Goal: Task Accomplishment & Management: Complete application form

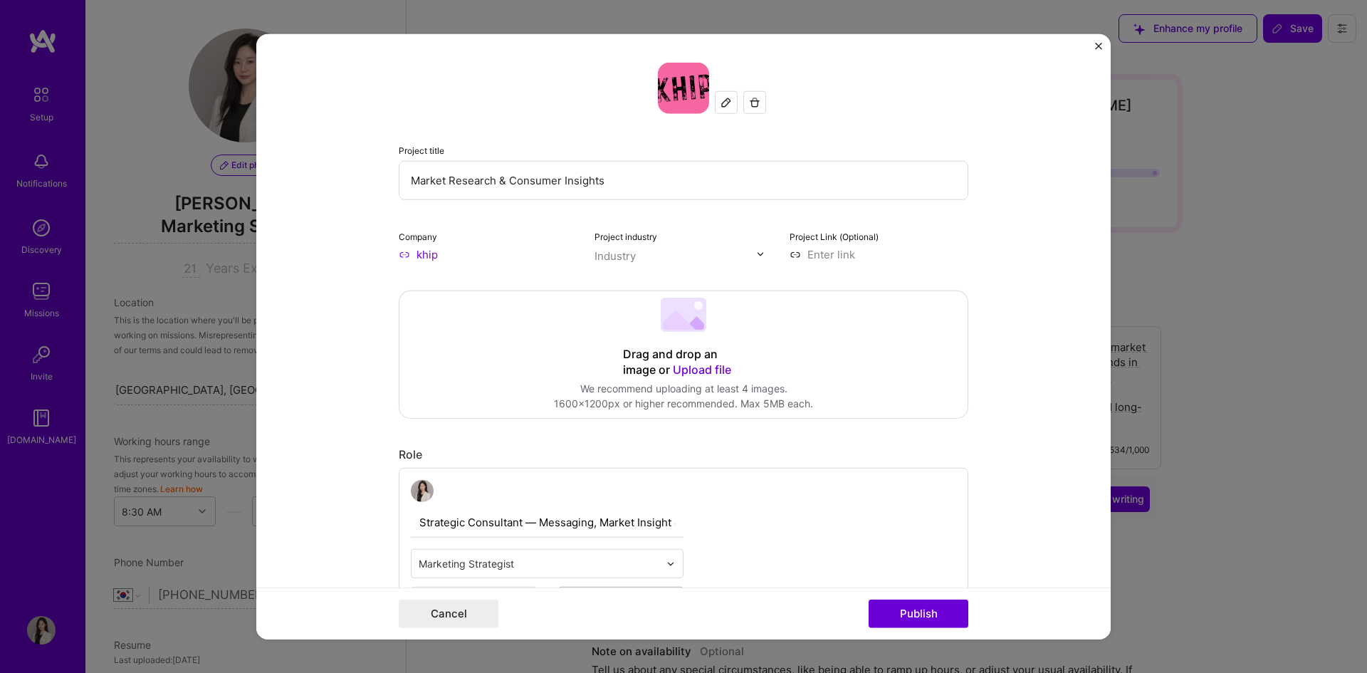
select select "KR"
select select "Right Now"
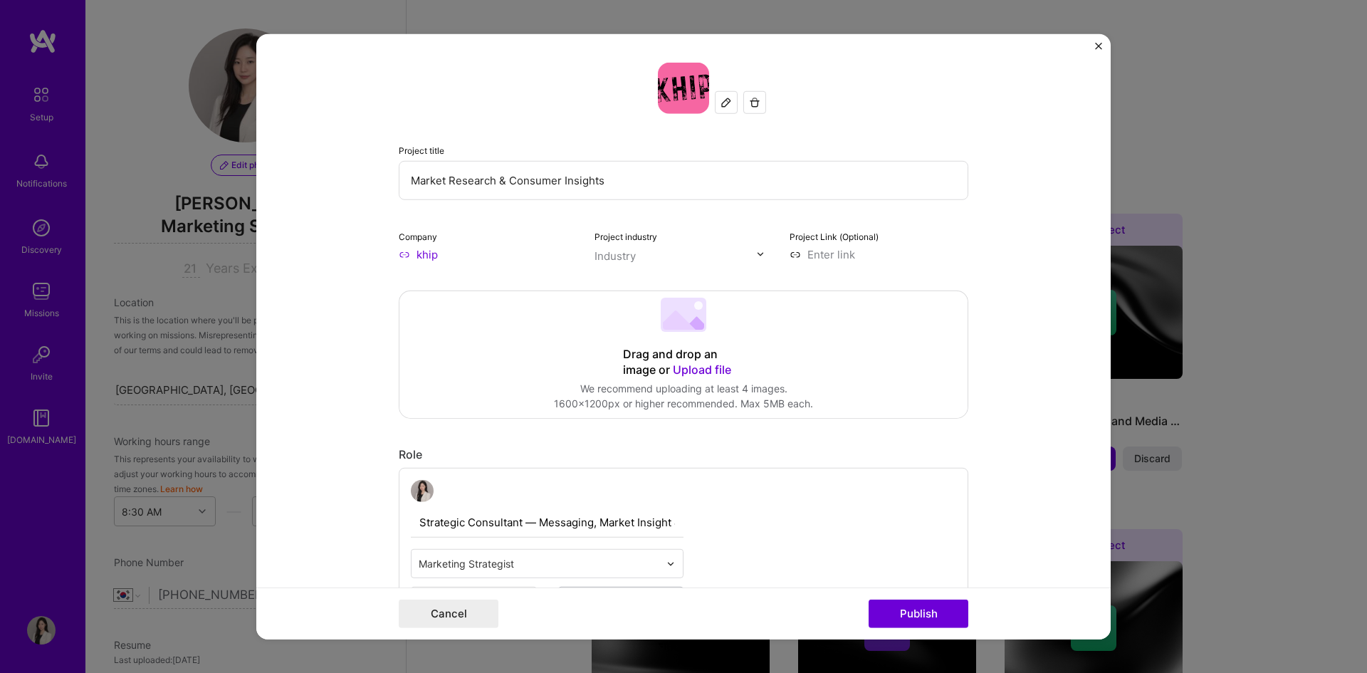
scroll to position [524, 0]
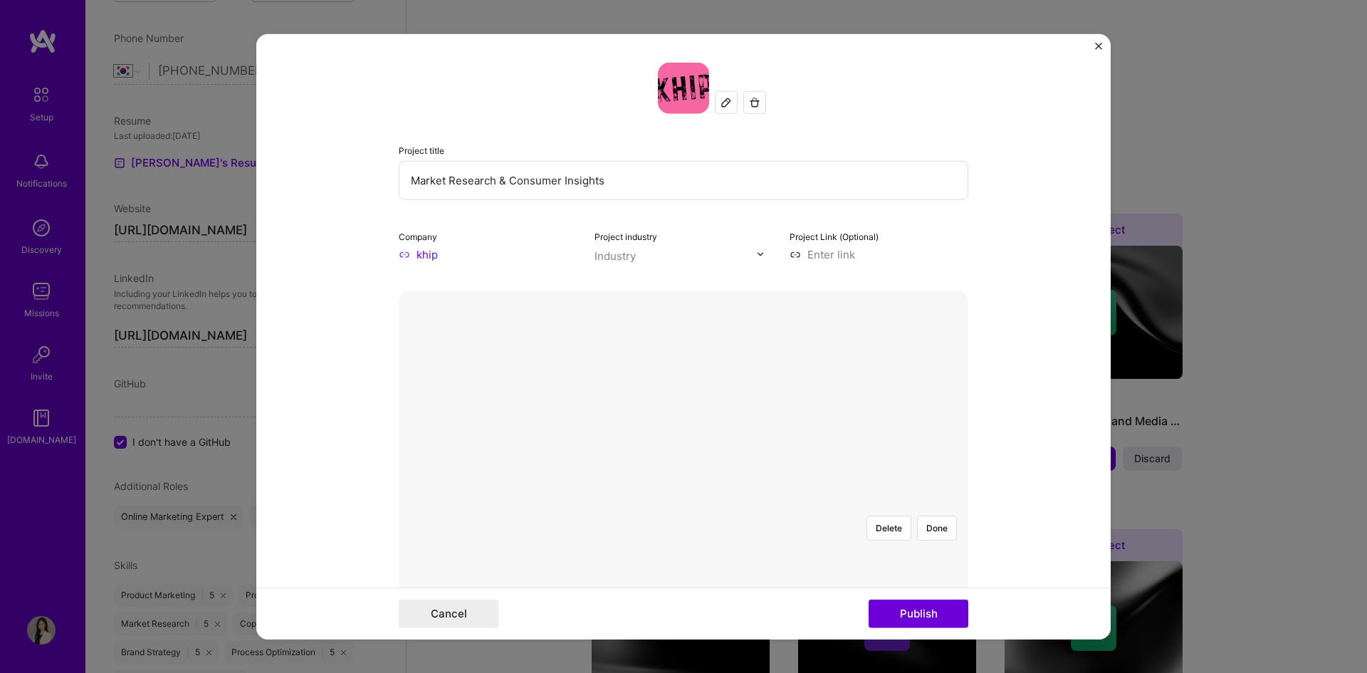
click at [500, 316] on div "Delete Done" at bounding box center [683, 503] width 569 height 427
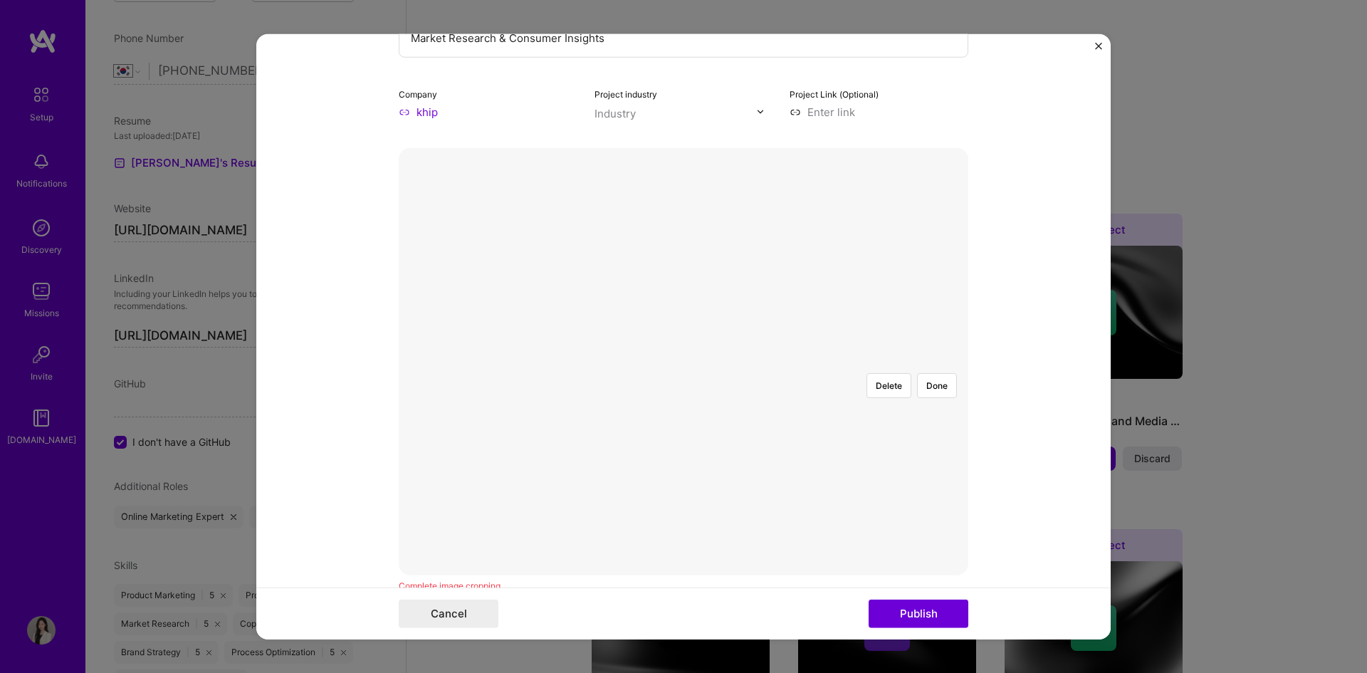
scroll to position [214, 0]
click at [683, 290] on div at bounding box center [683, 290] width 0 height 0
click at [756, 305] on div at bounding box center [941, 449] width 384 height 288
click at [683, 290] on div at bounding box center [683, 290] width 0 height 0
click at [798, 382] on div at bounding box center [976, 457] width 405 height 305
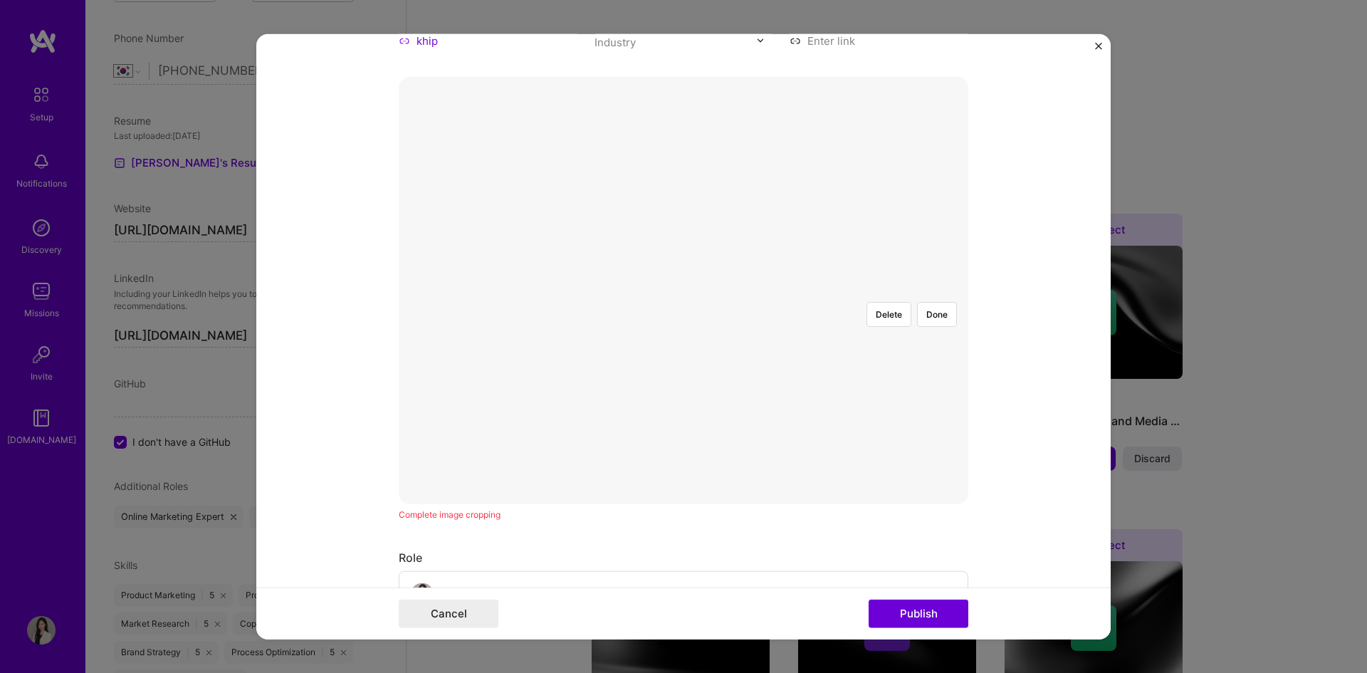
click at [777, 295] on div at bounding box center [979, 447] width 405 height 305
click at [938, 301] on button "Done" at bounding box center [937, 313] width 40 height 25
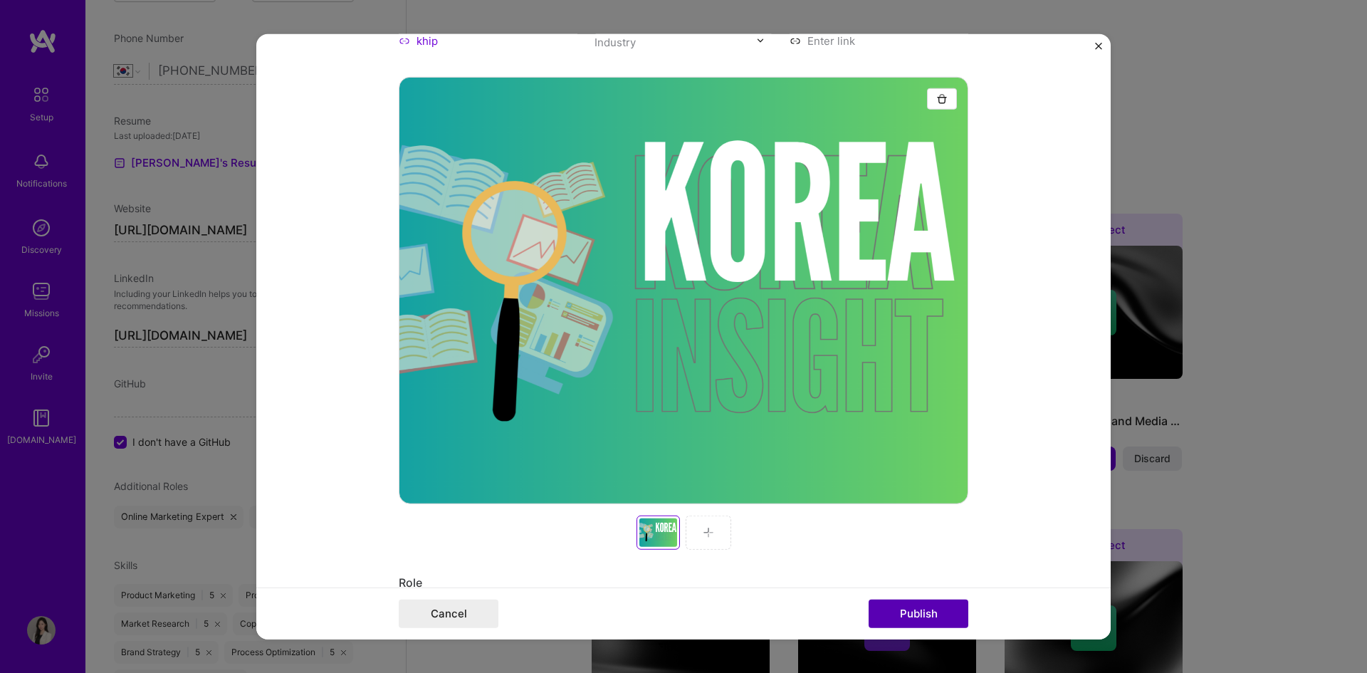
click at [913, 618] on button "Publish" at bounding box center [918, 613] width 100 height 28
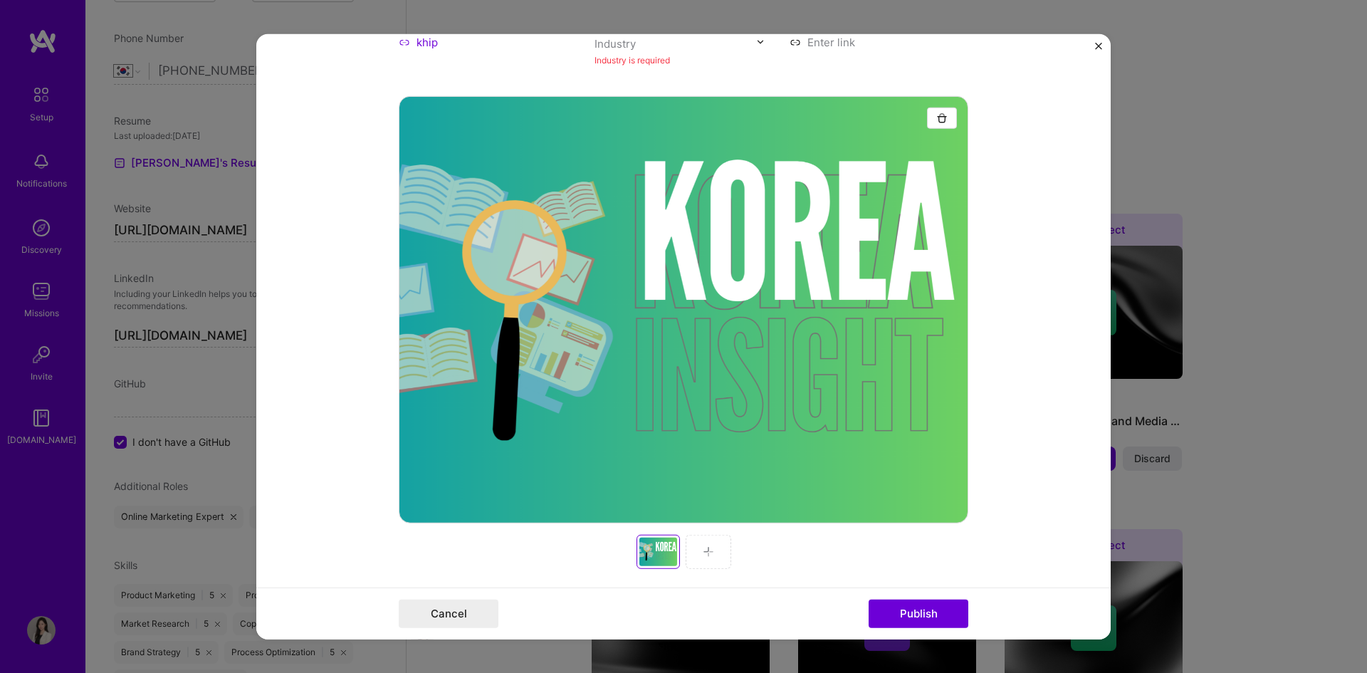
scroll to position [313, 0]
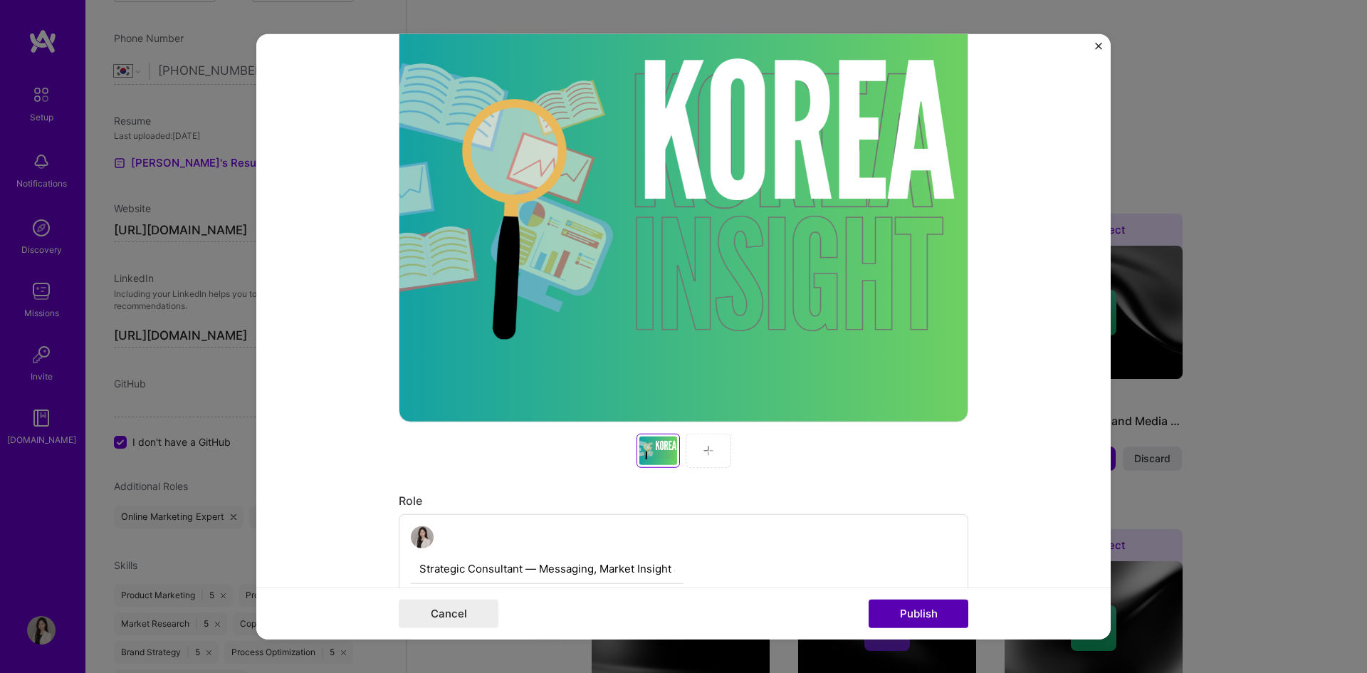
click at [923, 620] on button "Publish" at bounding box center [918, 613] width 100 height 28
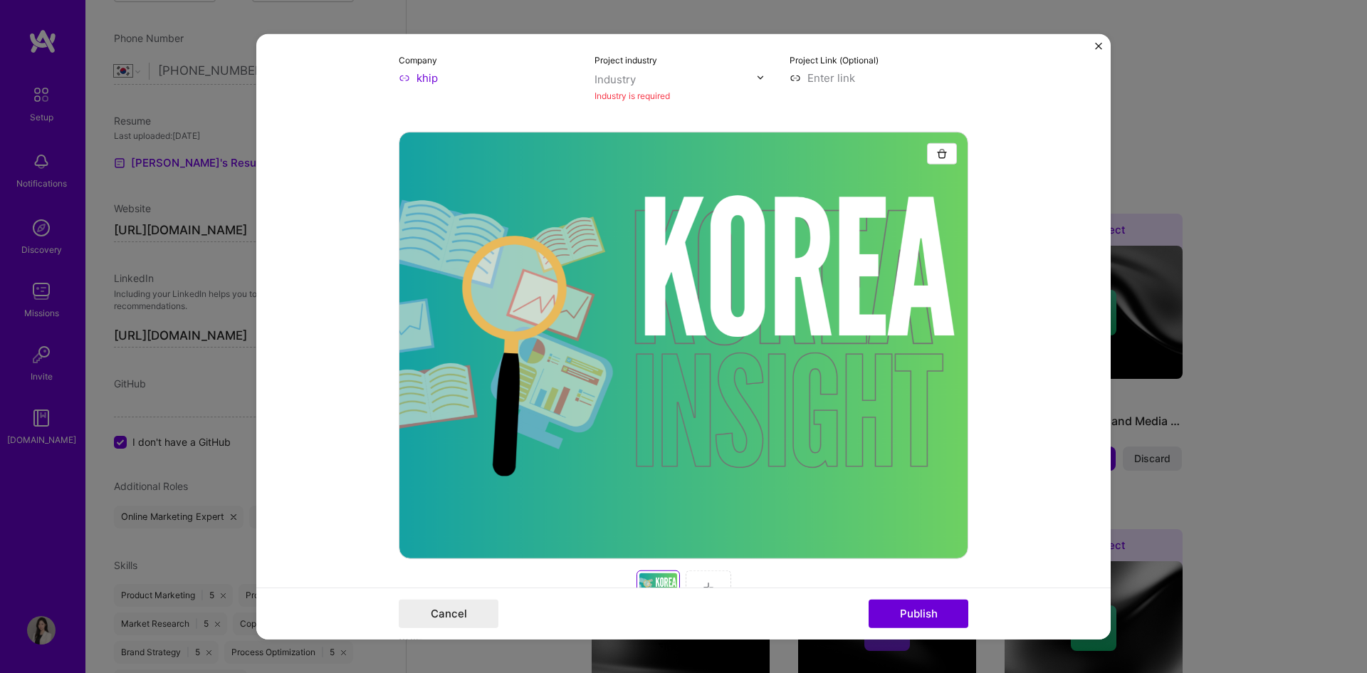
scroll to position [0, 0]
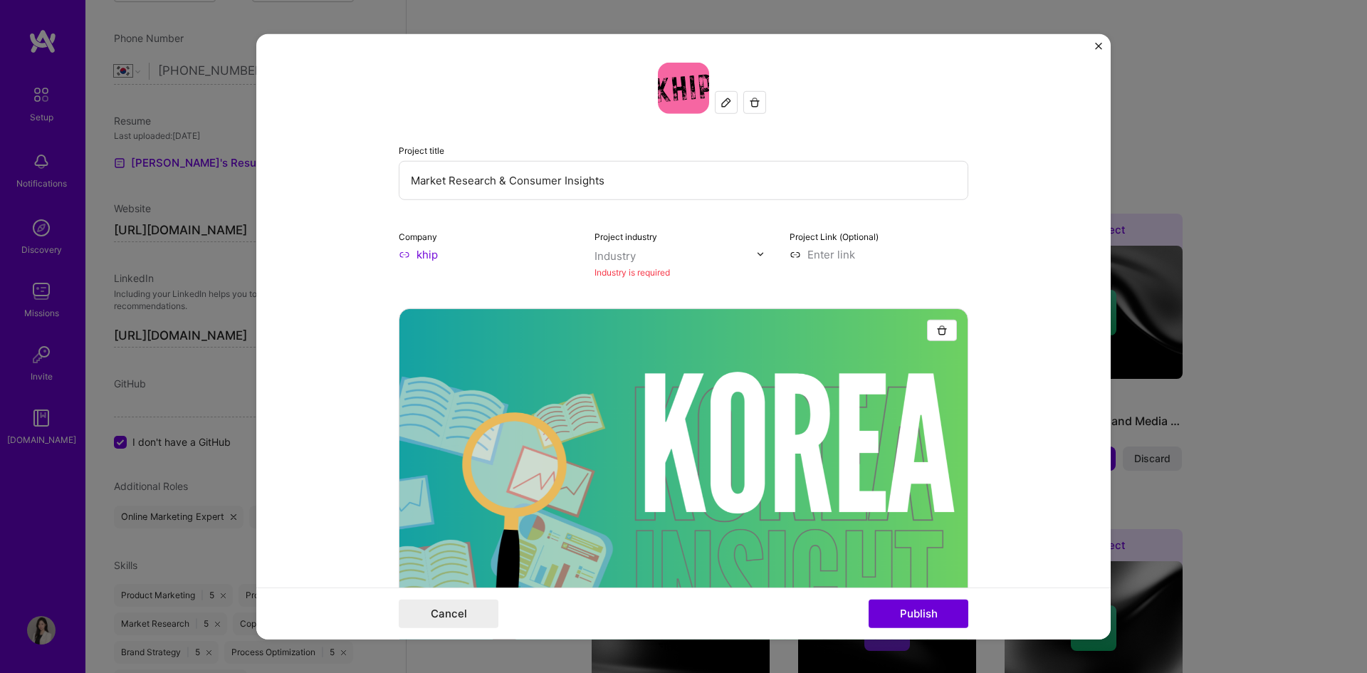
click at [642, 275] on div "Industry is required" at bounding box center [683, 271] width 179 height 15
click at [663, 258] on input "text" at bounding box center [675, 255] width 162 height 15
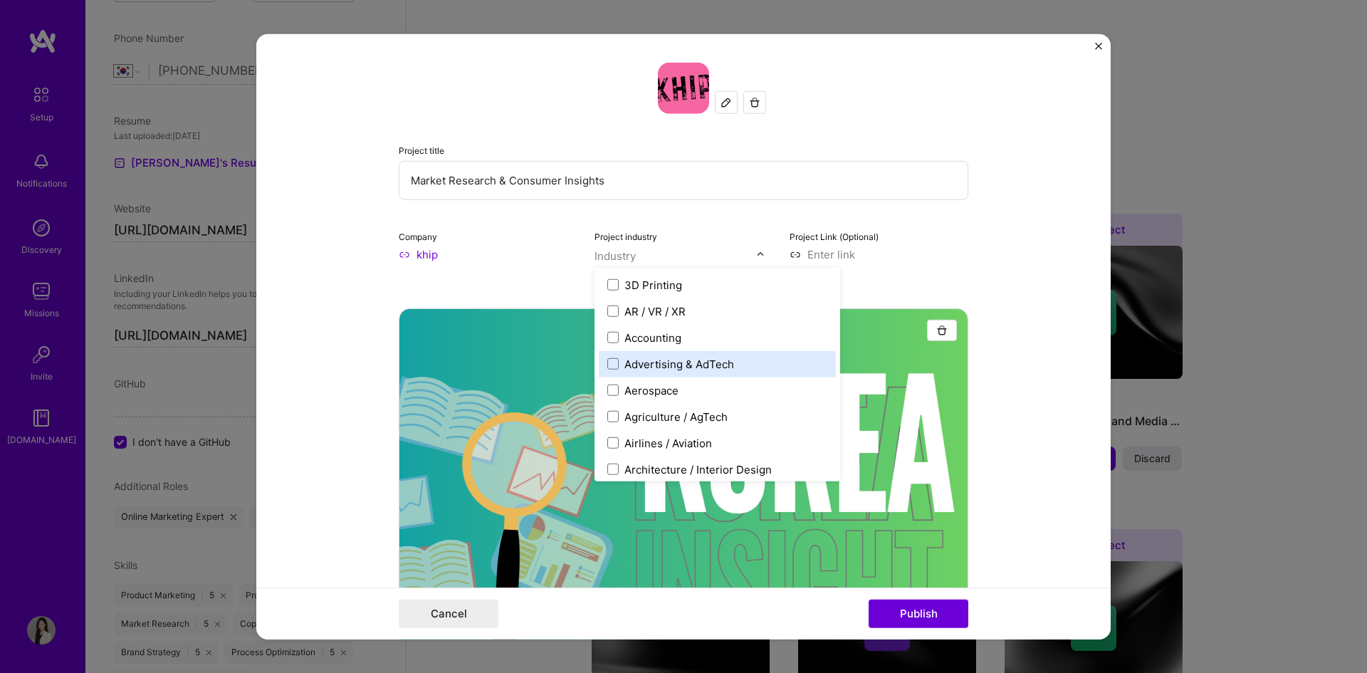
click at [701, 367] on div "Advertising & AdTech" at bounding box center [679, 363] width 110 height 15
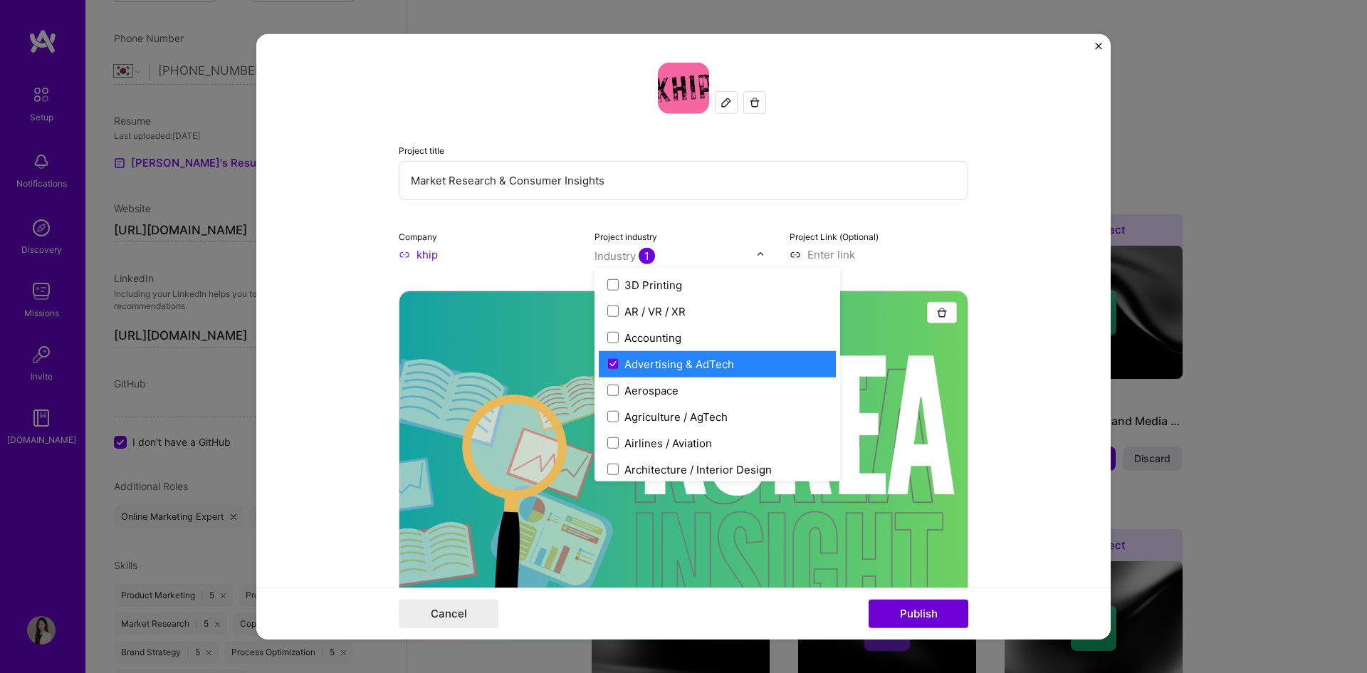
click at [701, 367] on div "Advertising & AdTech" at bounding box center [679, 363] width 110 height 15
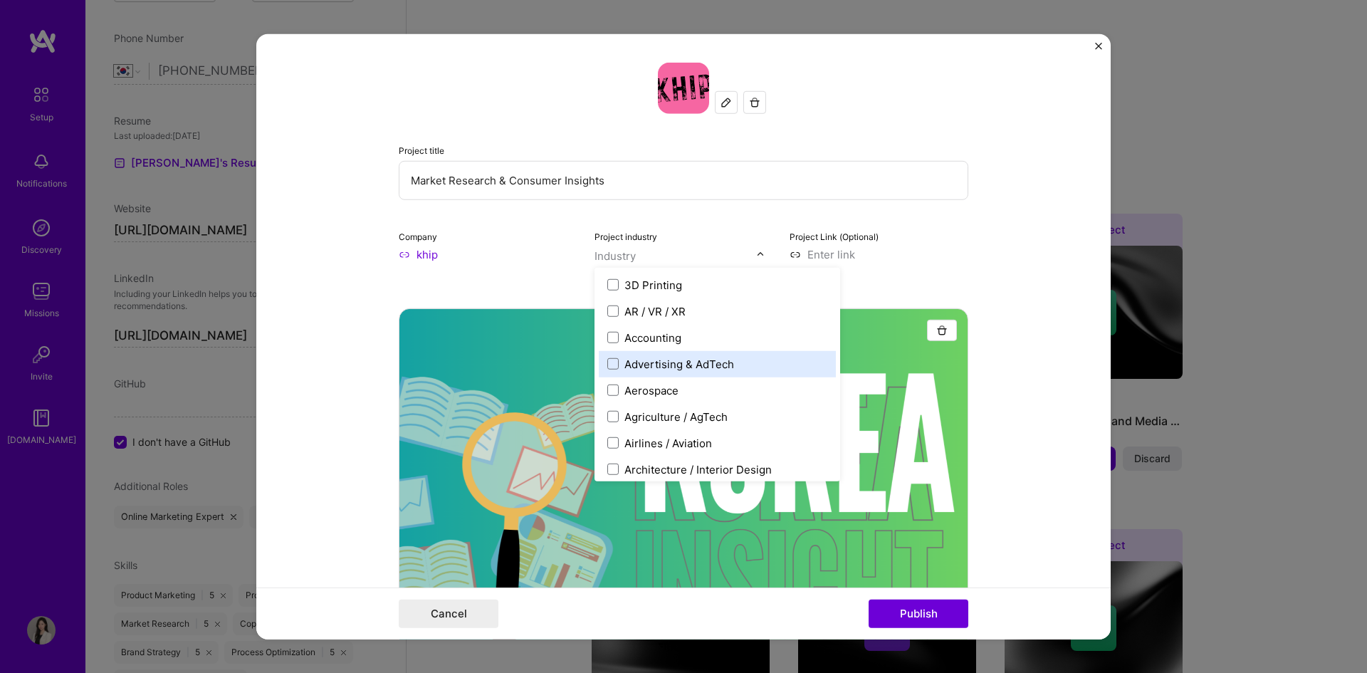
click at [701, 367] on div "Advertising & AdTech" at bounding box center [679, 363] width 110 height 15
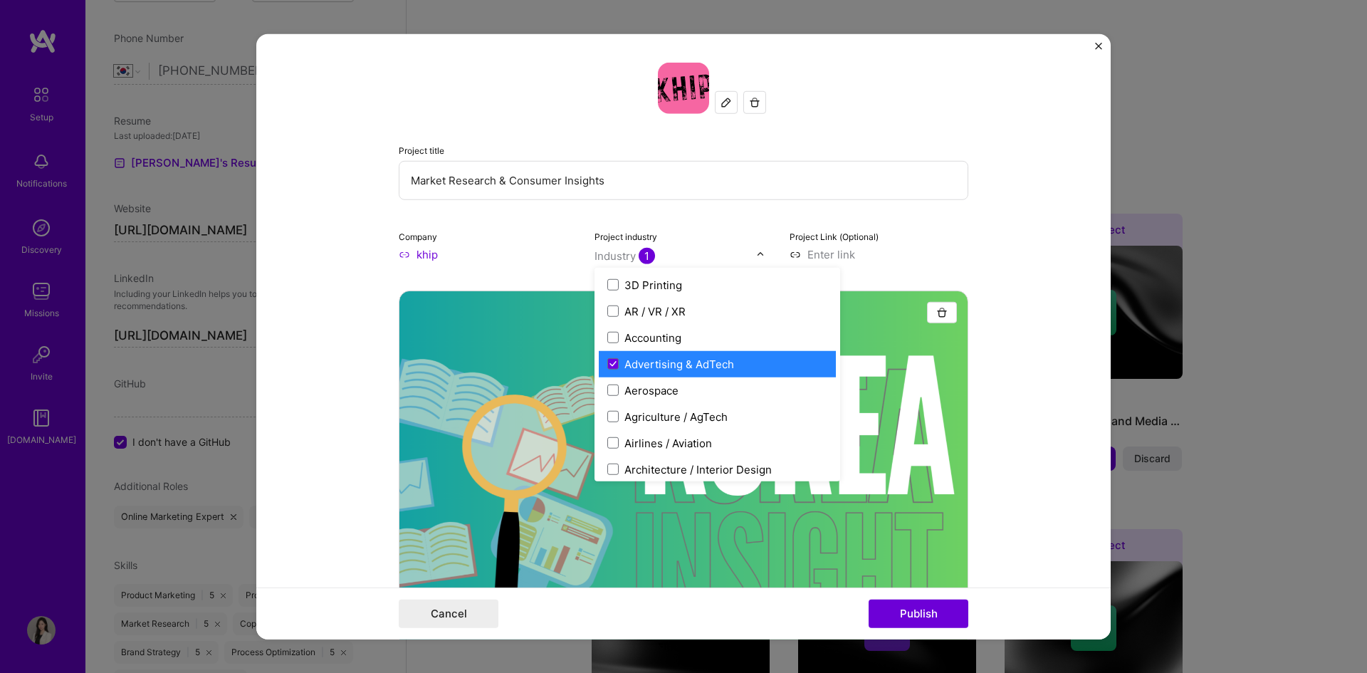
click at [665, 367] on div "Advertising & AdTech" at bounding box center [679, 363] width 110 height 15
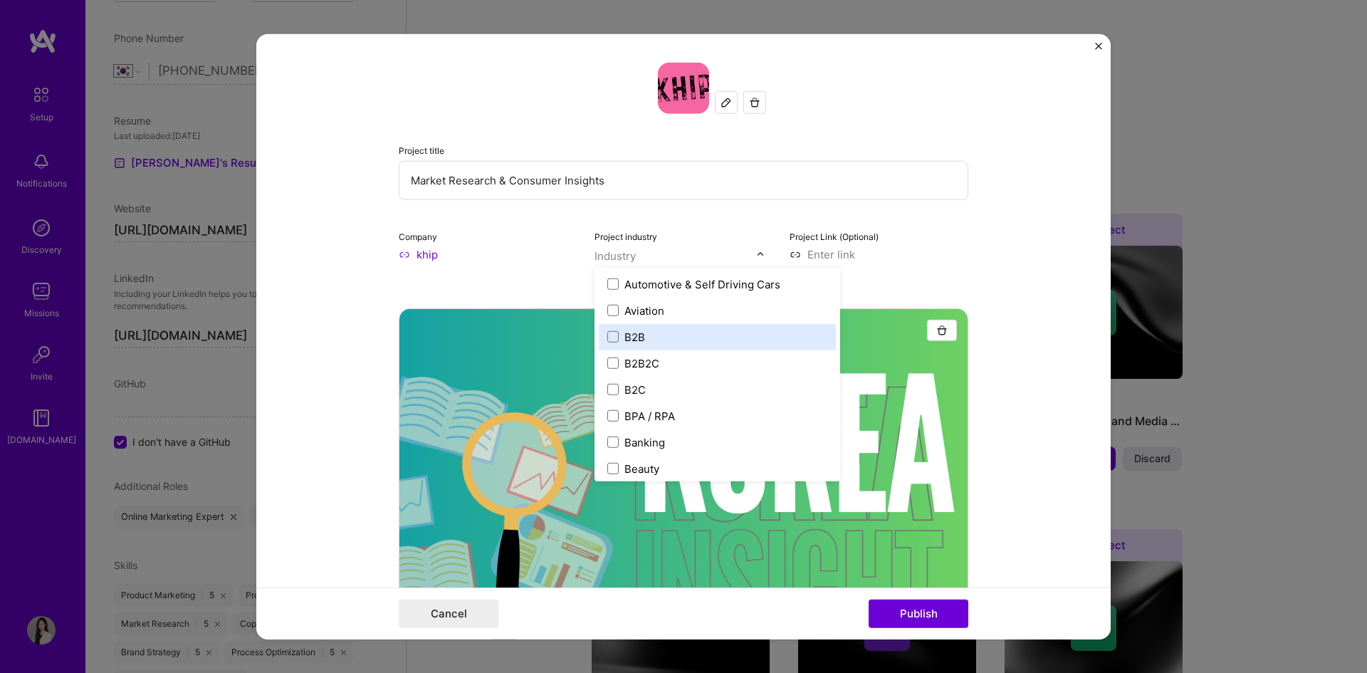
scroll to position [427, 0]
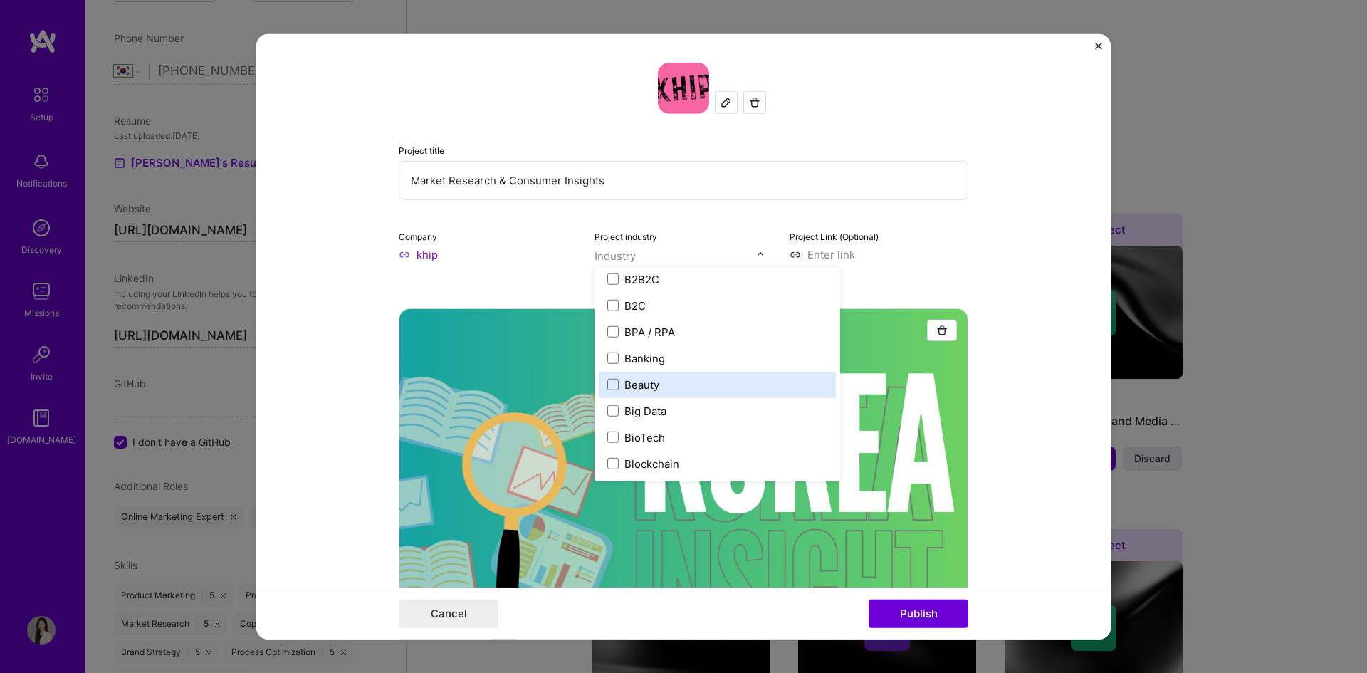
click at [658, 379] on label "Beauty" at bounding box center [717, 384] width 220 height 15
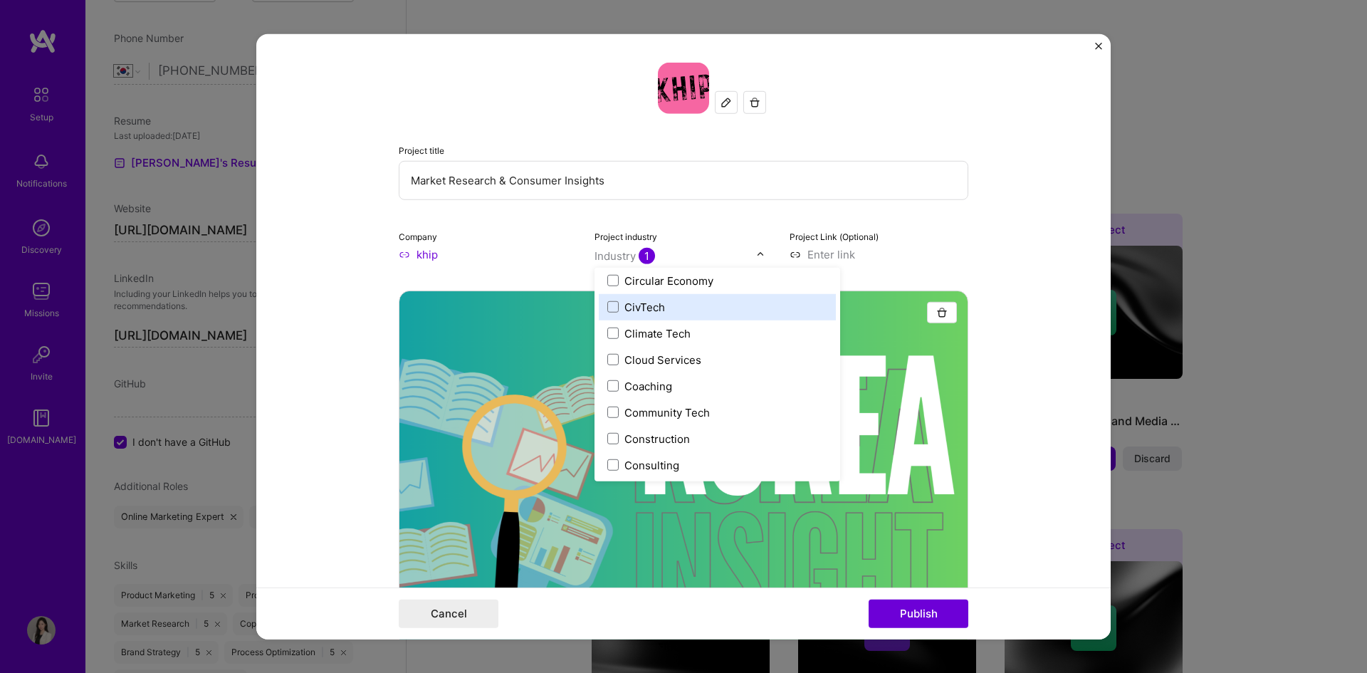
scroll to position [783, 0]
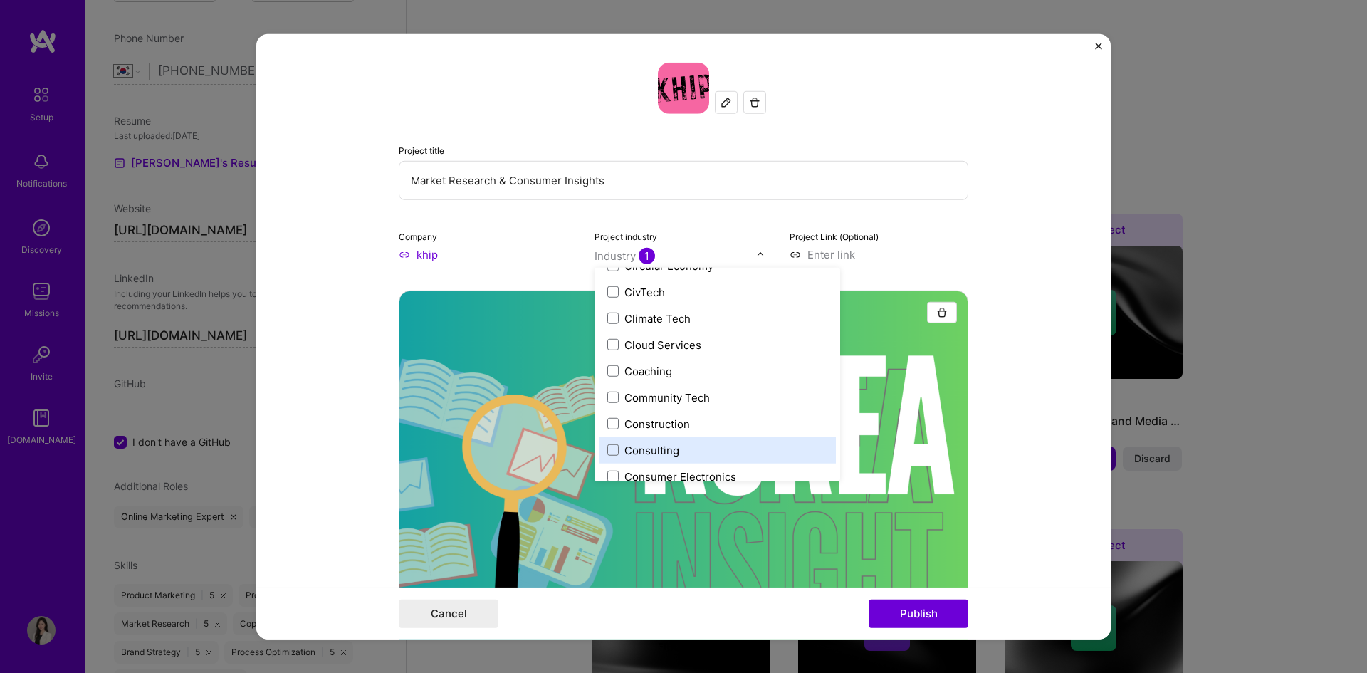
click at [710, 443] on label "Consulting" at bounding box center [717, 449] width 220 height 15
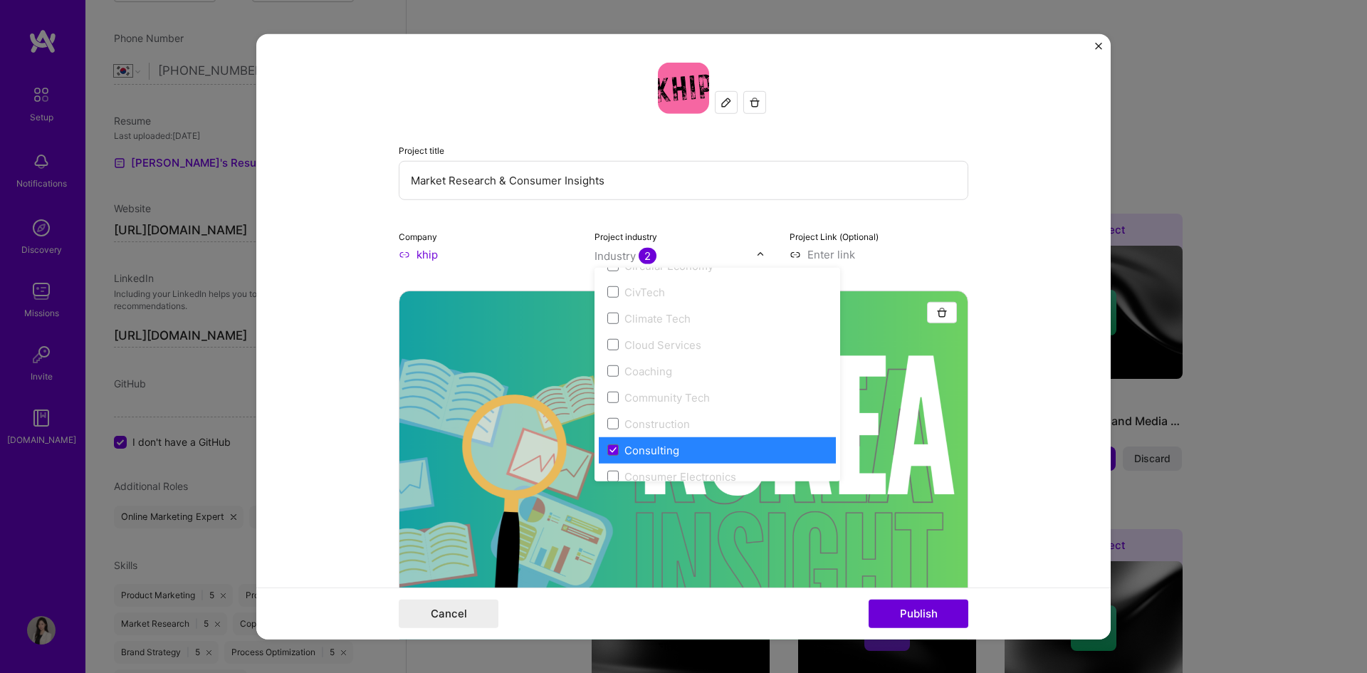
click at [705, 443] on label "Consulting" at bounding box center [717, 449] width 220 height 15
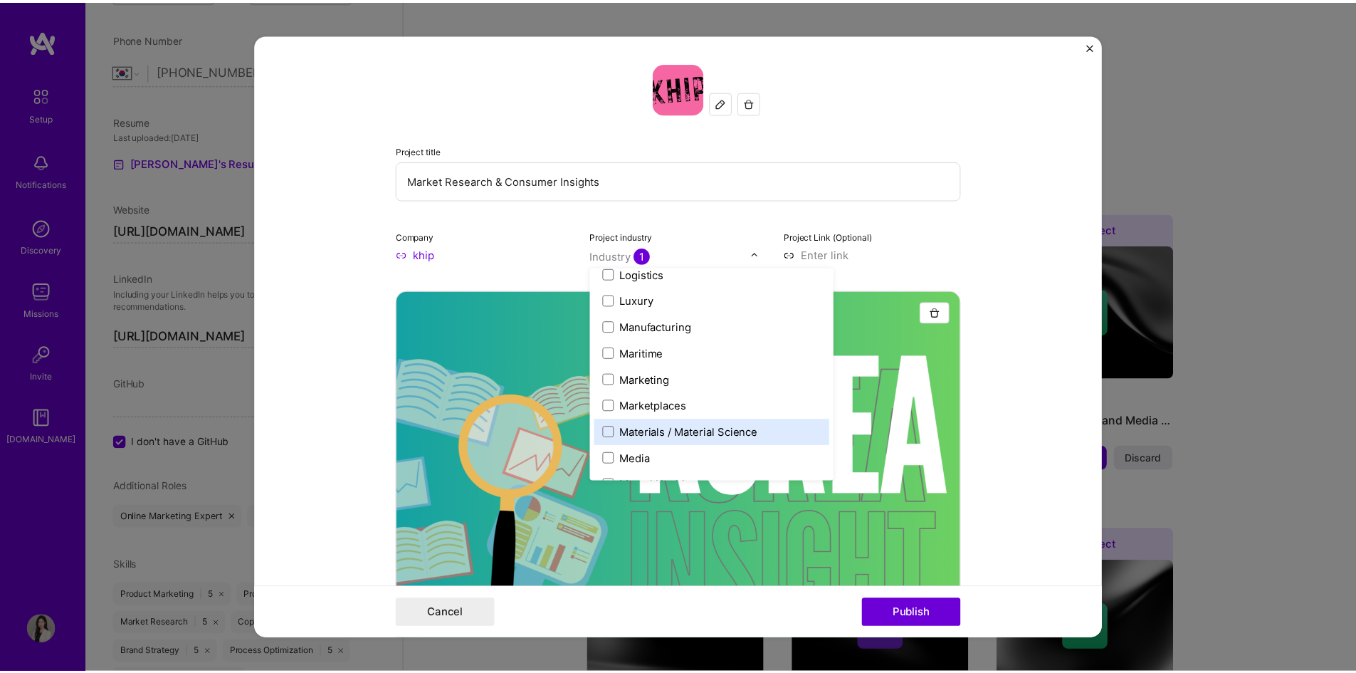
scroll to position [2064, 0]
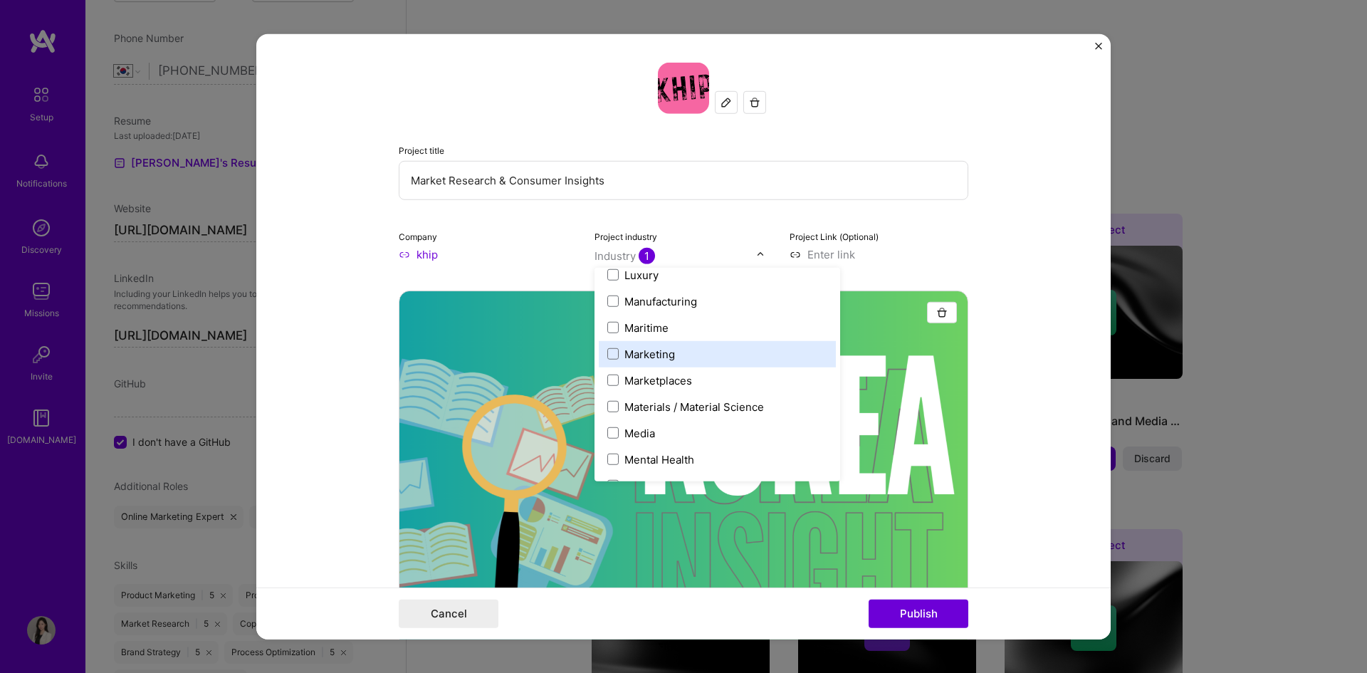
click at [691, 363] on div "Marketing" at bounding box center [717, 353] width 237 height 26
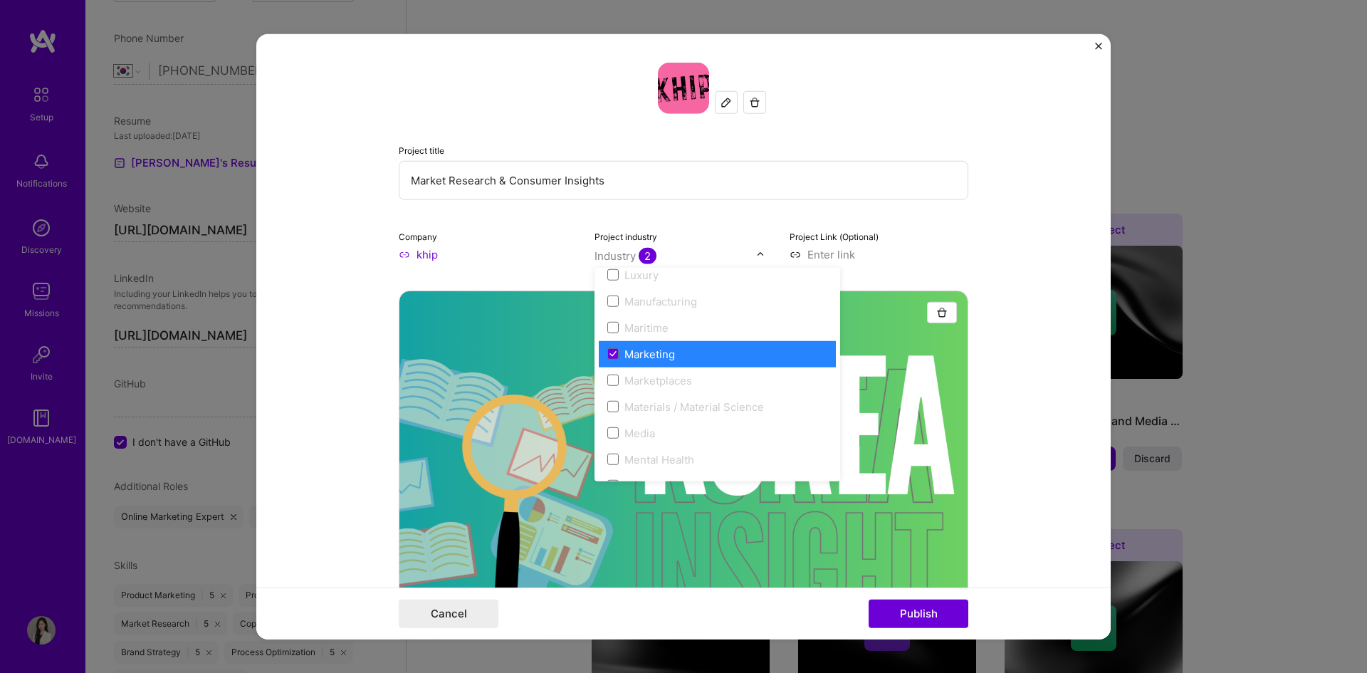
click at [1015, 383] on form "Project title Market Research & Consumer Insights Company khip Project industry…" at bounding box center [683, 336] width 854 height 606
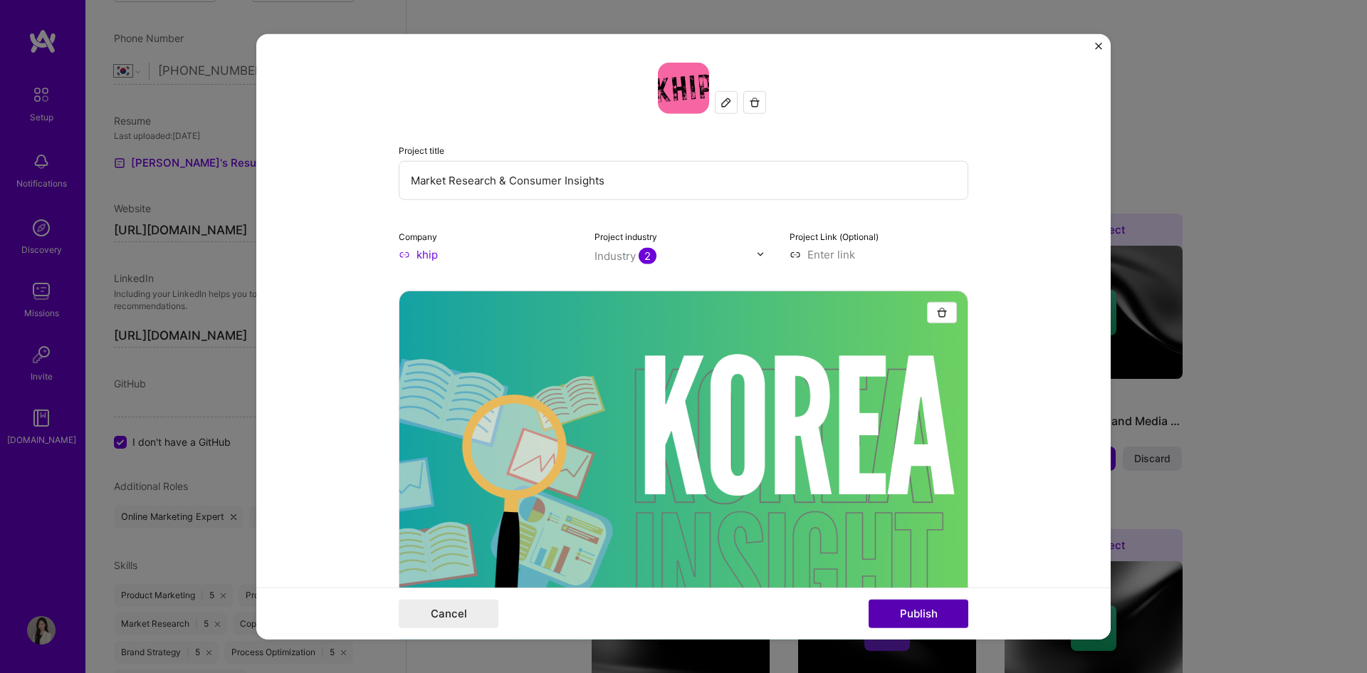
click at [923, 613] on button "Publish" at bounding box center [918, 613] width 100 height 28
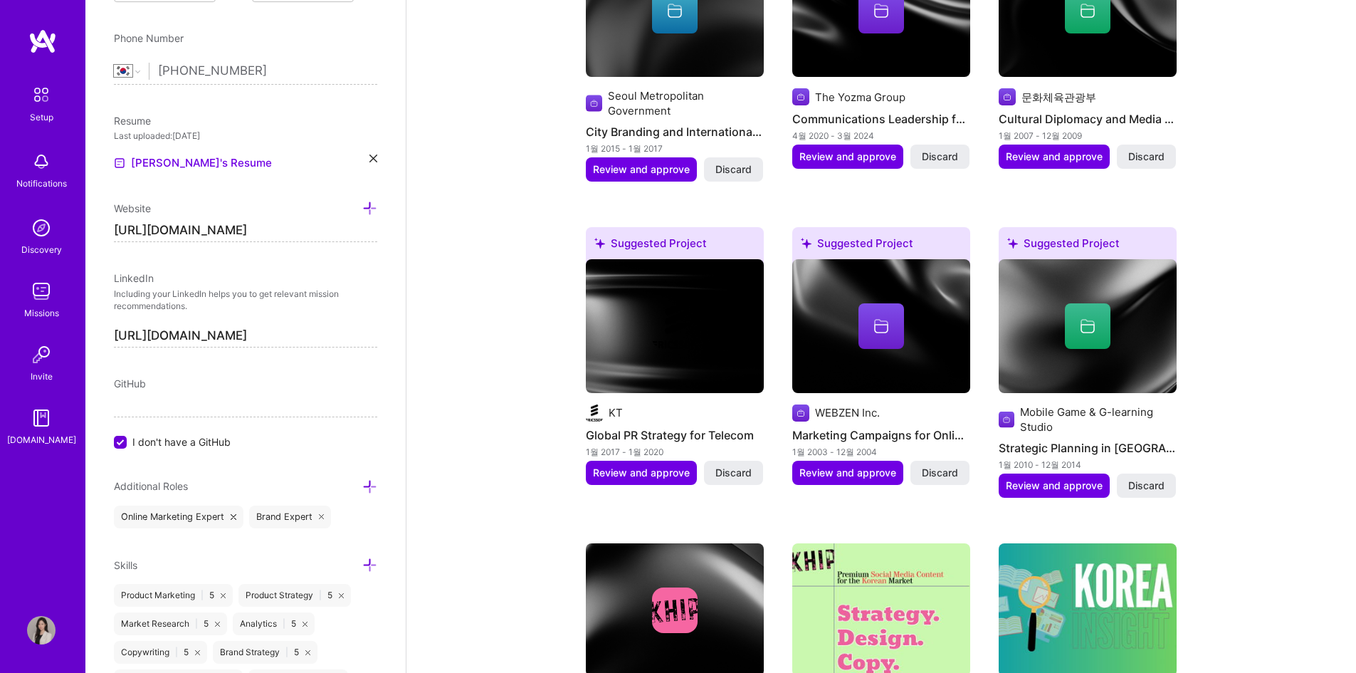
scroll to position [1368, 0]
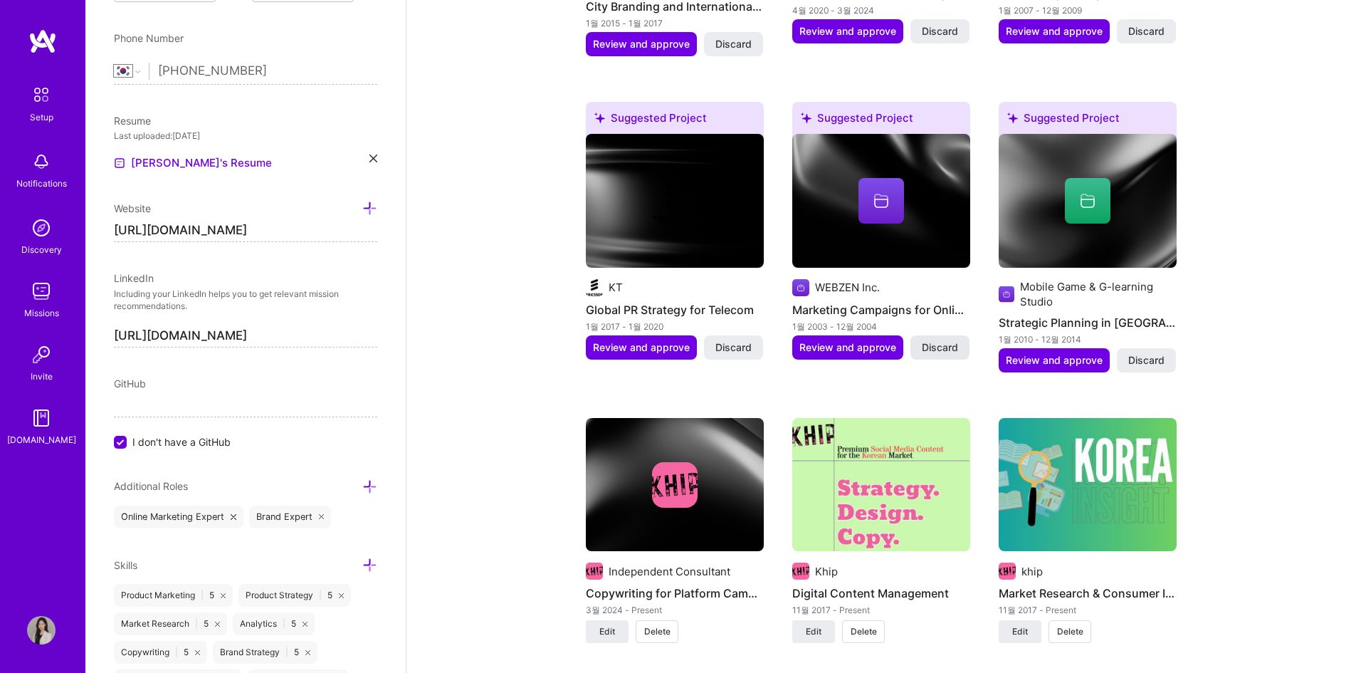
click at [947, 340] on span "Discard" at bounding box center [940, 347] width 36 height 14
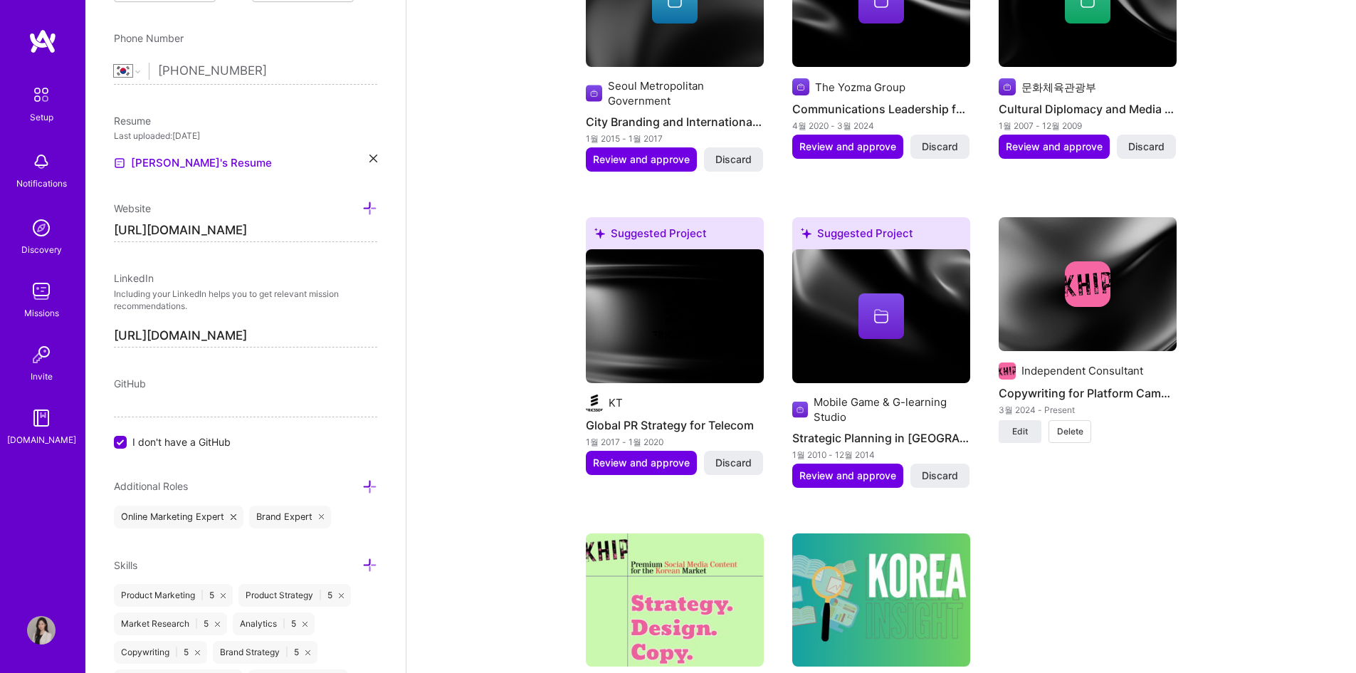
scroll to position [1155, 0]
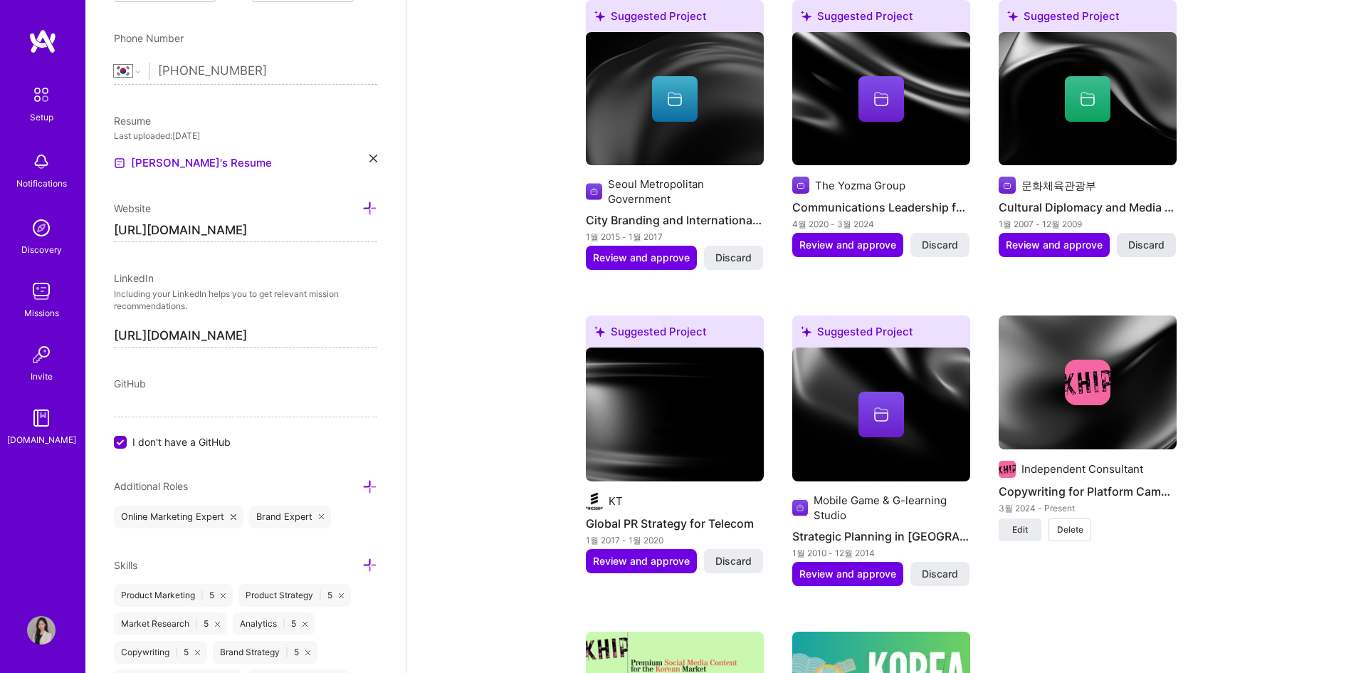
click at [1150, 238] on span "Discard" at bounding box center [1146, 245] width 36 height 14
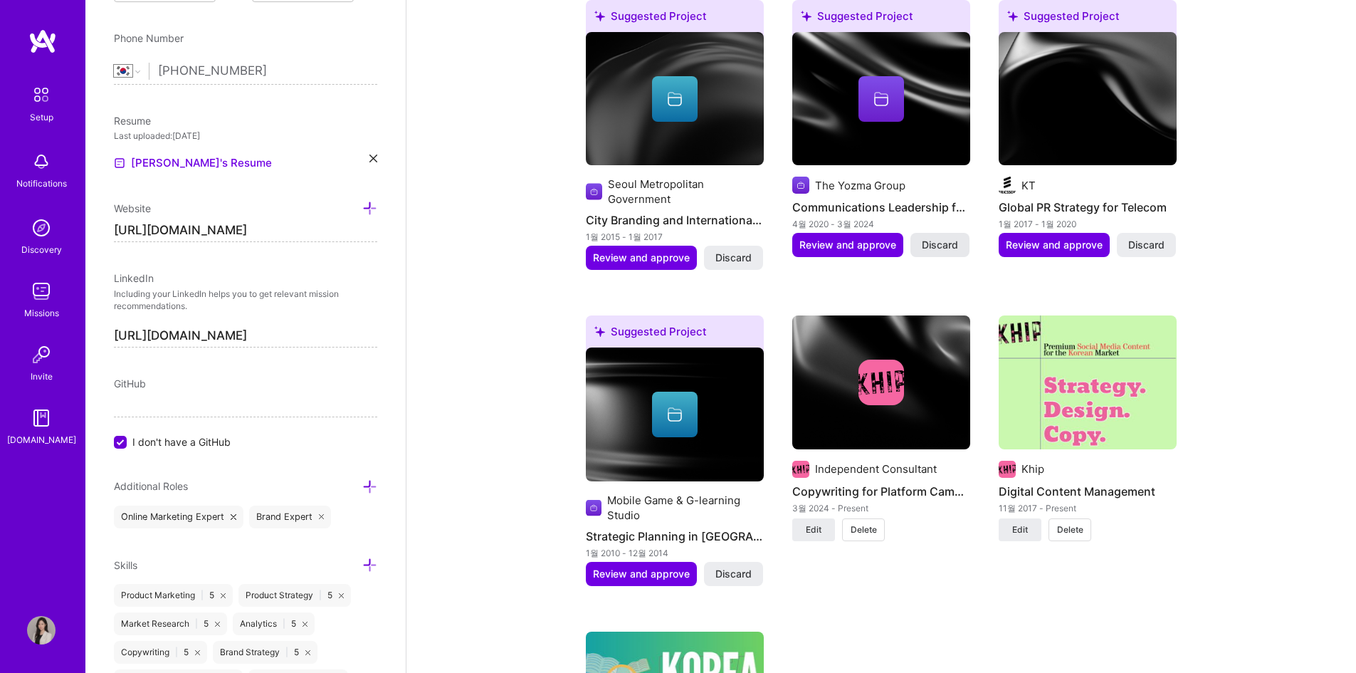
click at [943, 238] on span "Discard" at bounding box center [940, 245] width 36 height 14
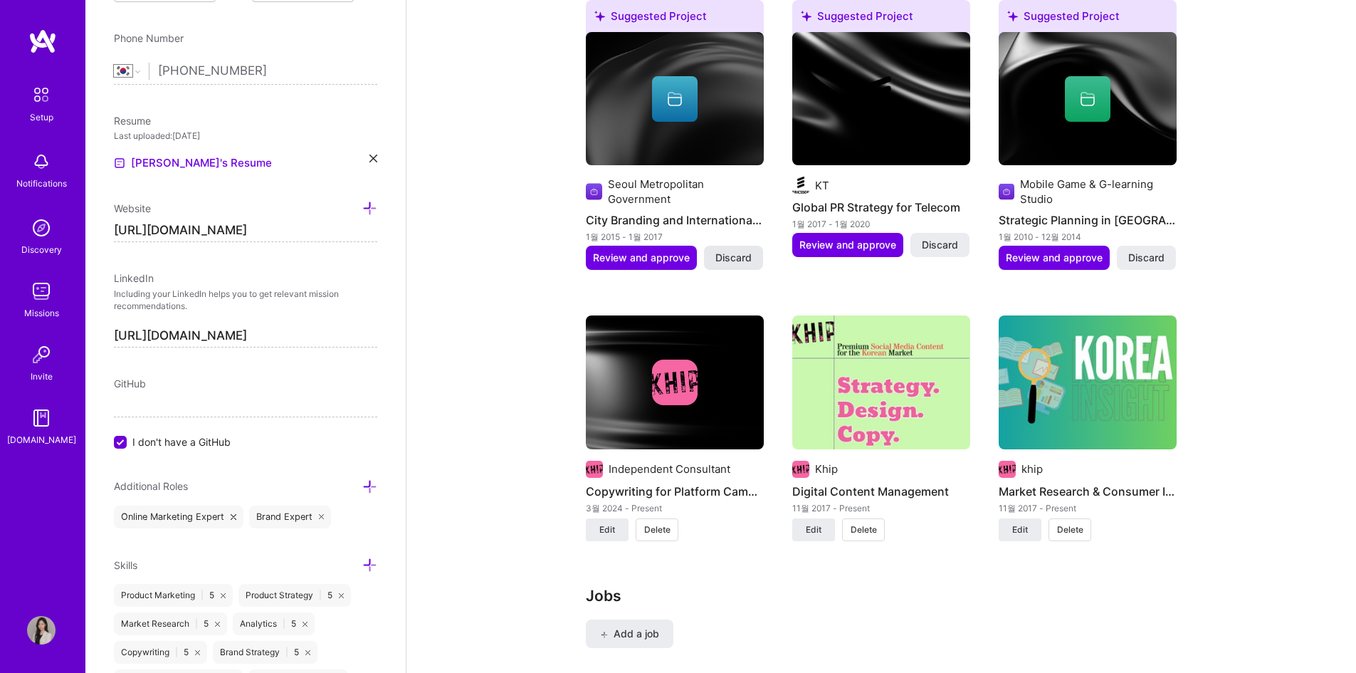
click at [743, 251] on span "Discard" at bounding box center [733, 258] width 36 height 14
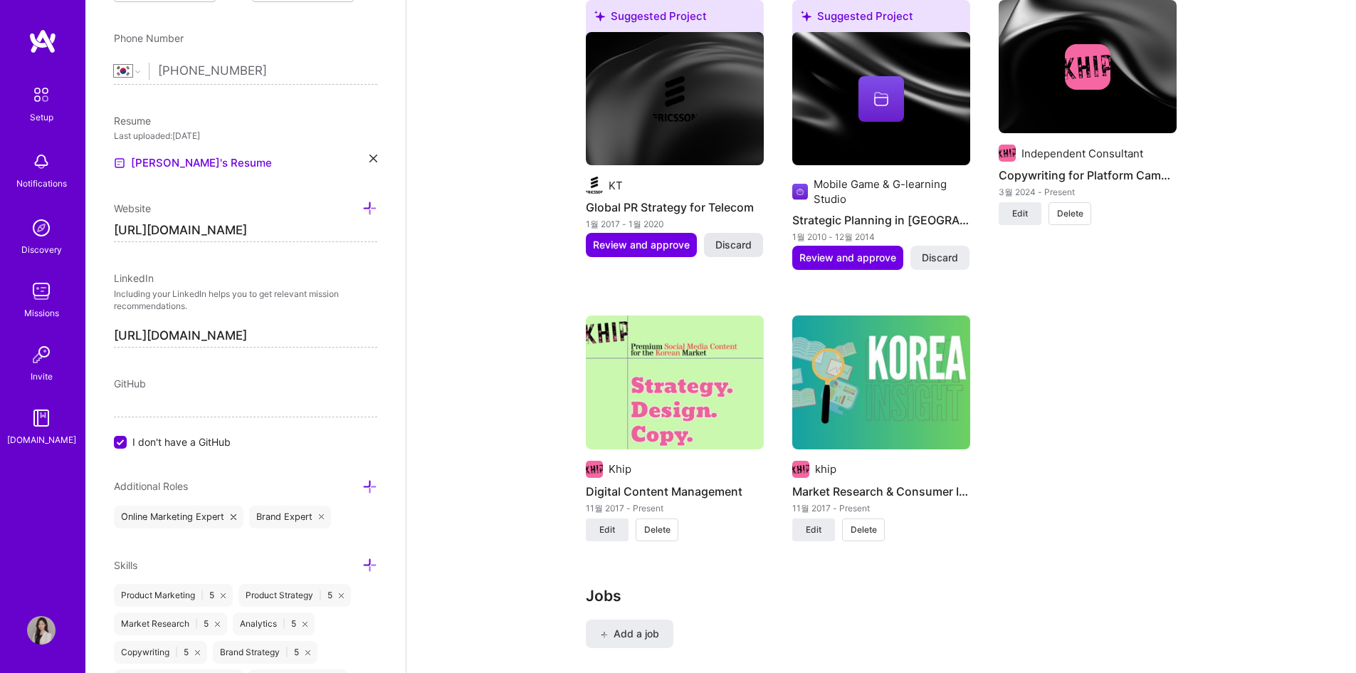
click at [733, 238] on span "Discard" at bounding box center [733, 245] width 36 height 14
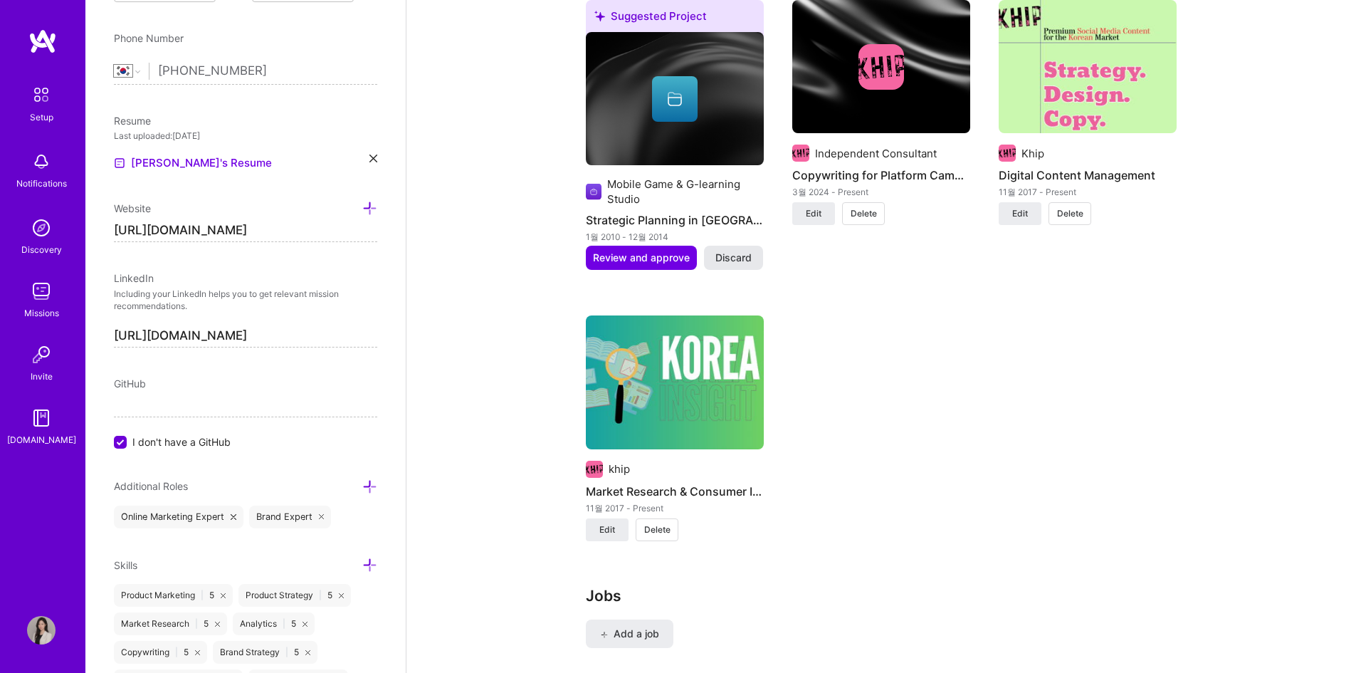
click at [723, 251] on span "Discard" at bounding box center [733, 258] width 36 height 14
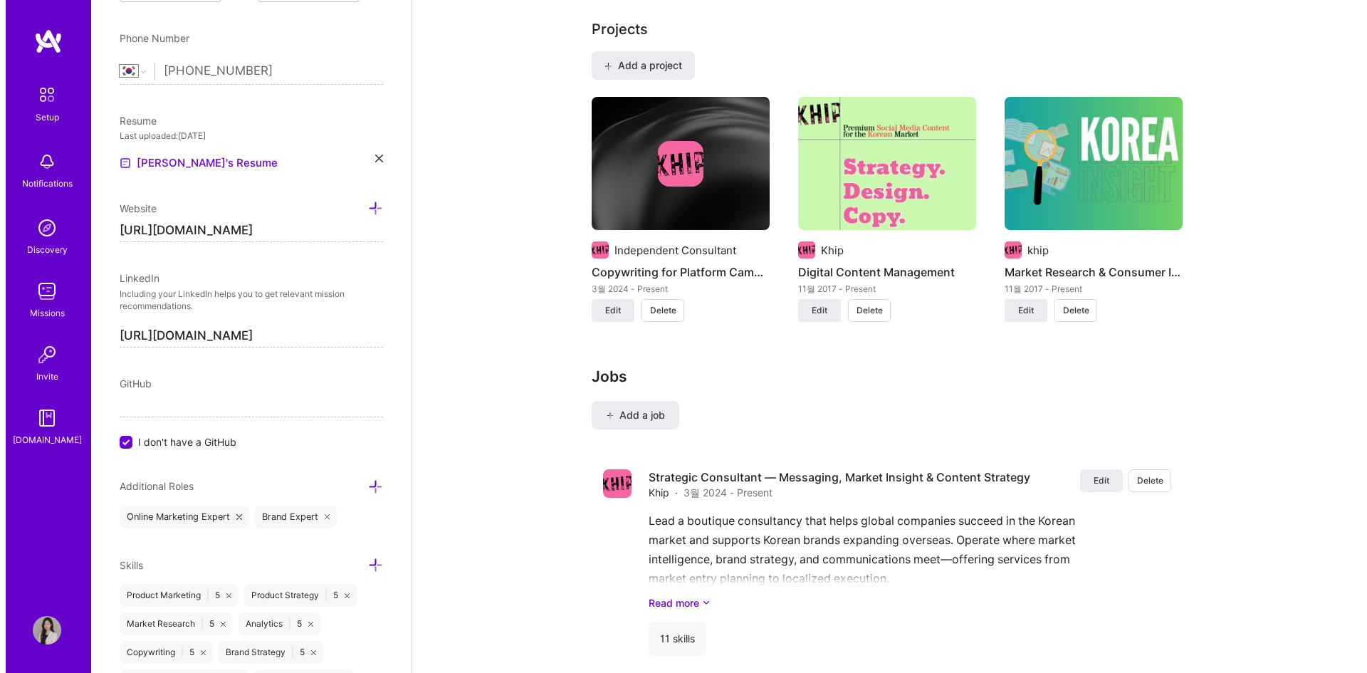
scroll to position [941, 0]
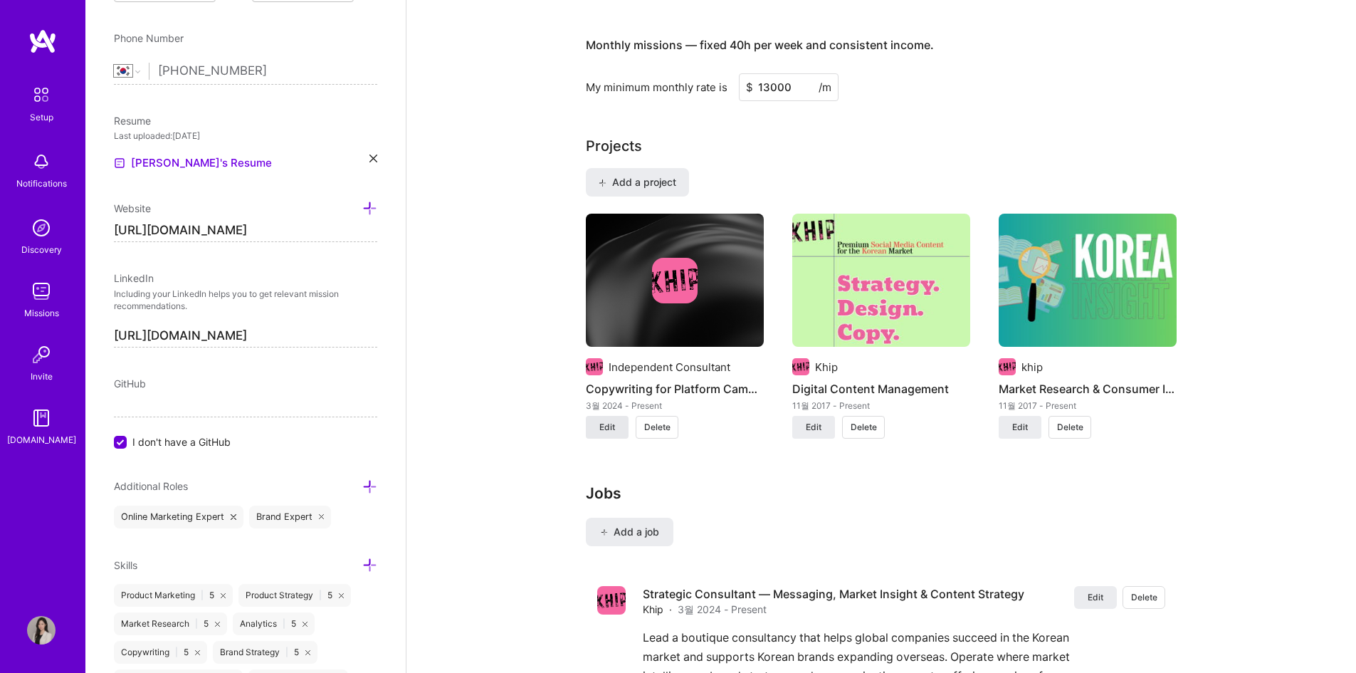
click at [611, 421] on span "Edit" at bounding box center [607, 427] width 16 height 13
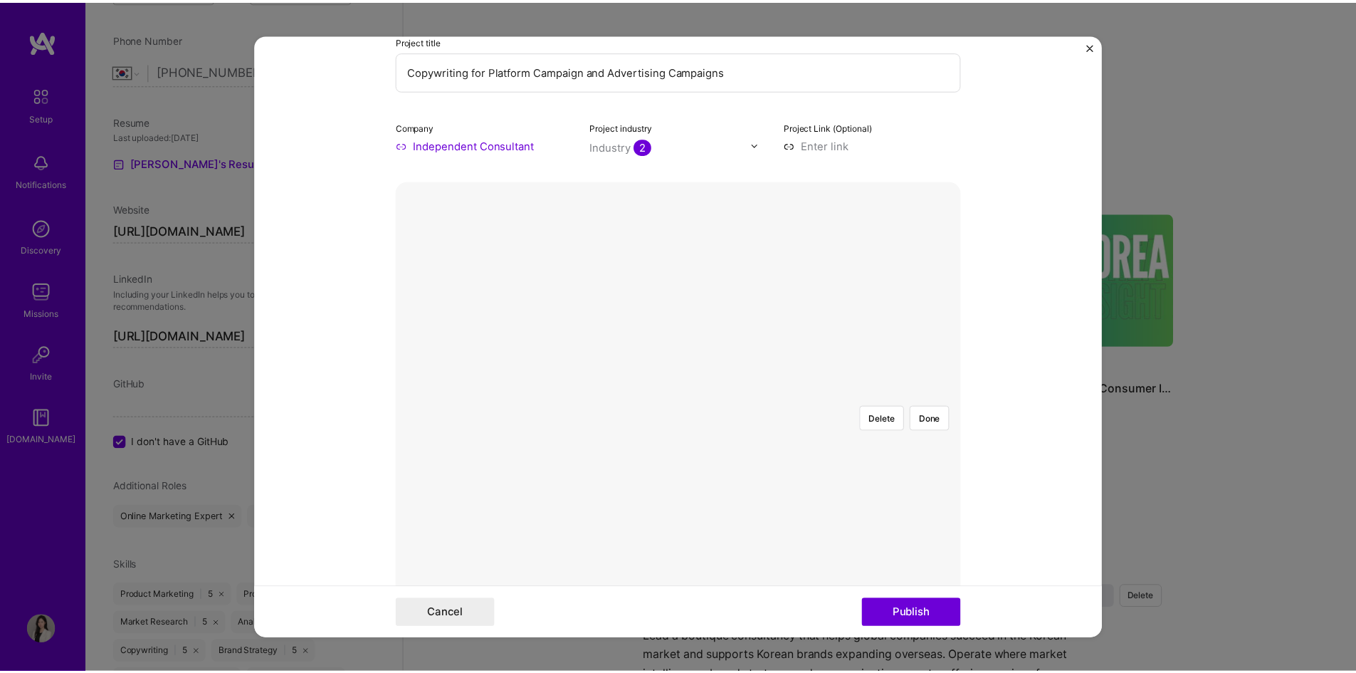
scroll to position [142, 0]
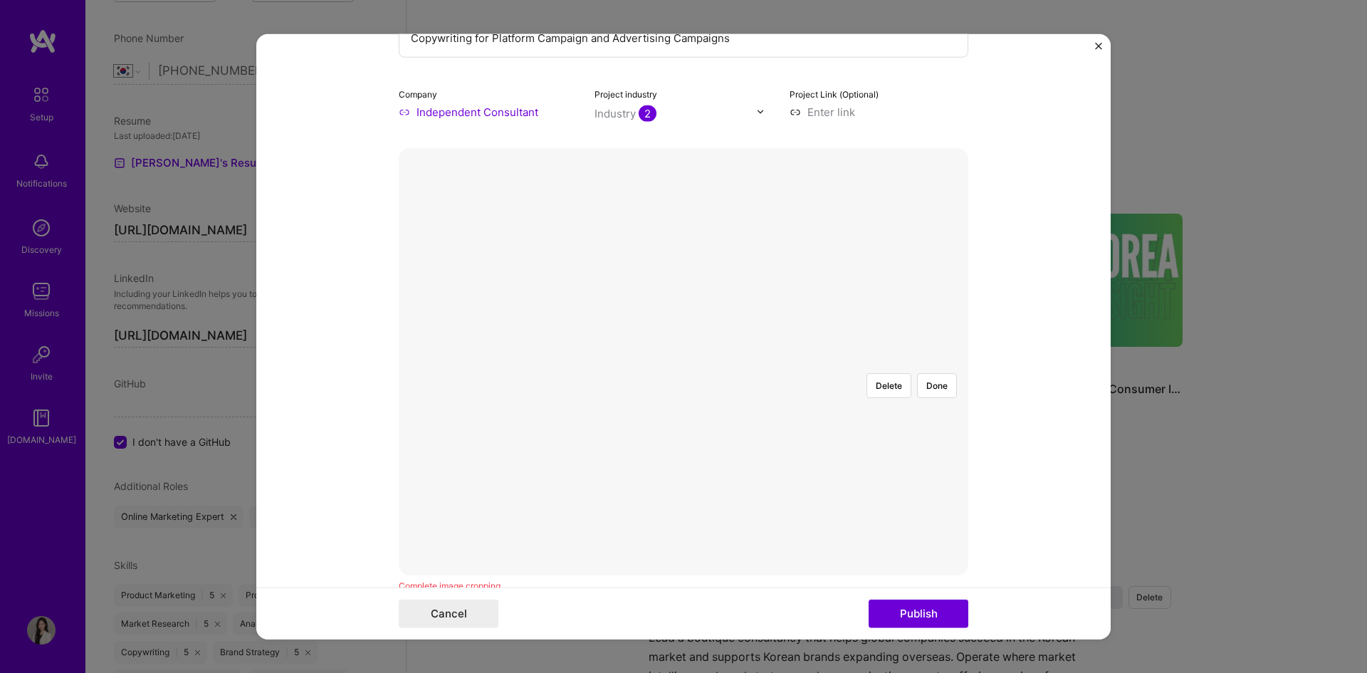
click at [737, 361] on div at bounding box center [896, 521] width 427 height 321
click at [778, 395] on div at bounding box center [896, 555] width 427 height 321
click at [935, 372] on button "Done" at bounding box center [937, 384] width 40 height 25
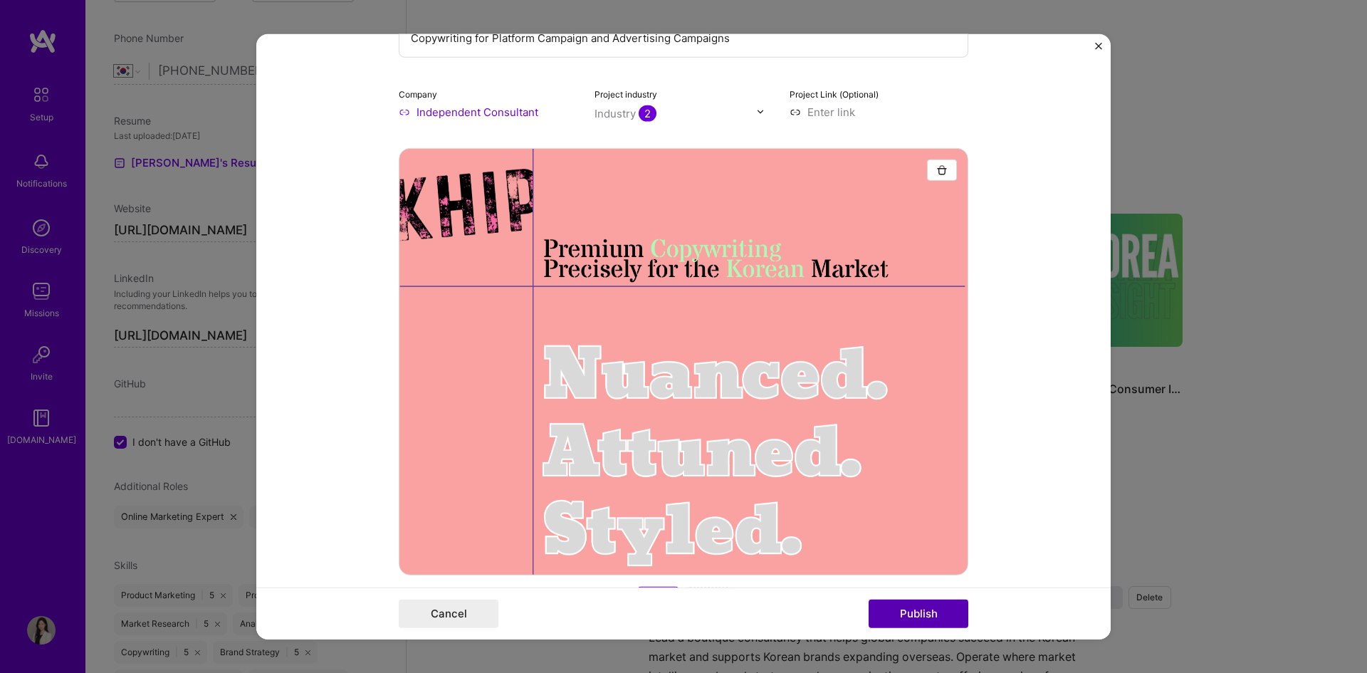
click at [944, 613] on button "Publish" at bounding box center [918, 613] width 100 height 28
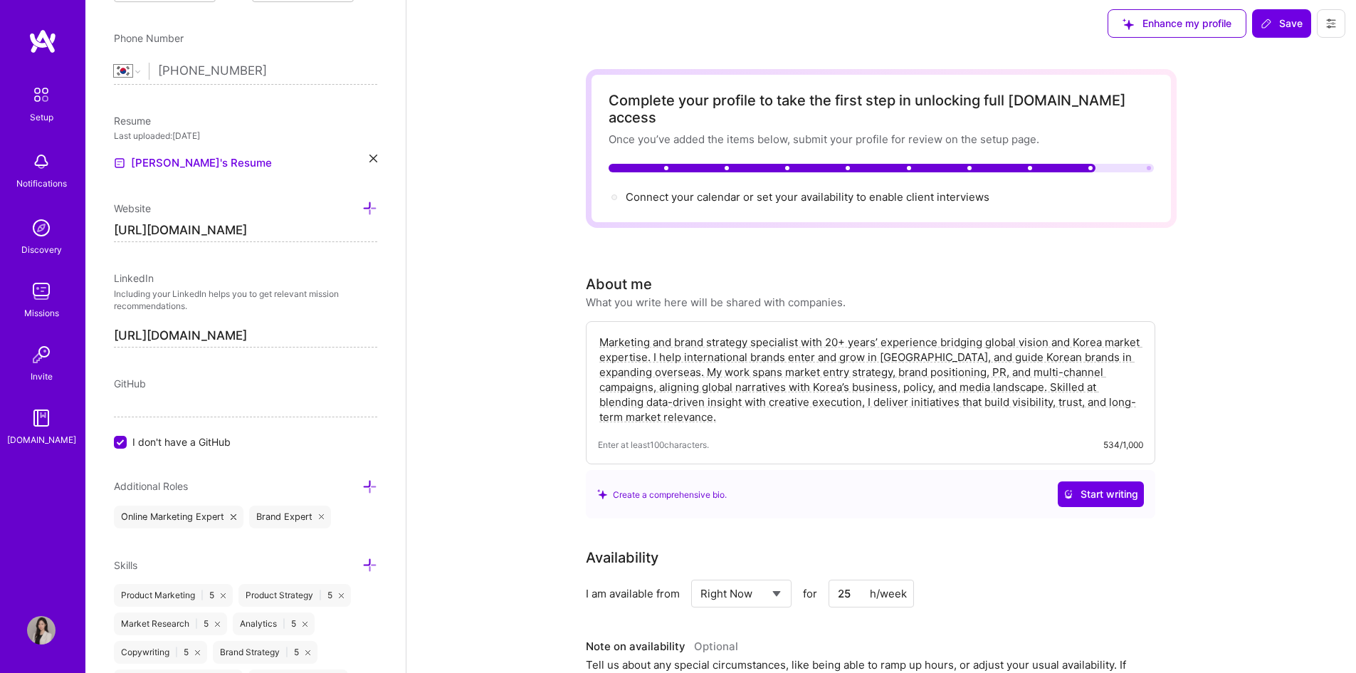
scroll to position [0, 0]
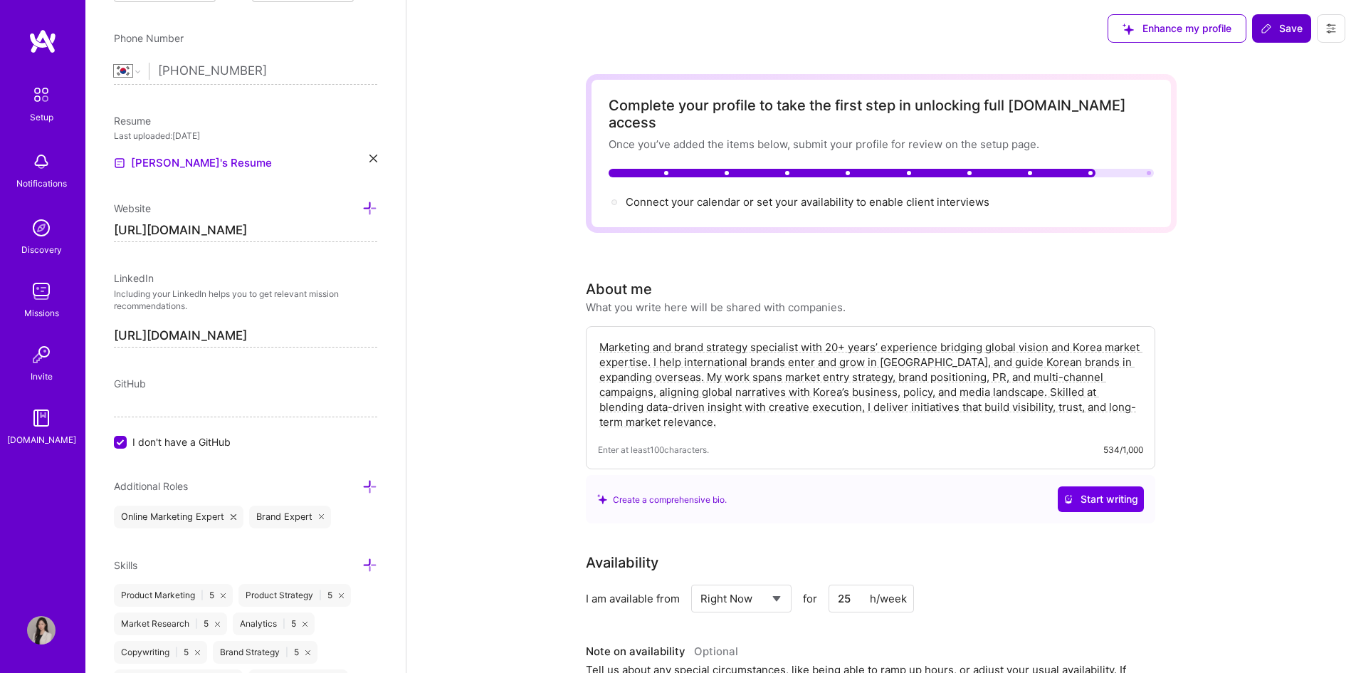
click at [1283, 30] on span "Save" at bounding box center [1282, 28] width 42 height 14
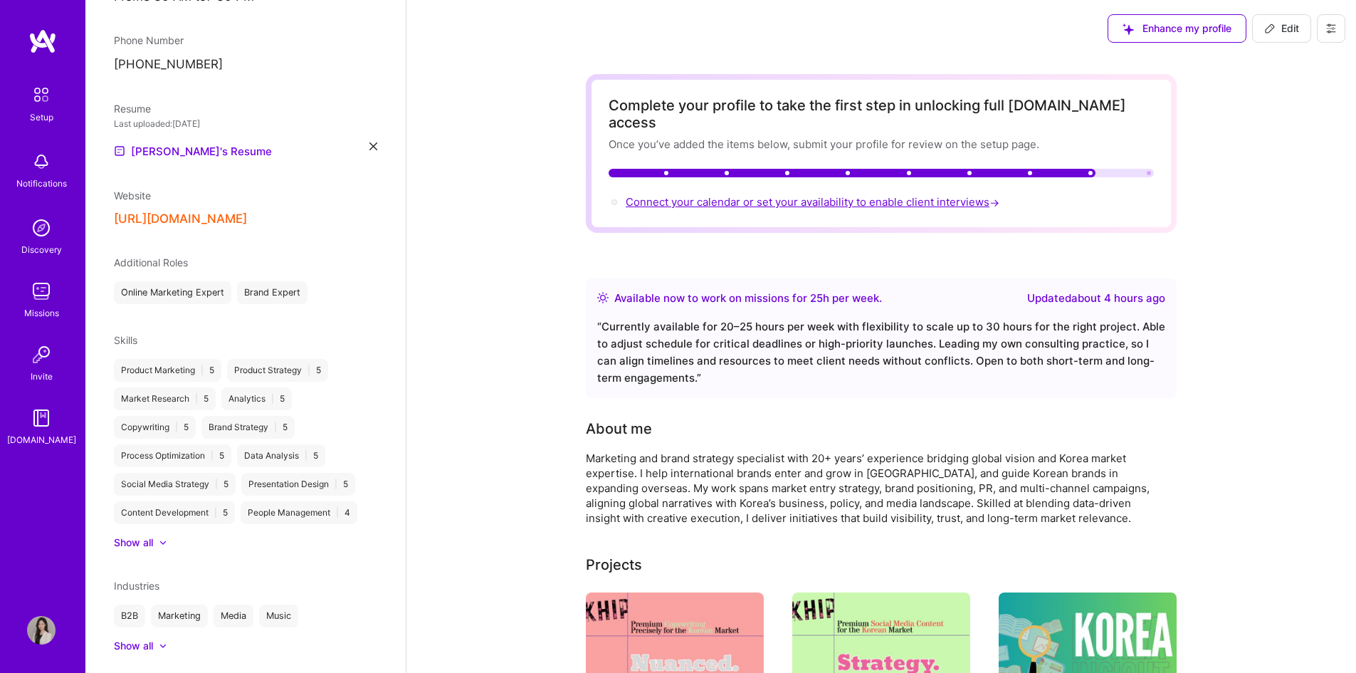
click at [668, 195] on span "Connect your calendar or set your availability to enable client interviews →" at bounding box center [814, 202] width 377 height 14
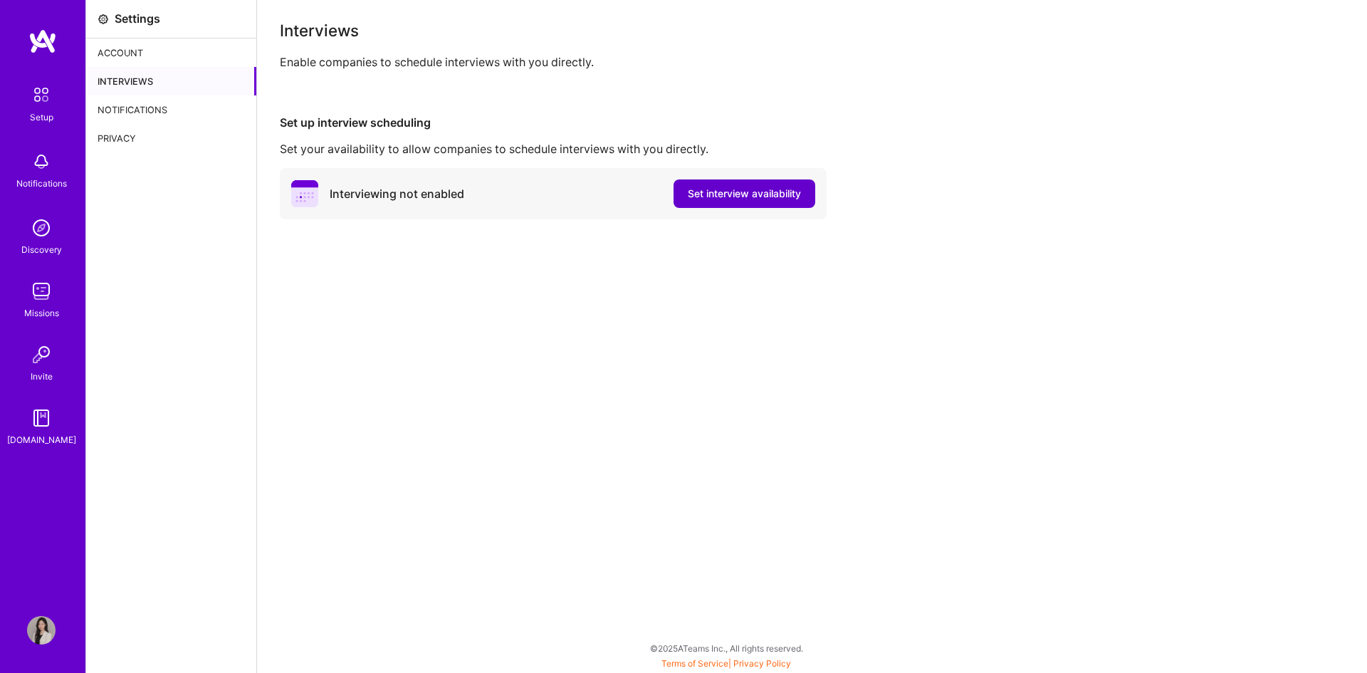
click at [720, 199] on span "Set interview availability" at bounding box center [744, 194] width 113 height 14
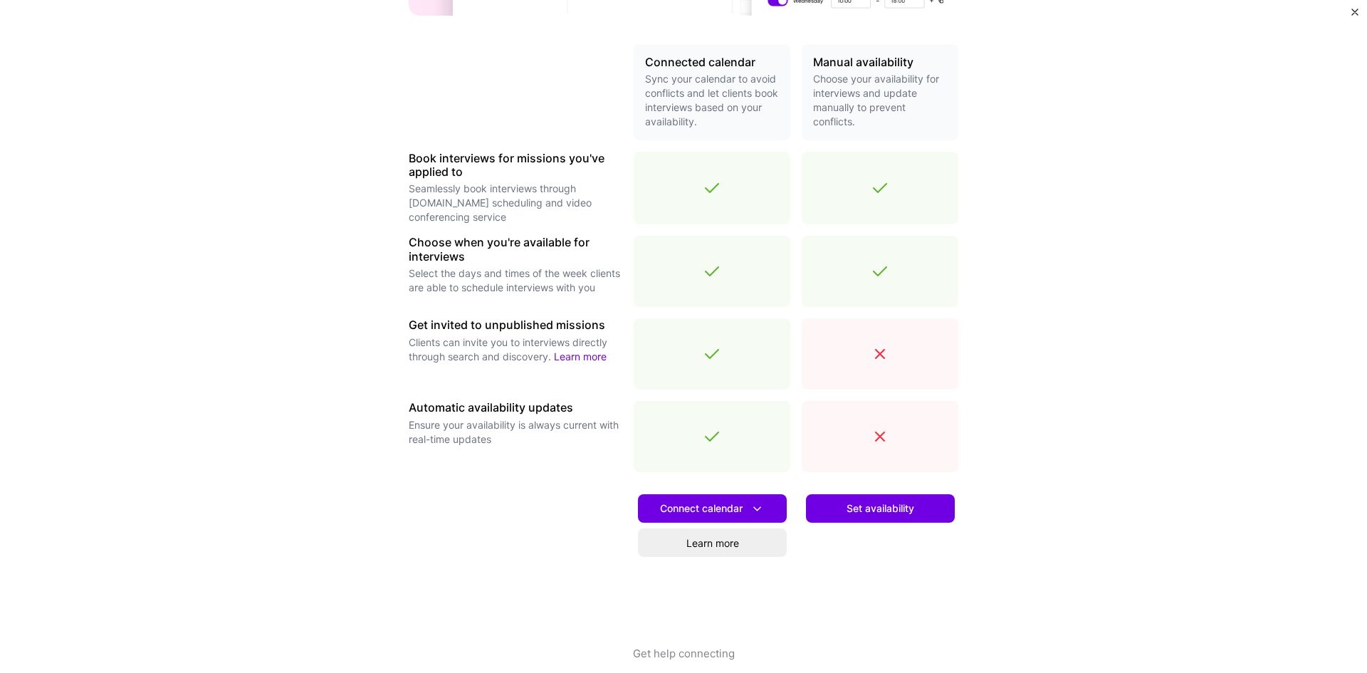
scroll to position [325, 0]
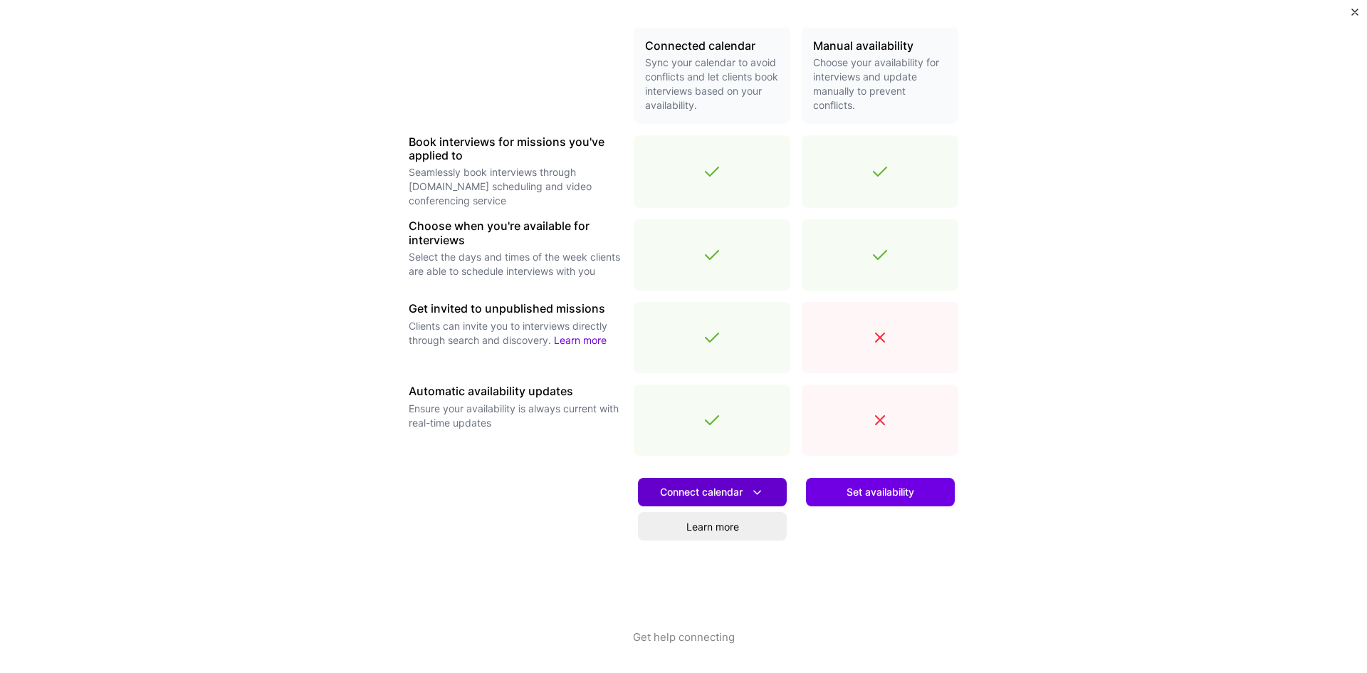
click at [723, 487] on span "Connect calendar" at bounding box center [712, 492] width 105 height 15
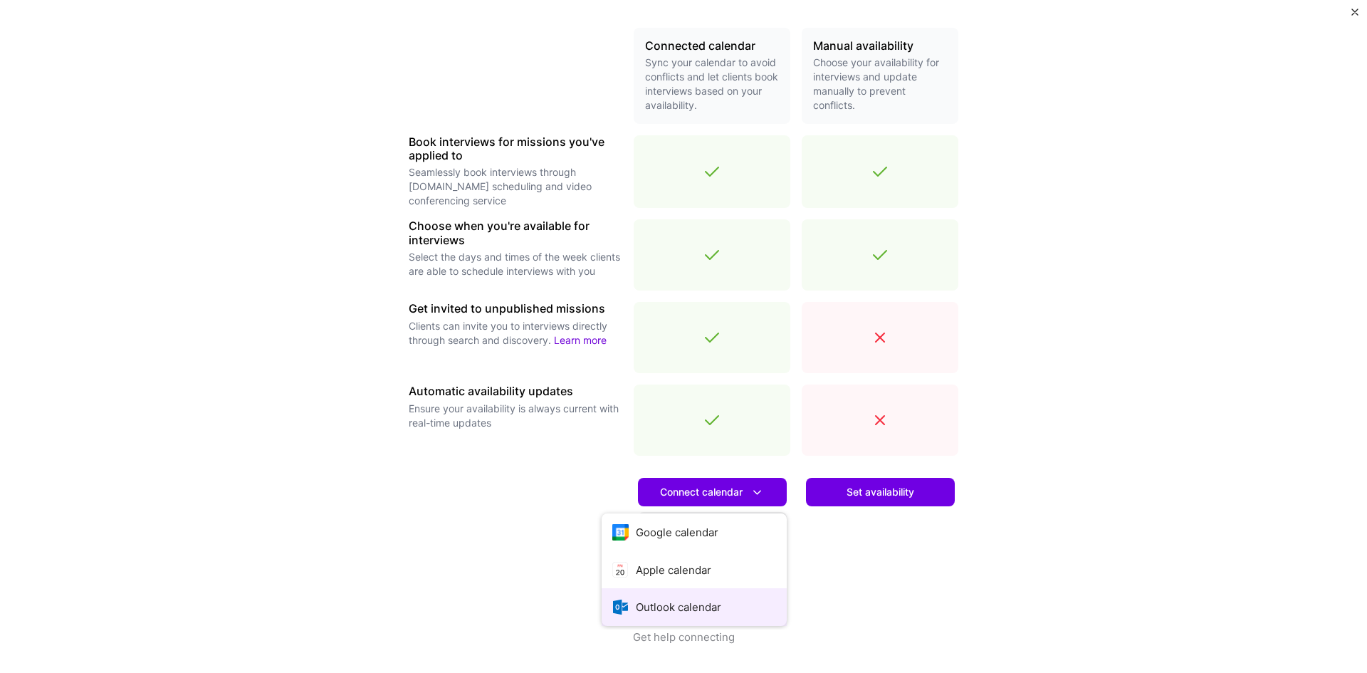
click at [708, 599] on button "Outlook calendar" at bounding box center [694, 607] width 185 height 38
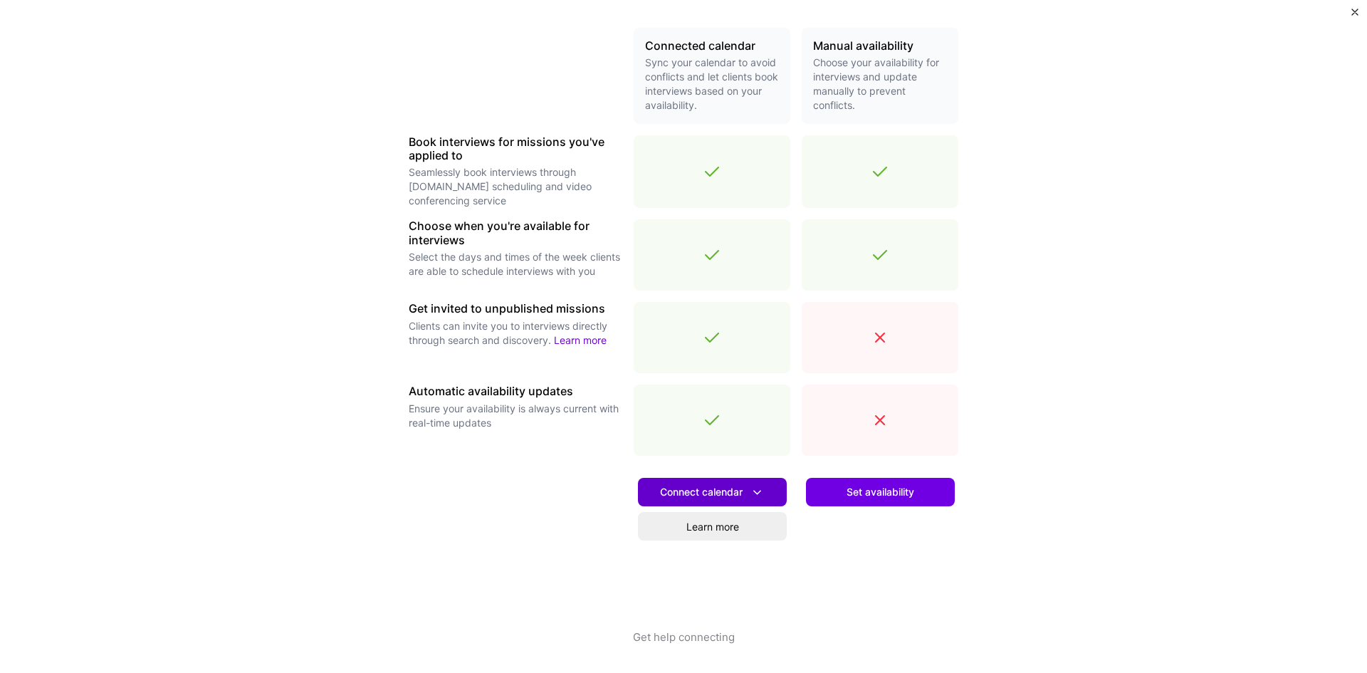
click at [730, 497] on span "Connect calendar" at bounding box center [712, 492] width 105 height 15
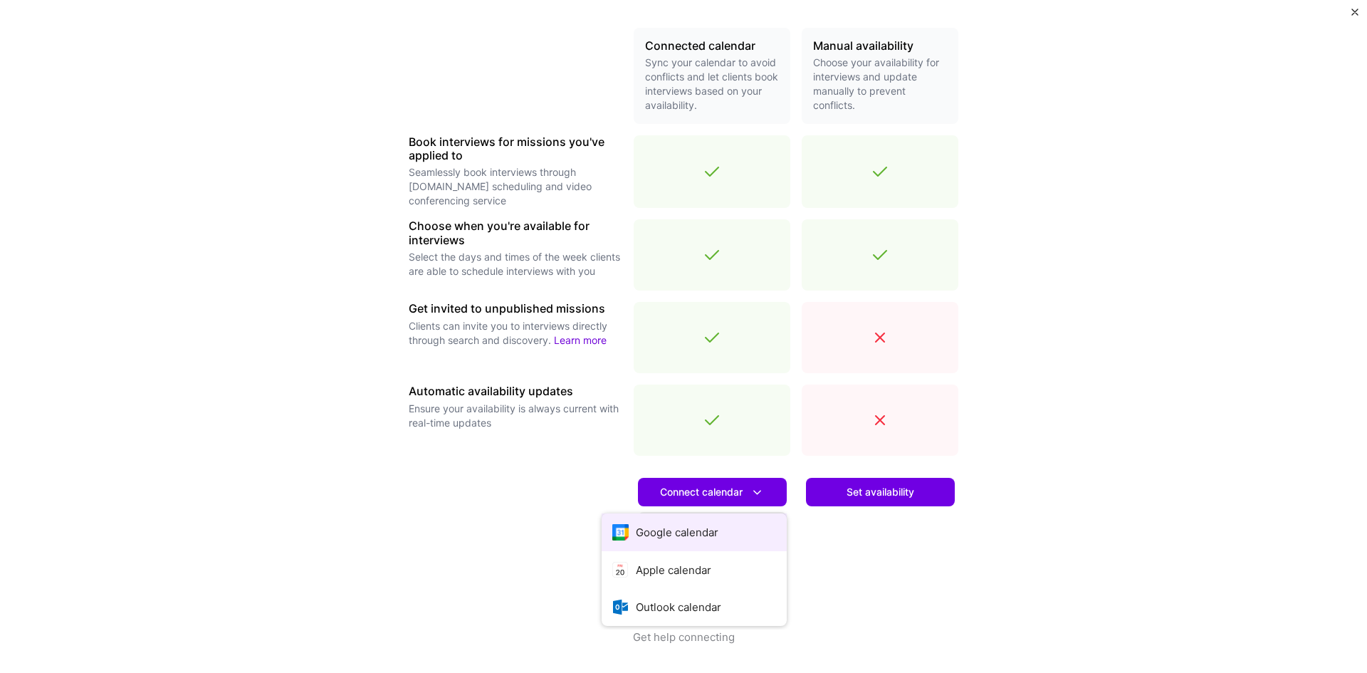
click at [692, 536] on button "Google calendar" at bounding box center [694, 532] width 185 height 38
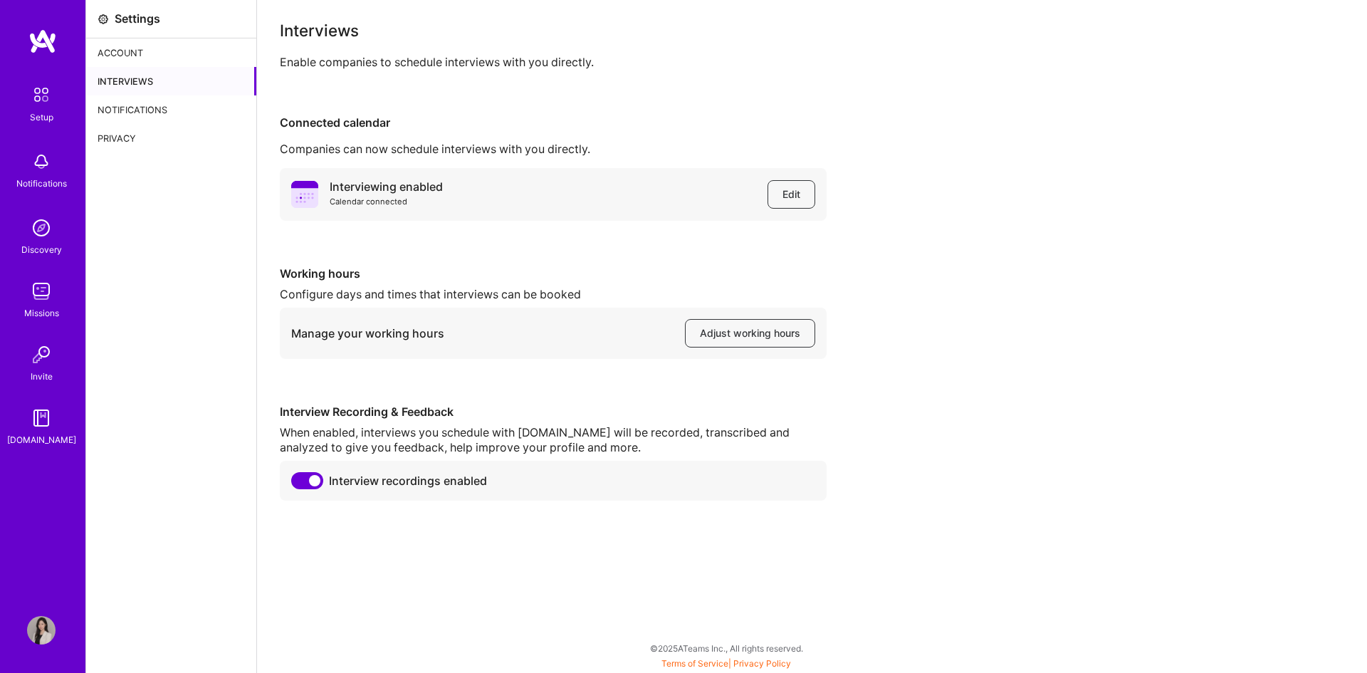
click at [943, 217] on div "Interviewing enabled Calendar connected Edit Working hours Configure days and t…" at bounding box center [812, 334] width 1064 height 332
click at [47, 96] on img at bounding box center [41, 95] width 30 height 30
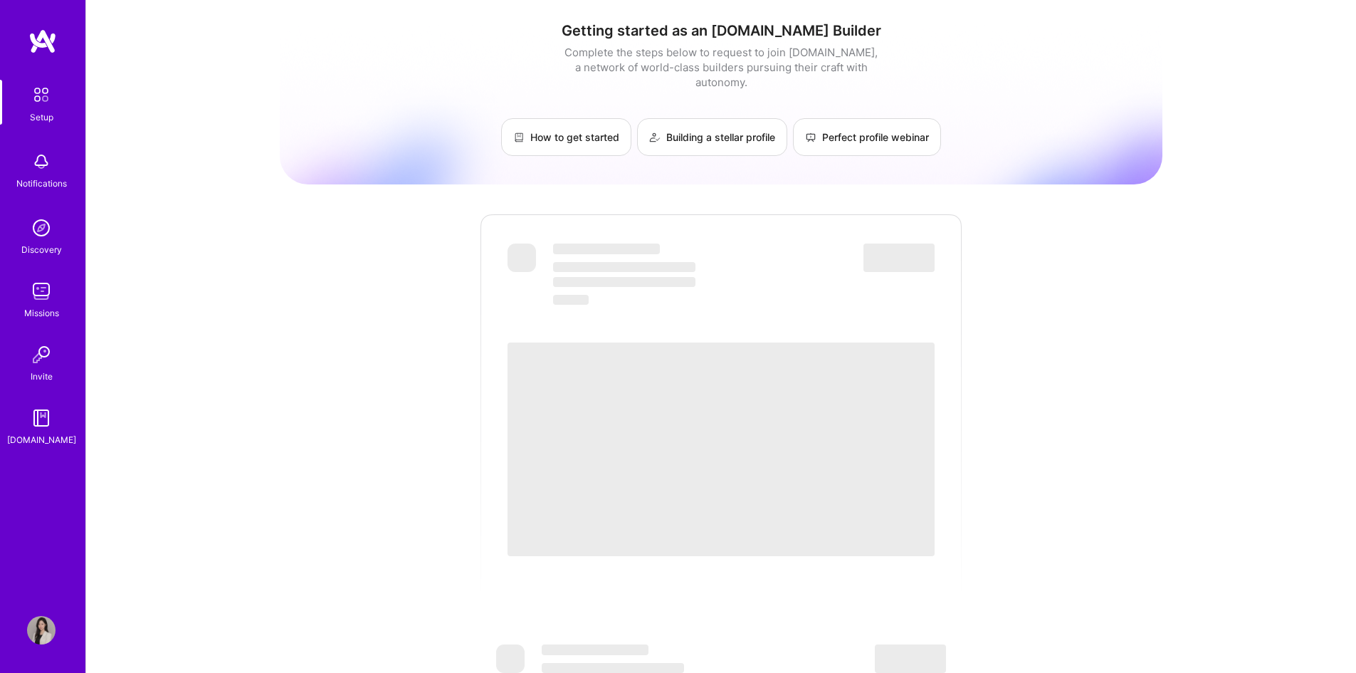
click at [1264, 133] on div "Getting started as an A.Team Builder Complete the steps below to request to joi…" at bounding box center [721, 518] width 1270 height 1037
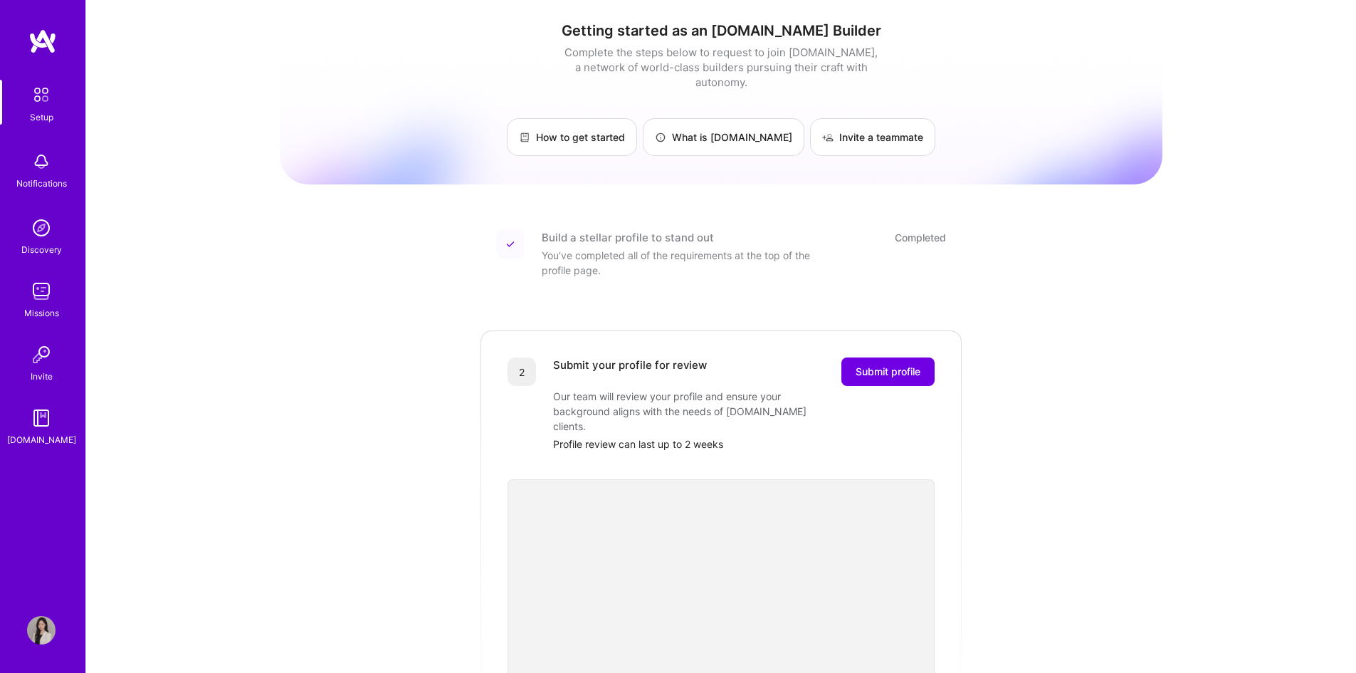
click at [44, 36] on img at bounding box center [42, 41] width 28 height 26
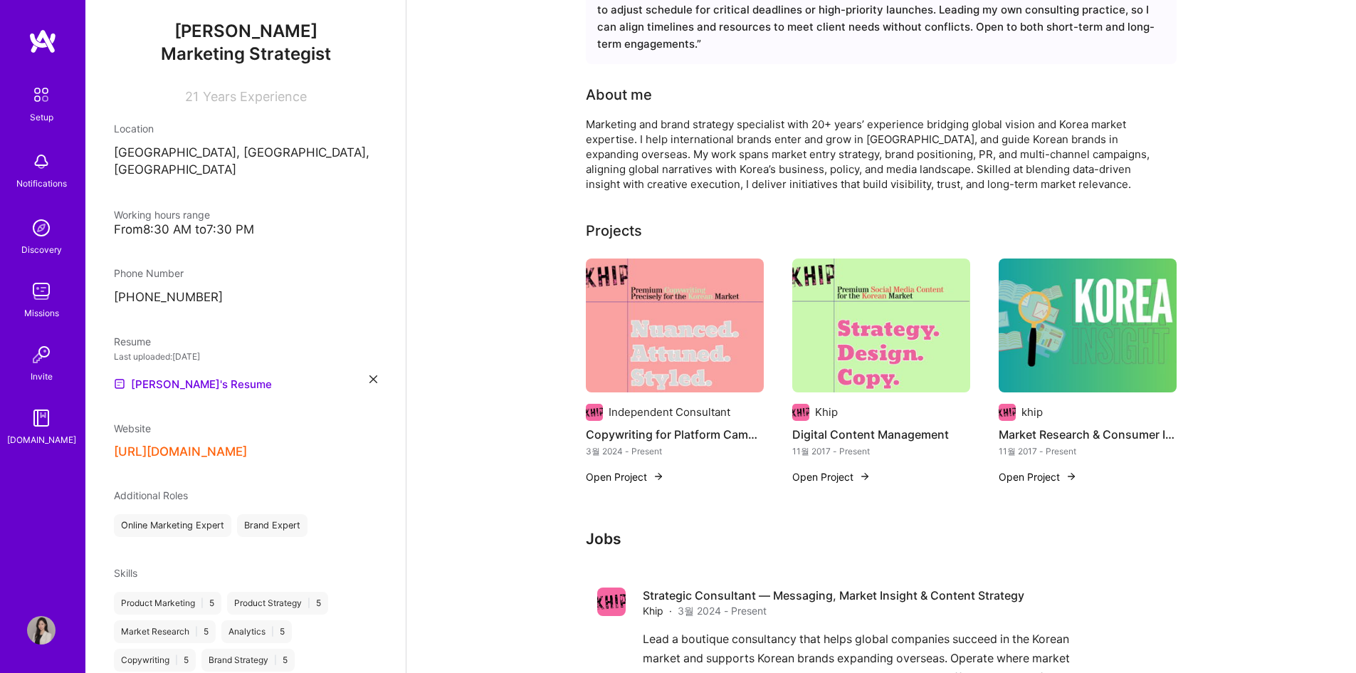
scroll to position [285, 0]
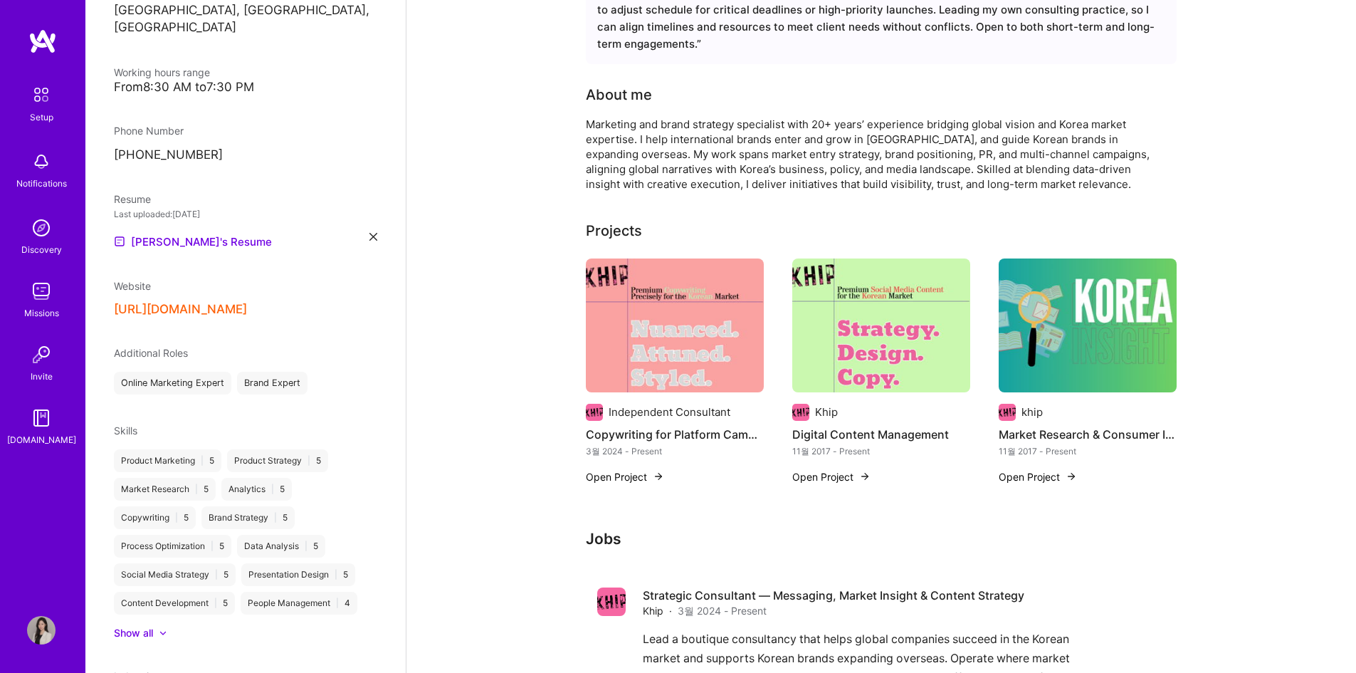
click at [367, 222] on div "Jiyoung Lee Marketing Strategist 21 Years Experience Location 서울특별시, 서울특별시, 대한민…" at bounding box center [245, 336] width 320 height 673
click at [369, 233] on icon at bounding box center [373, 237] width 8 height 8
click at [198, 218] on div "Upload your Resume PDF file format" at bounding box center [191, 233] width 98 height 30
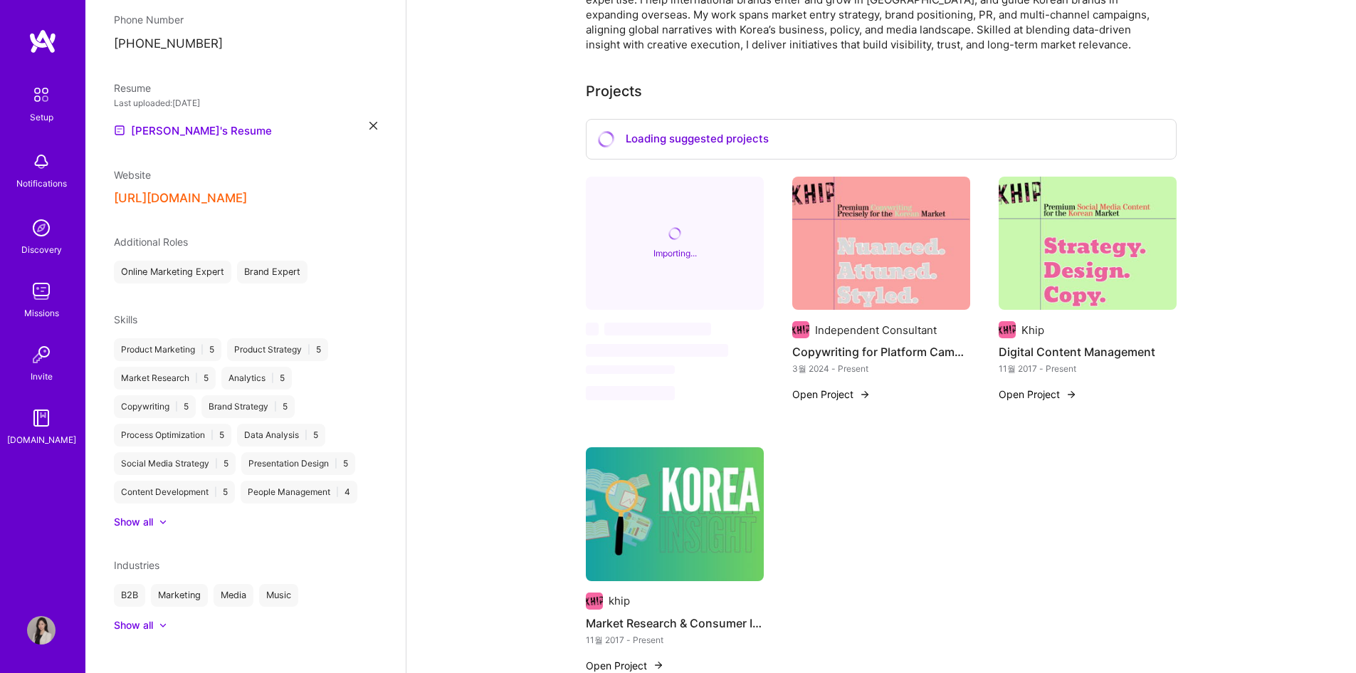
scroll to position [214, 0]
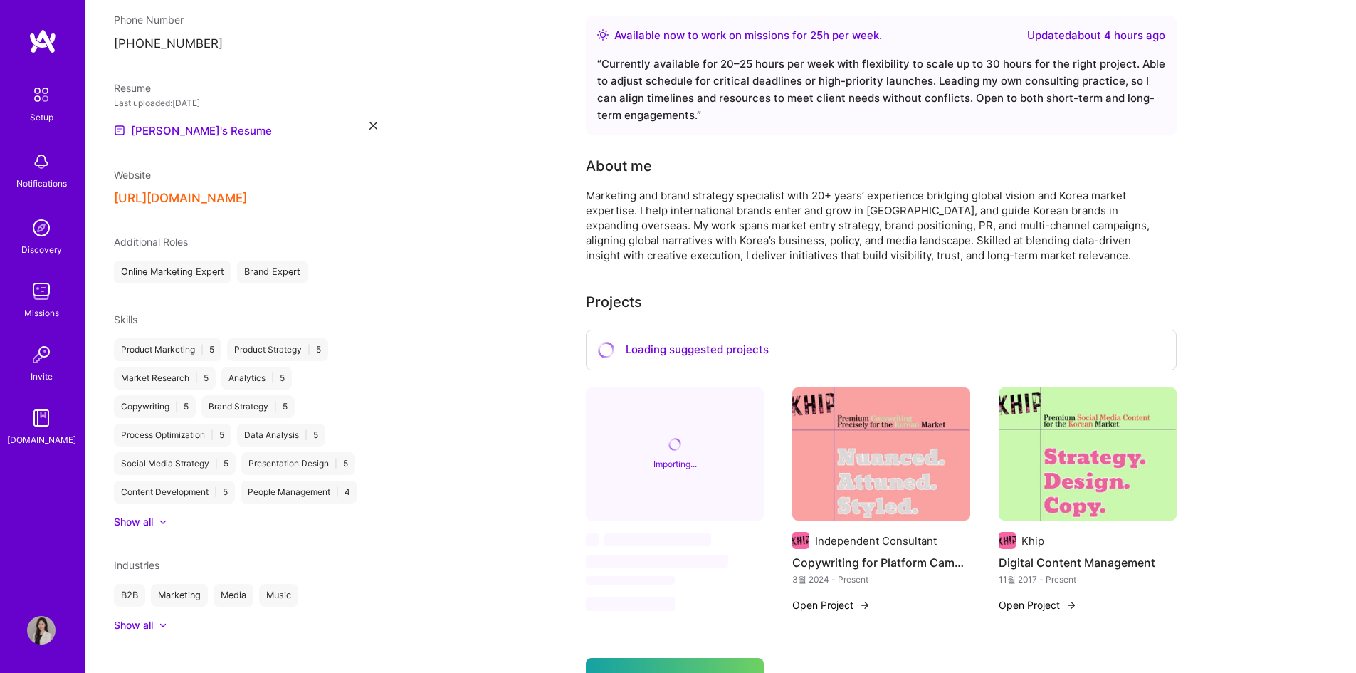
click at [685, 337] on div "Loading suggested projects" at bounding box center [881, 350] width 591 height 41
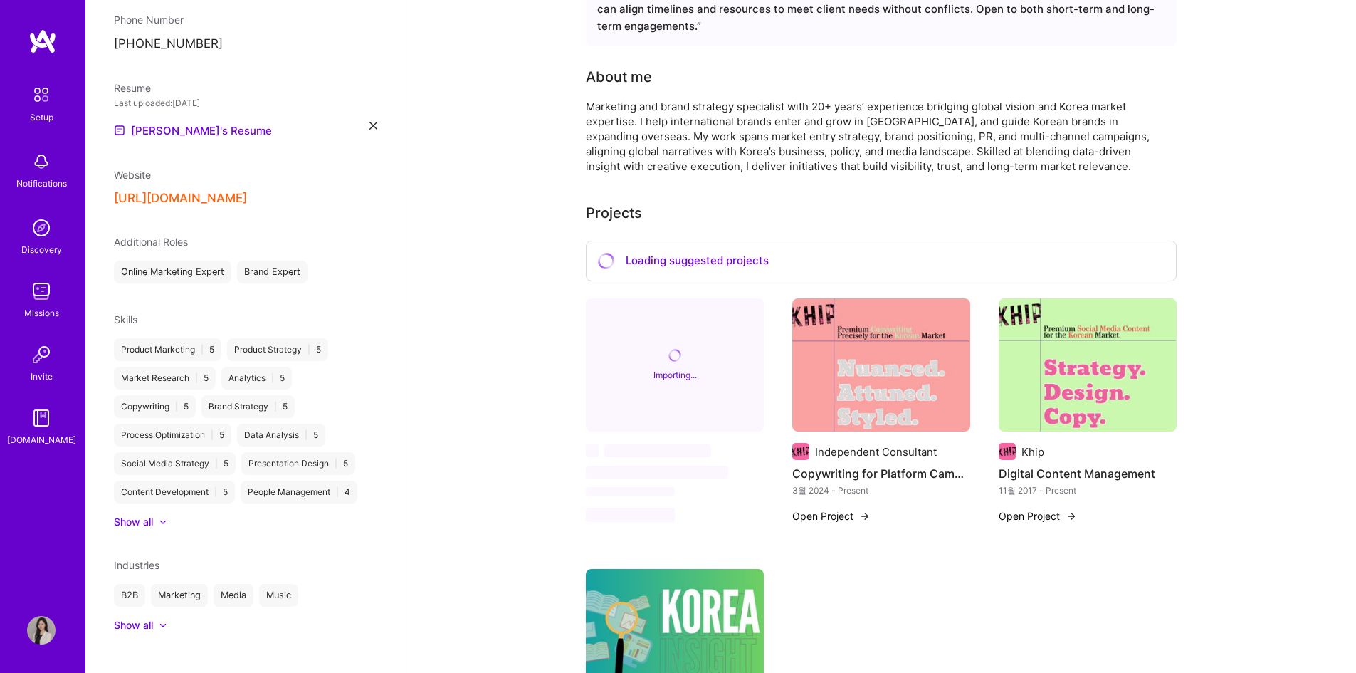
scroll to position [356, 0]
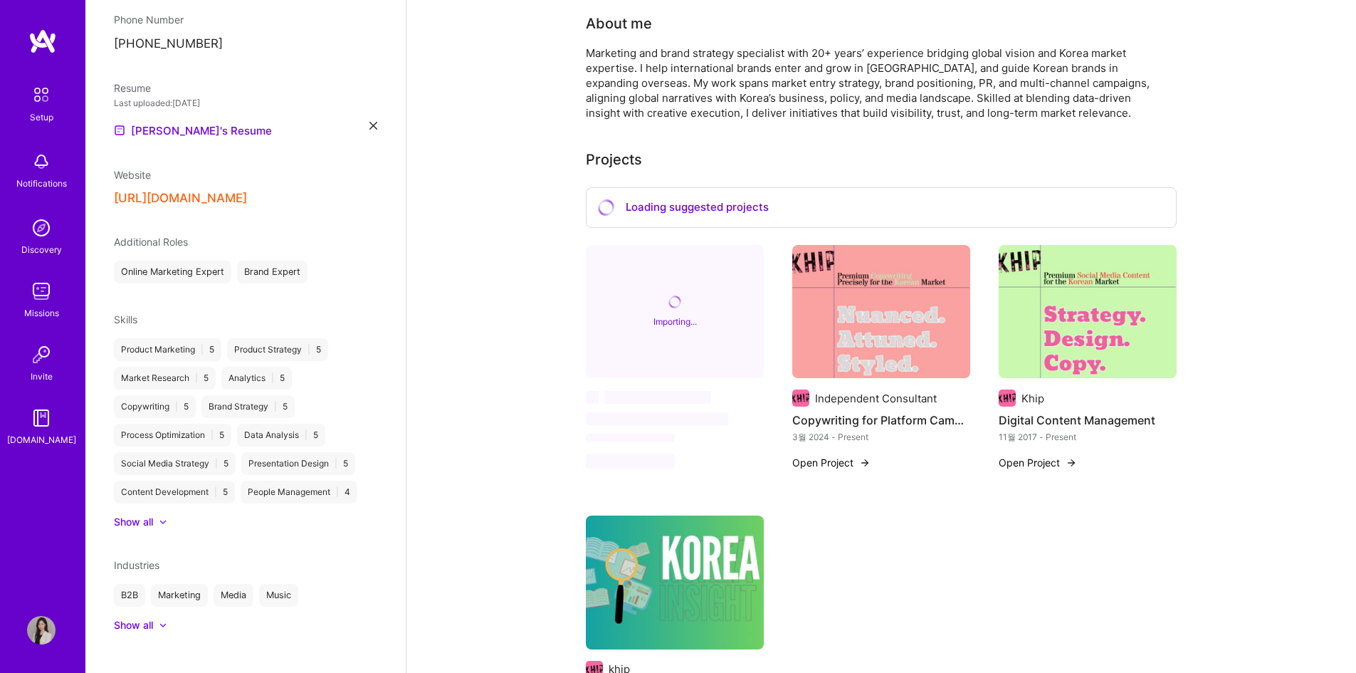
click at [654, 401] on span "‌" at bounding box center [657, 397] width 107 height 13
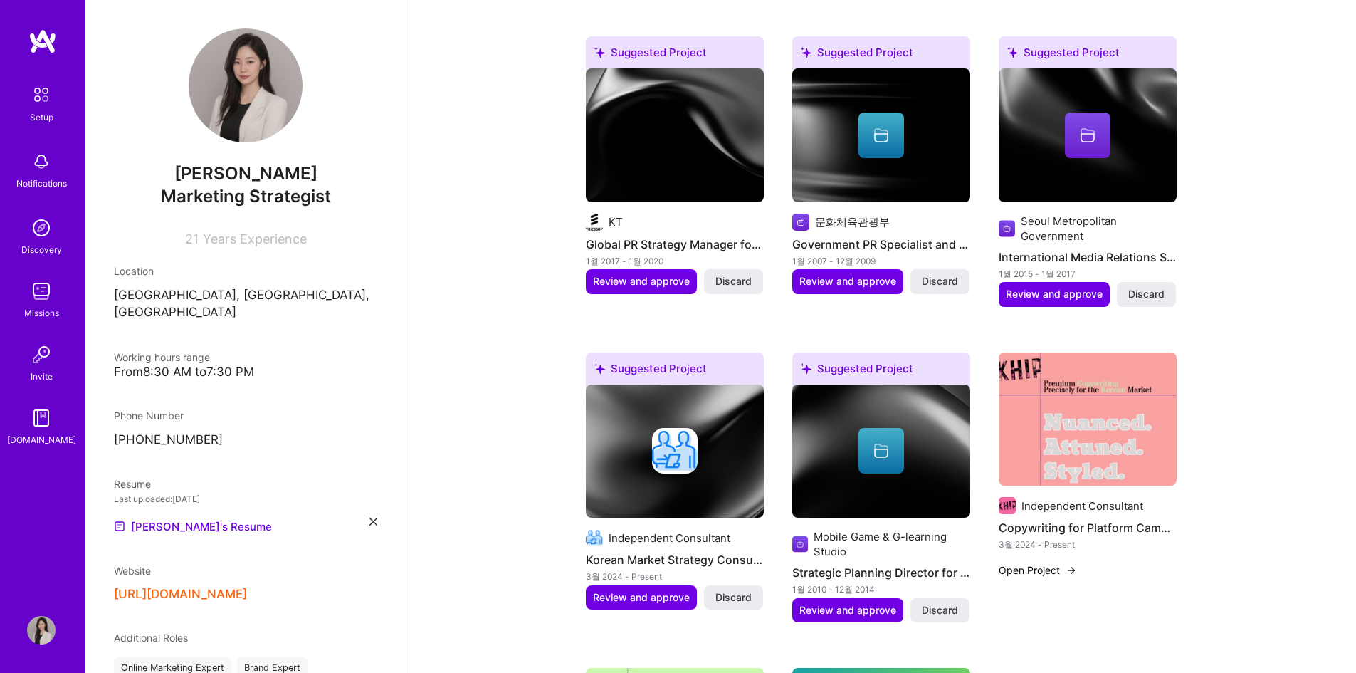
scroll to position [925, 0]
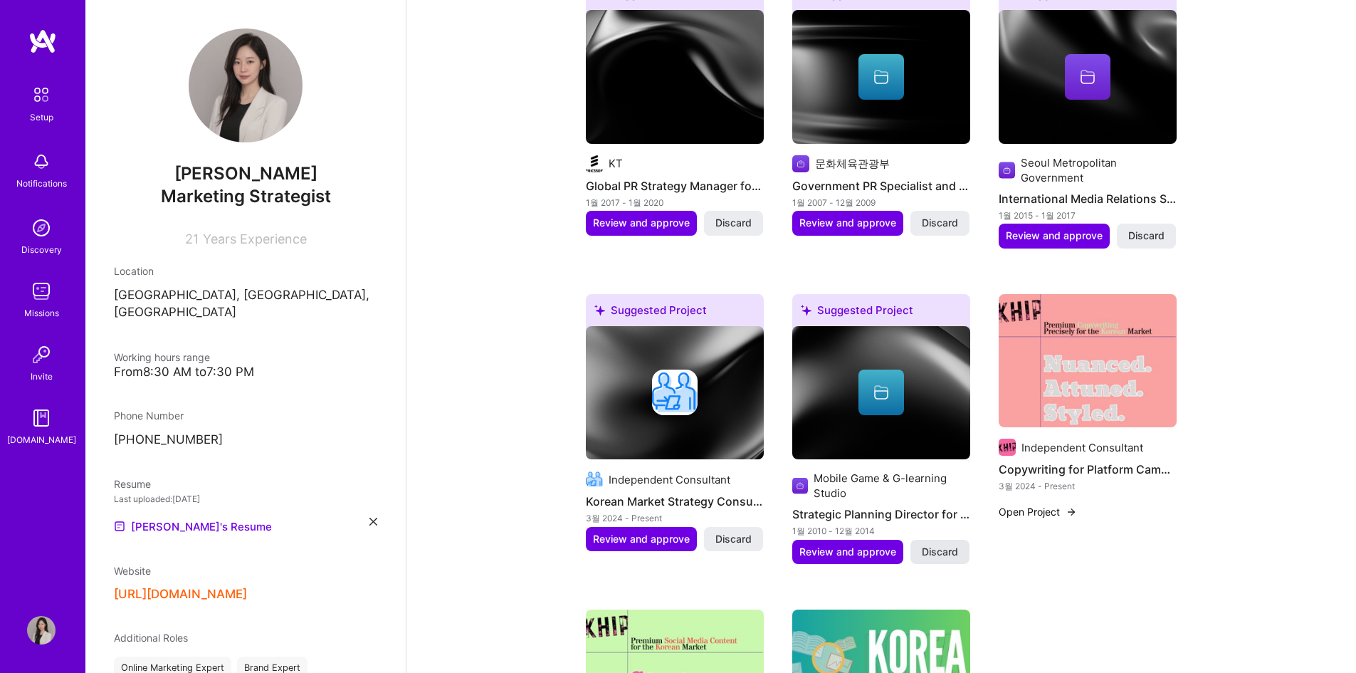
click at [933, 550] on span "Discard" at bounding box center [940, 552] width 36 height 14
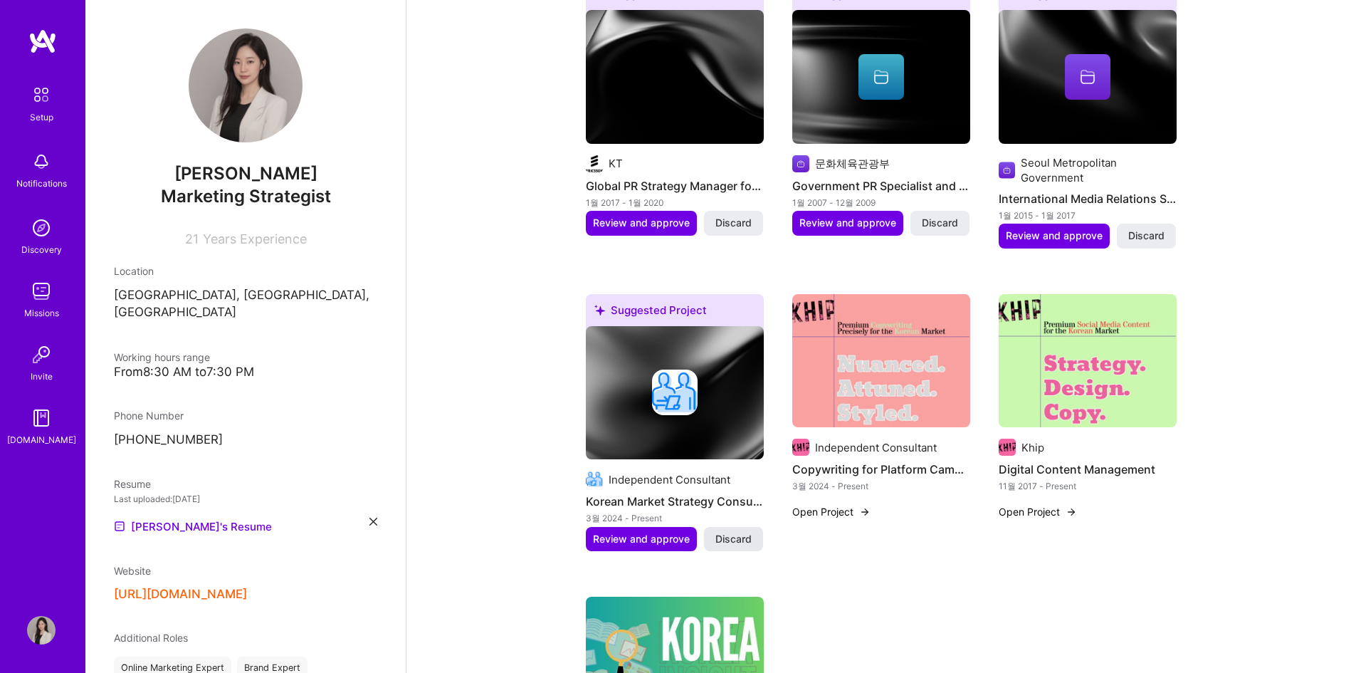
click at [729, 534] on span "Discard" at bounding box center [733, 539] width 36 height 14
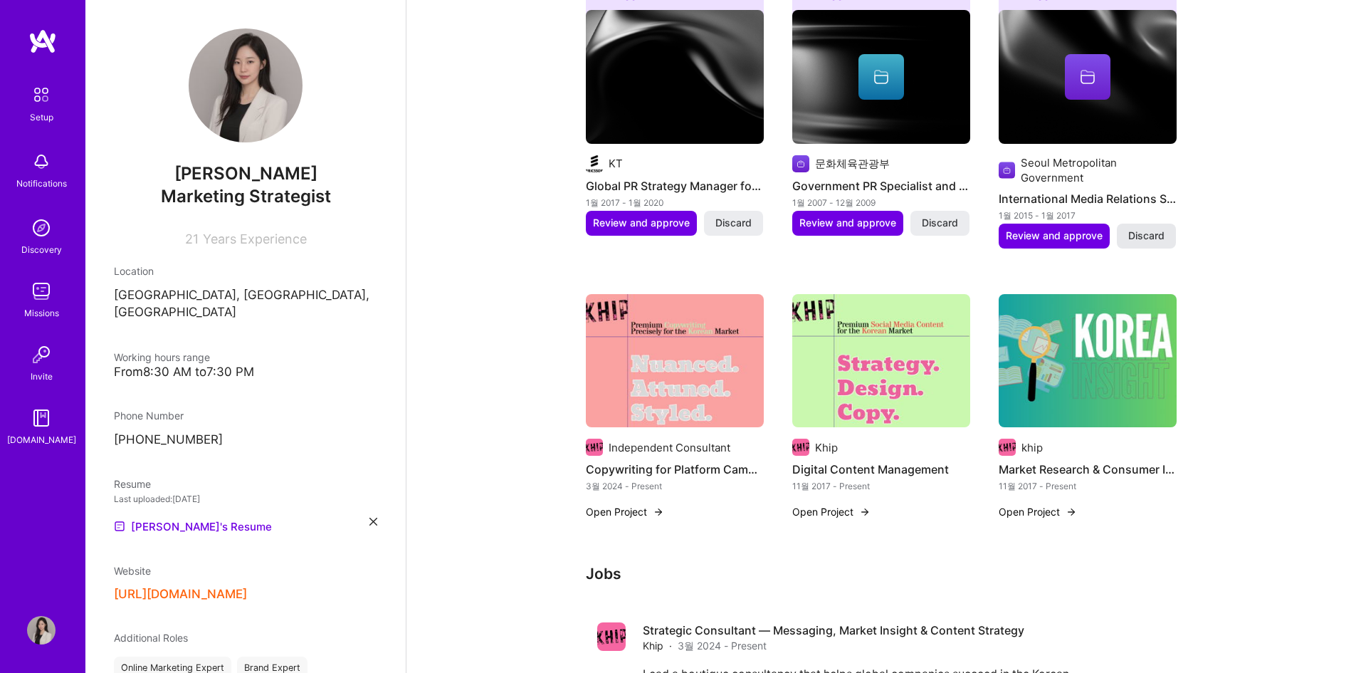
click at [1161, 234] on span "Discard" at bounding box center [1146, 236] width 36 height 14
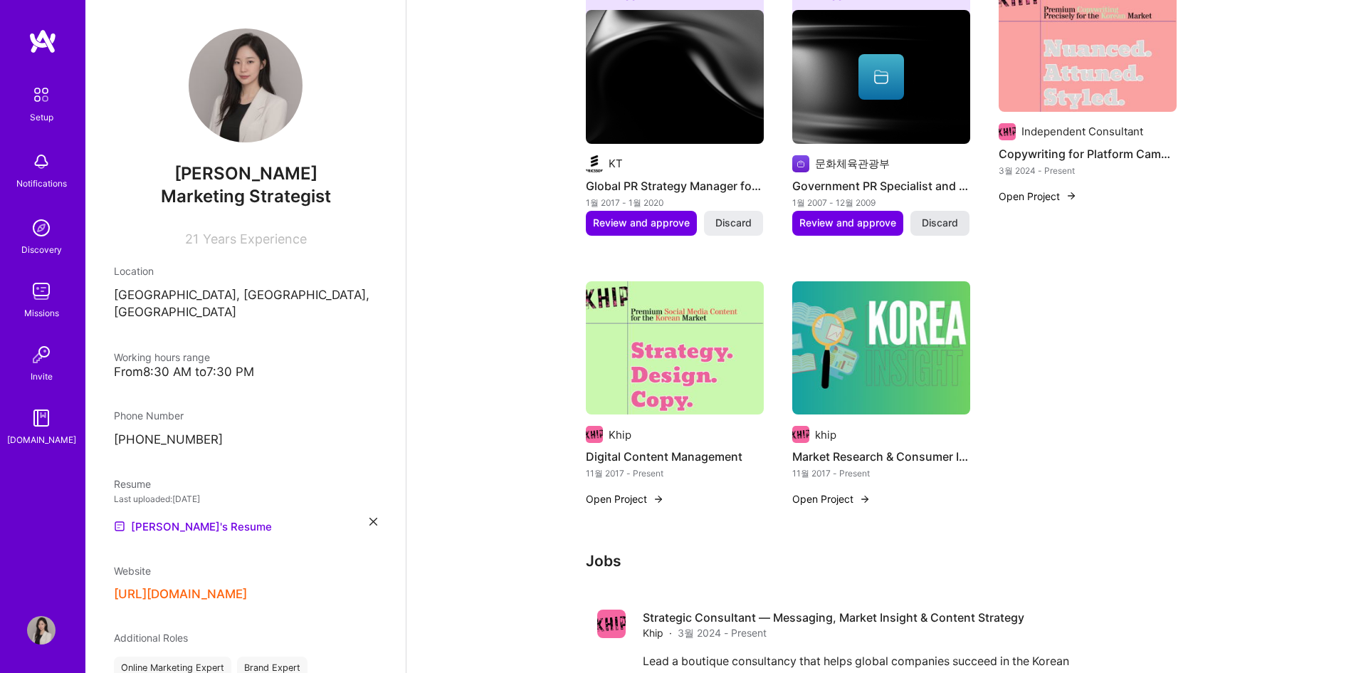
click at [943, 217] on span "Discard" at bounding box center [940, 223] width 36 height 14
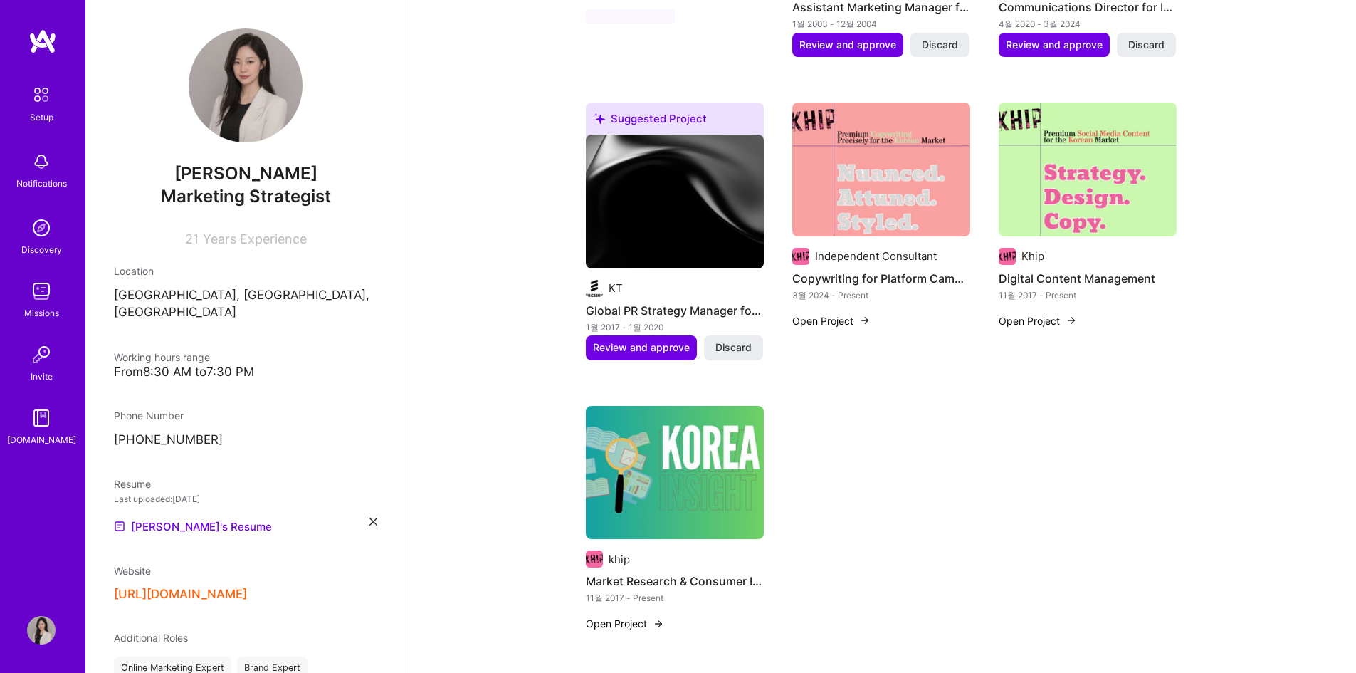
scroll to position [783, 0]
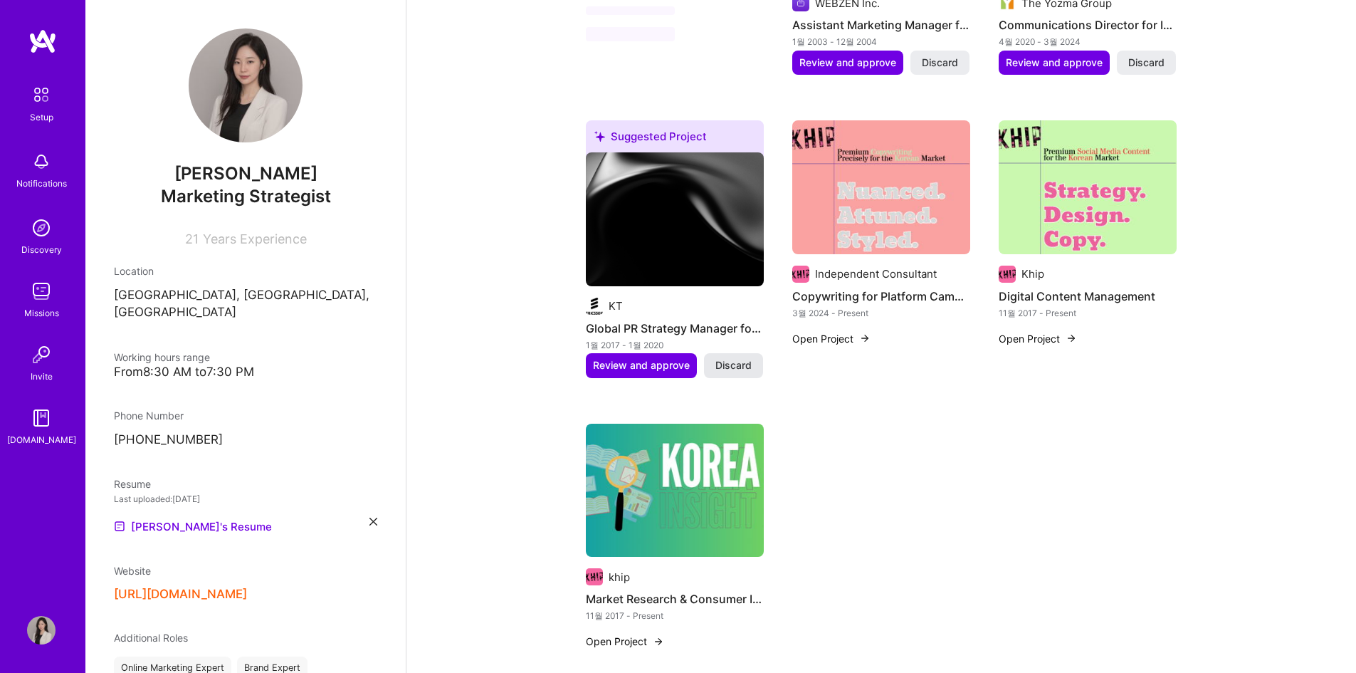
click at [716, 364] on span "Discard" at bounding box center [733, 365] width 36 height 14
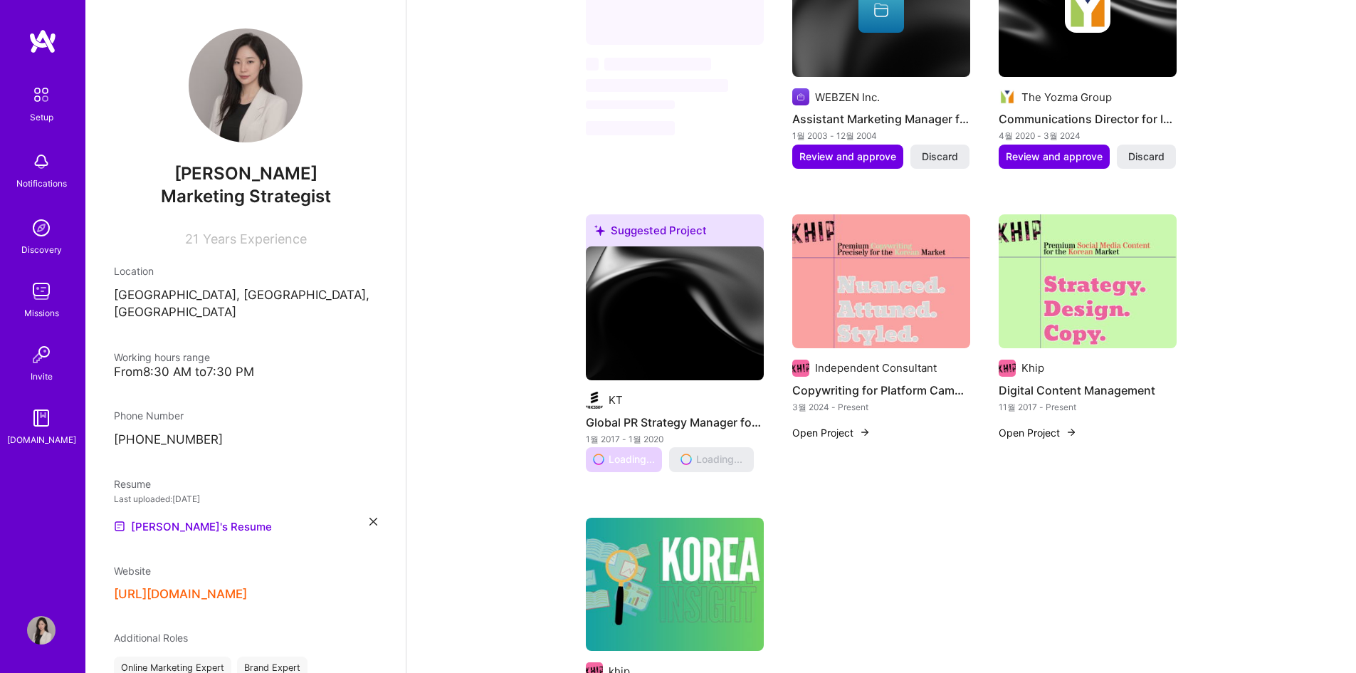
scroll to position [569, 0]
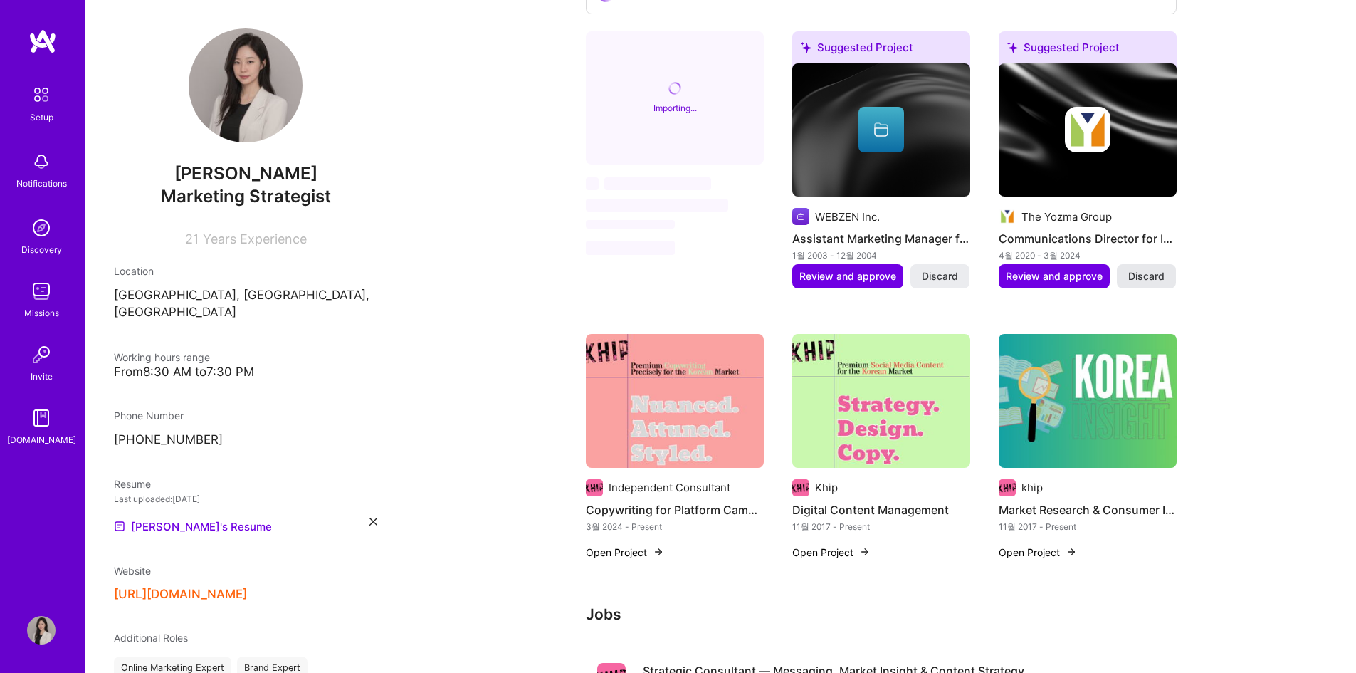
click at [1143, 280] on span "Discard" at bounding box center [1146, 276] width 36 height 14
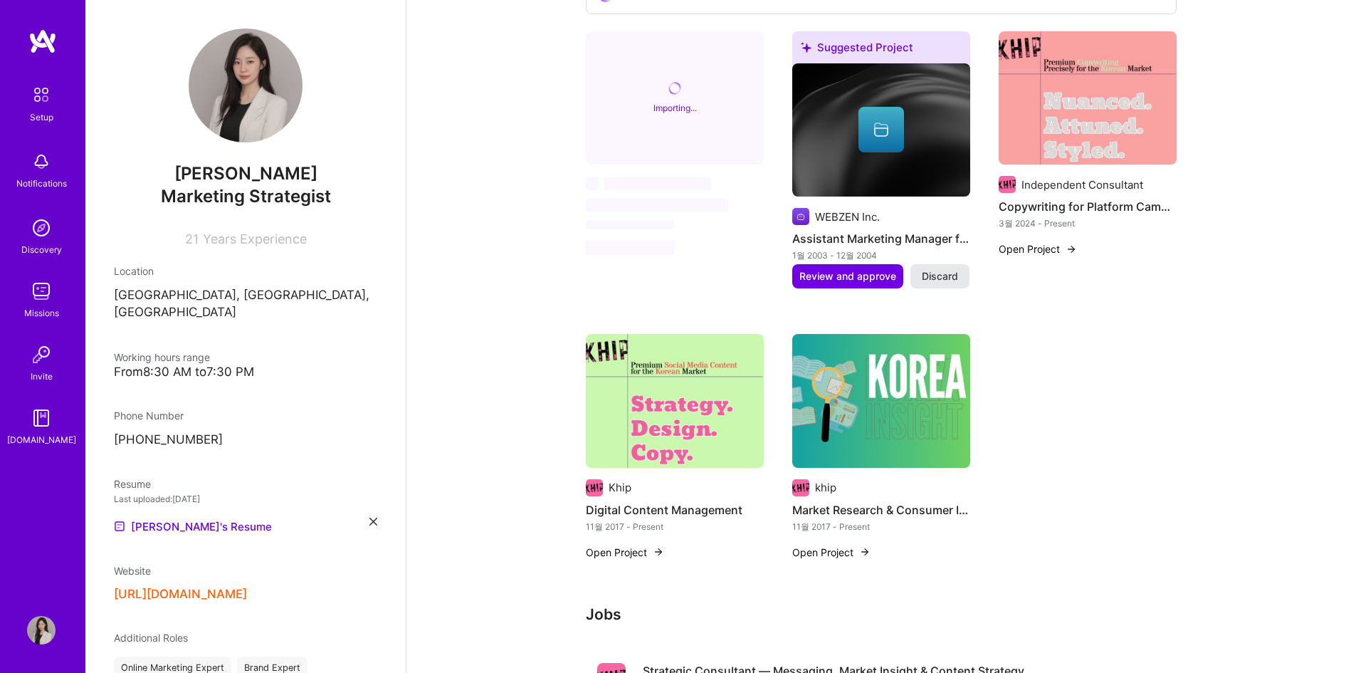
click at [935, 270] on span "Discard" at bounding box center [940, 276] width 36 height 14
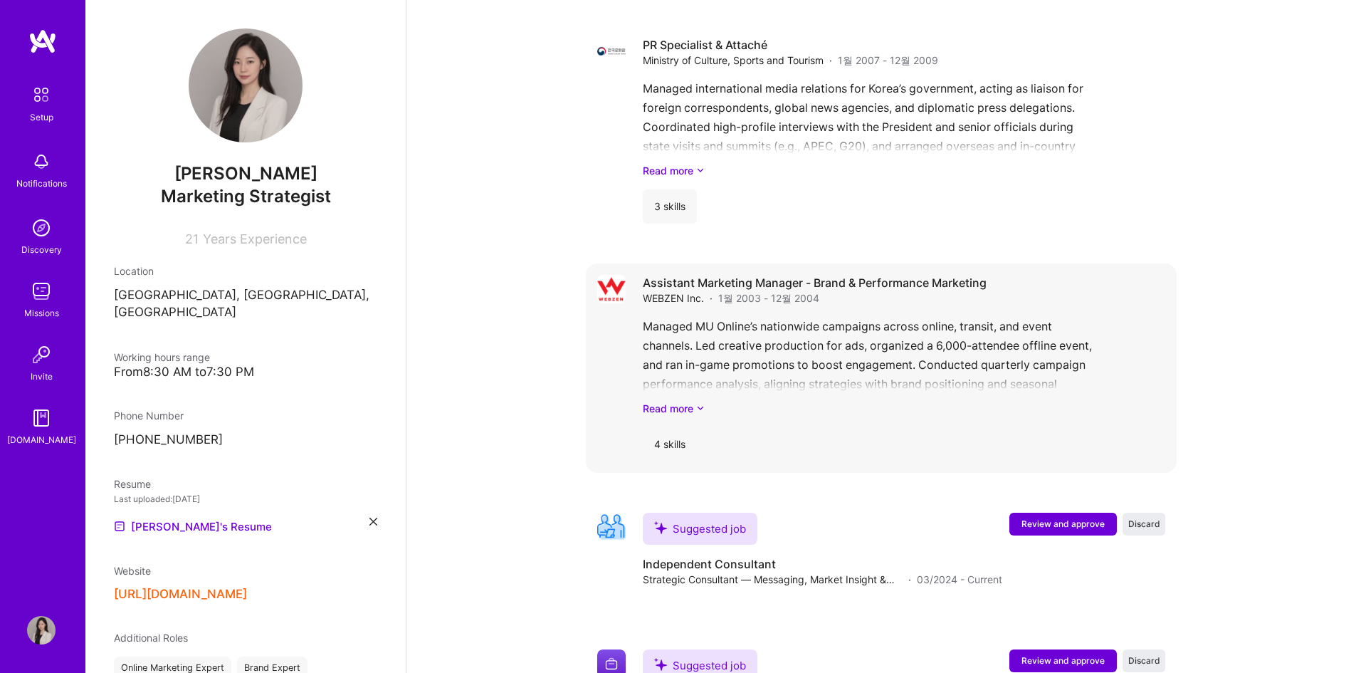
scroll to position [2131, 0]
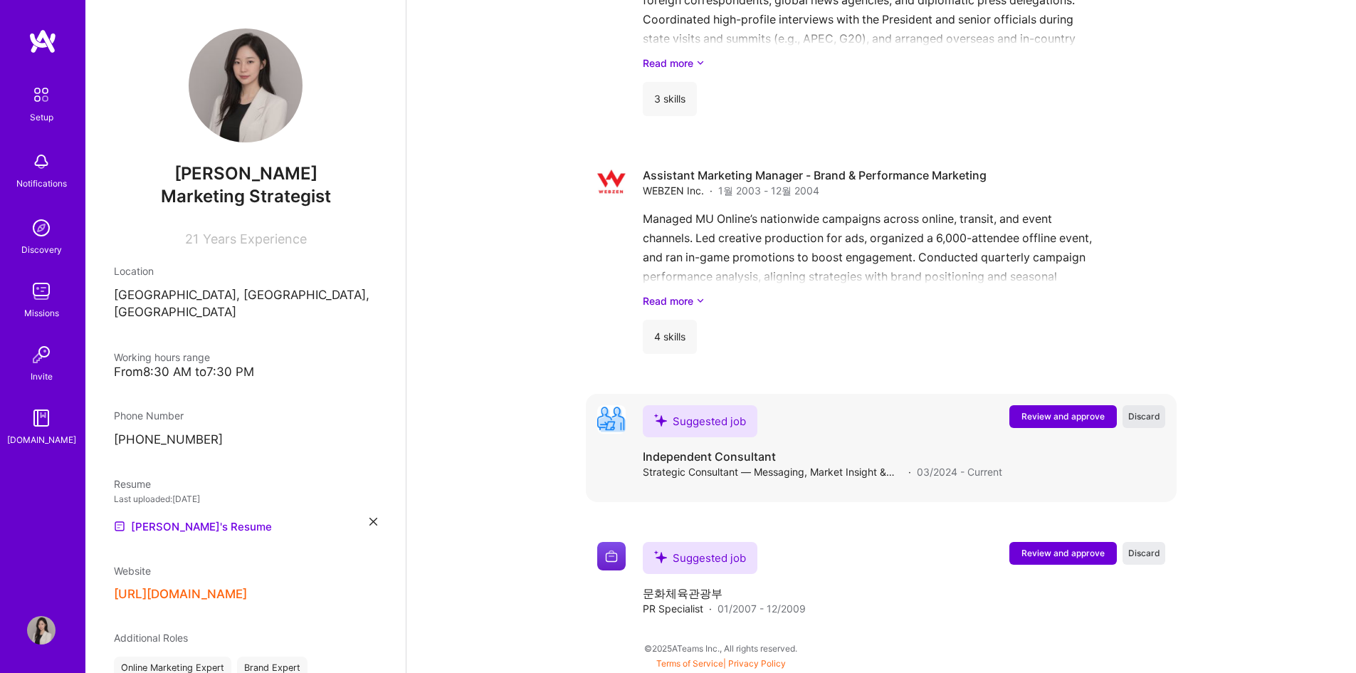
click at [1140, 414] on span "Discard" at bounding box center [1144, 416] width 32 height 12
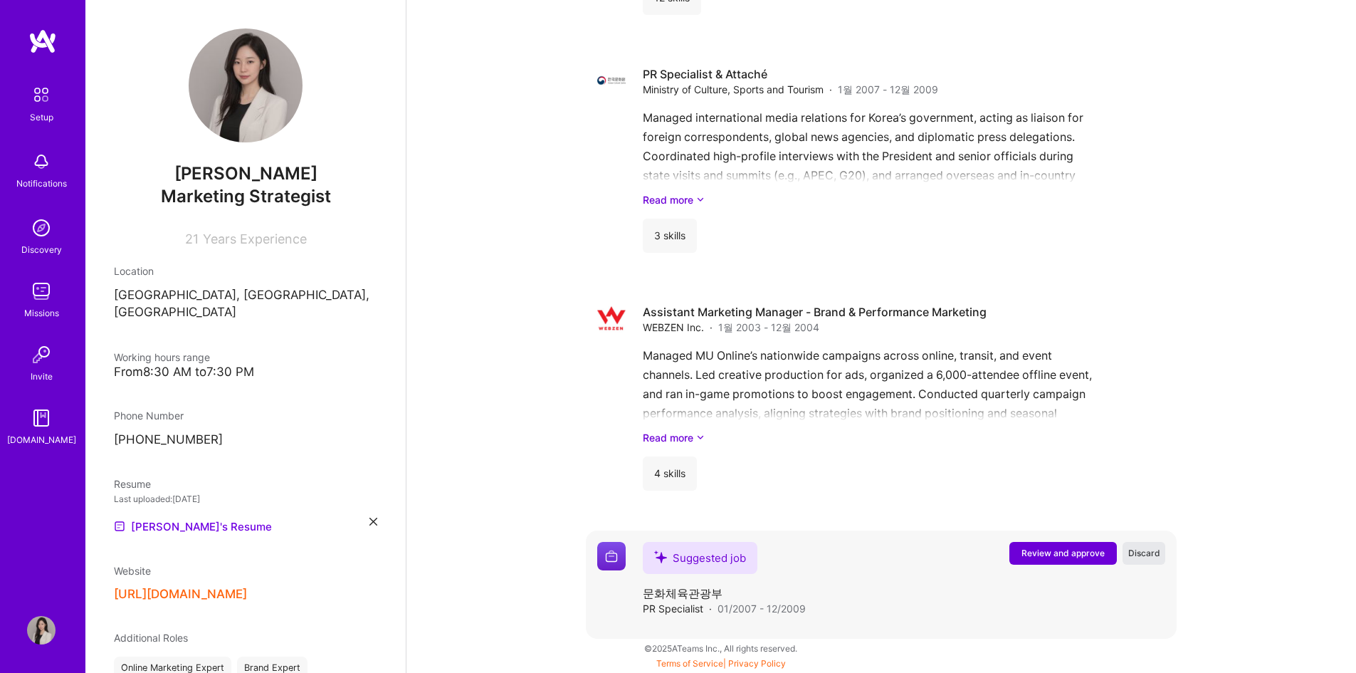
click at [1149, 556] on span "Discard" at bounding box center [1144, 553] width 32 height 12
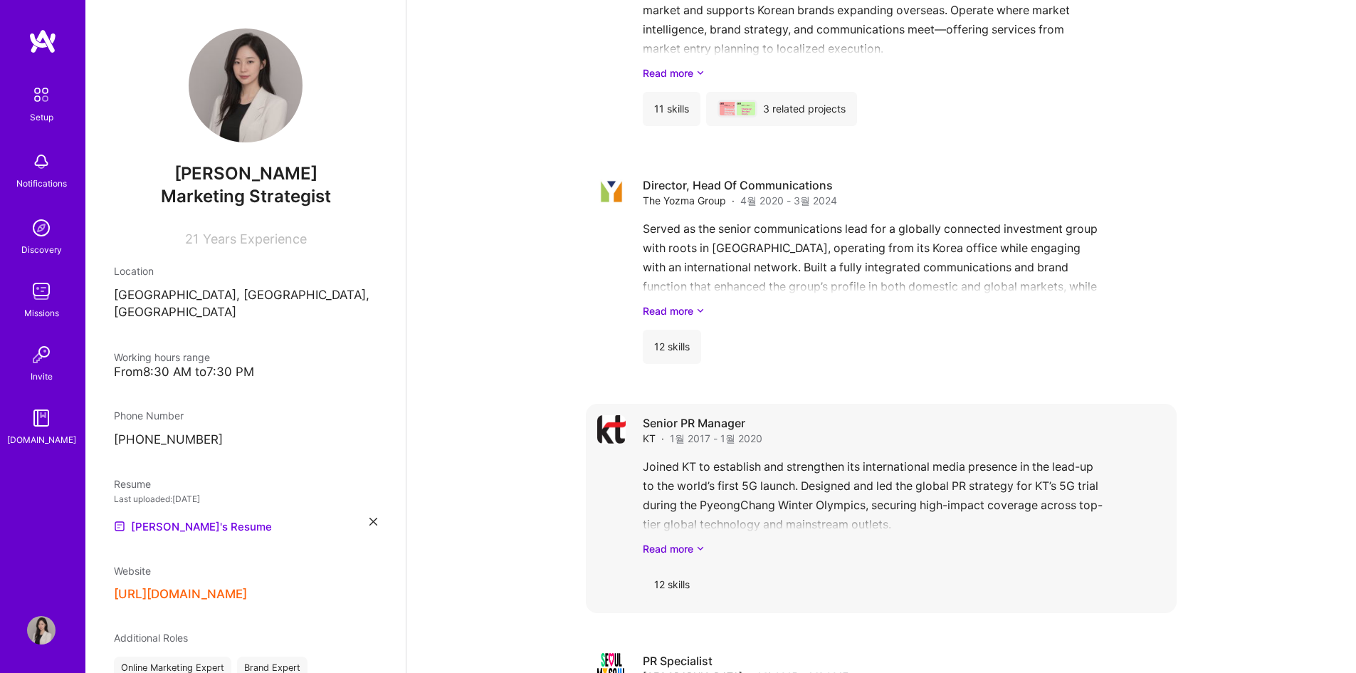
scroll to position [577, 0]
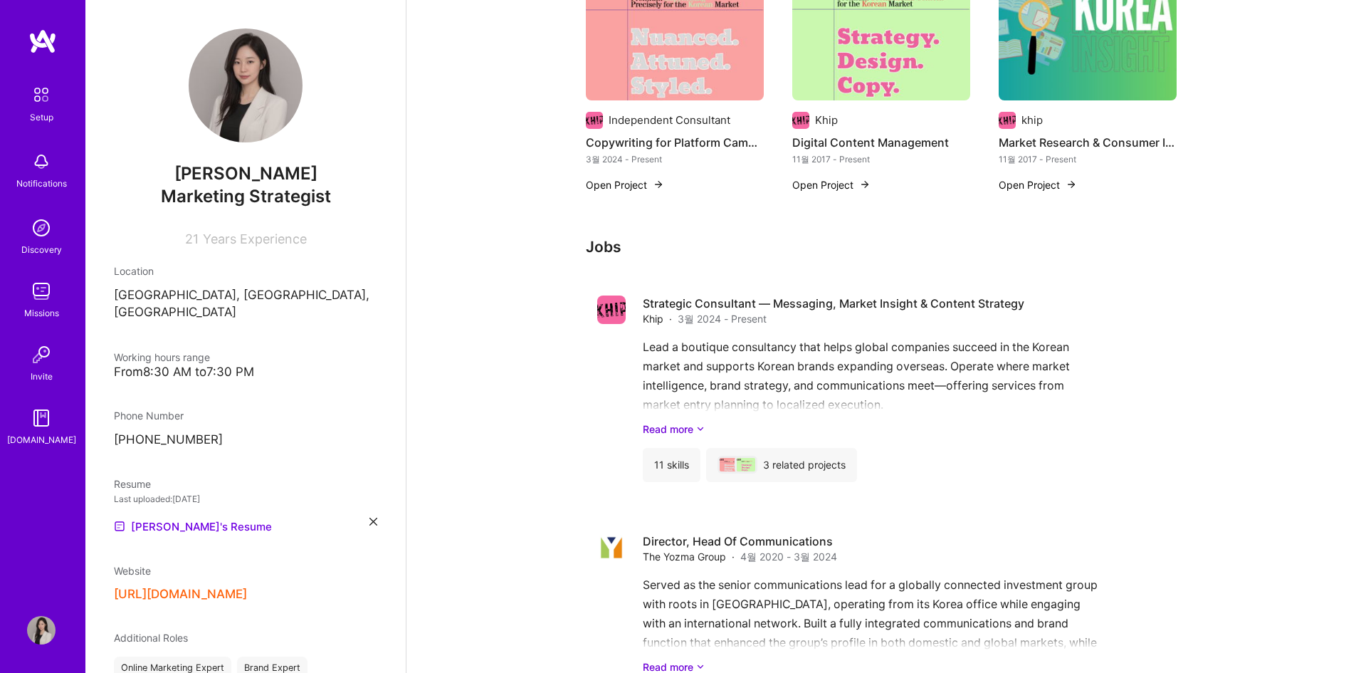
click at [216, 587] on button "[URL][DOMAIN_NAME]" at bounding box center [180, 594] width 133 height 15
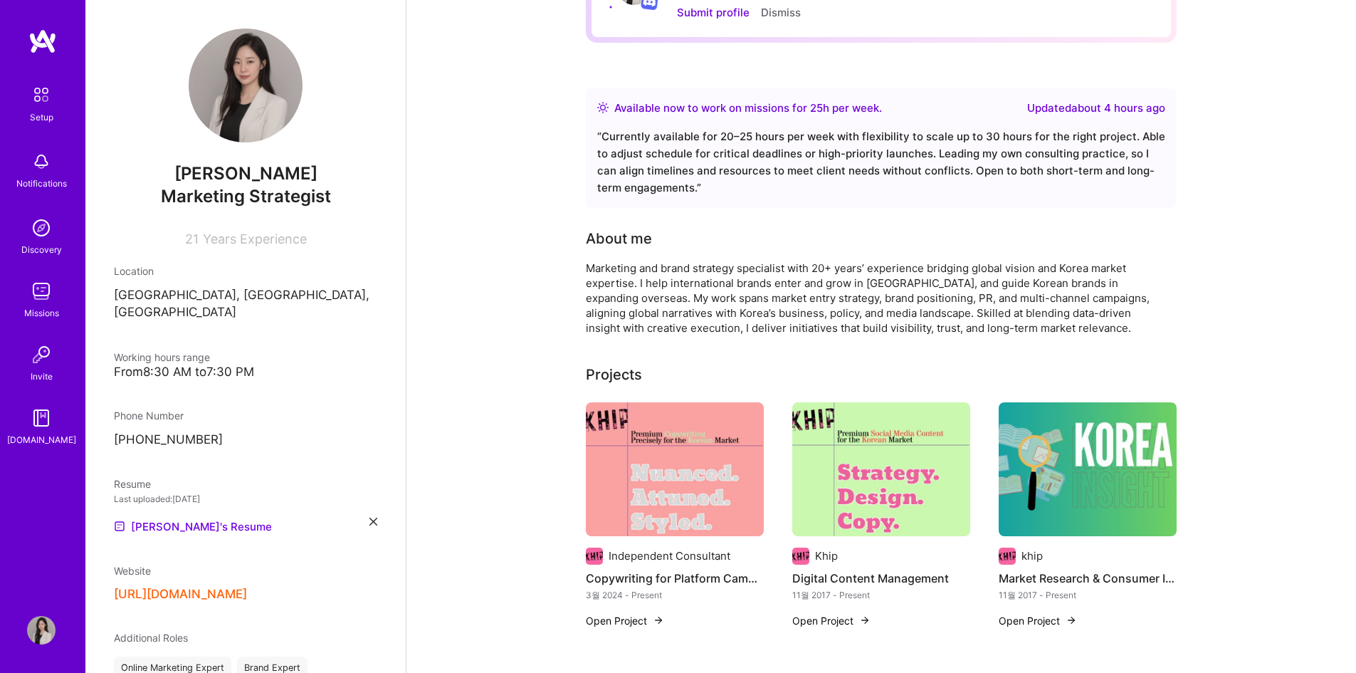
scroll to position [0, 0]
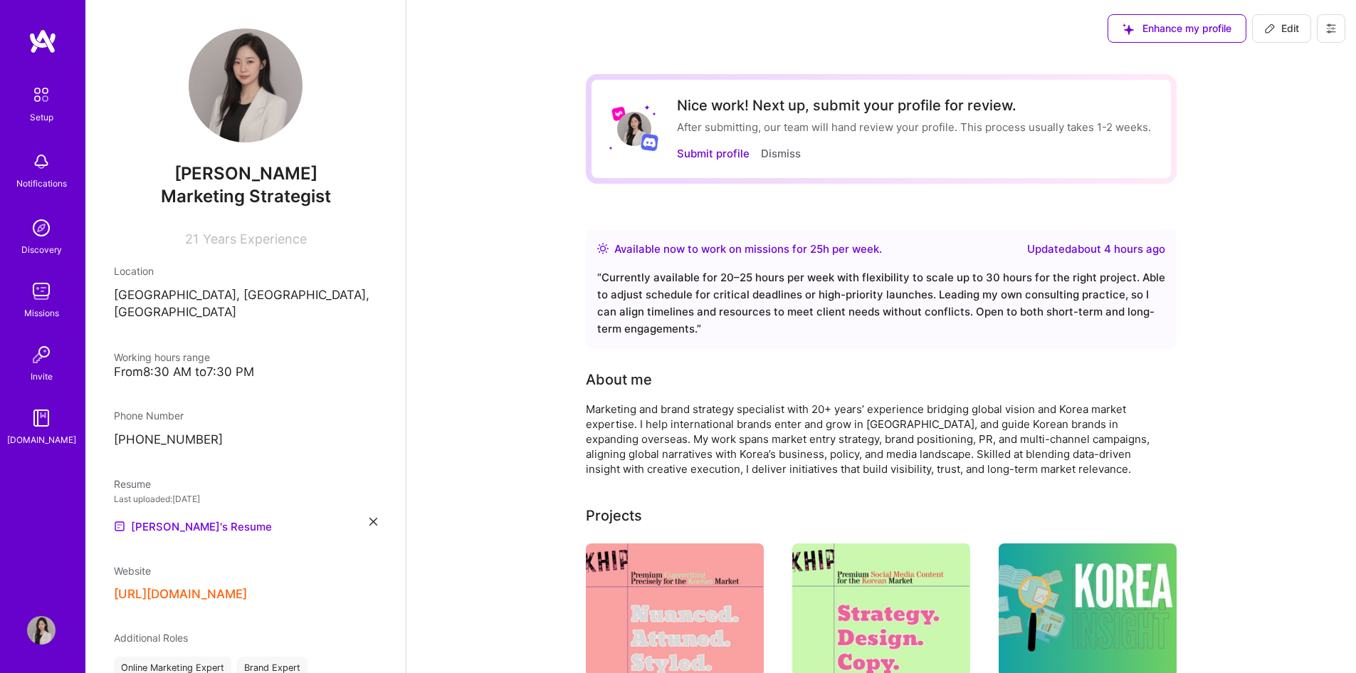
click at [708, 142] on div "Nice work! Next up, submit your profile for review. After submitting, our team …" at bounding box center [914, 129] width 474 height 64
click at [707, 149] on button "Submit profile" at bounding box center [713, 153] width 73 height 15
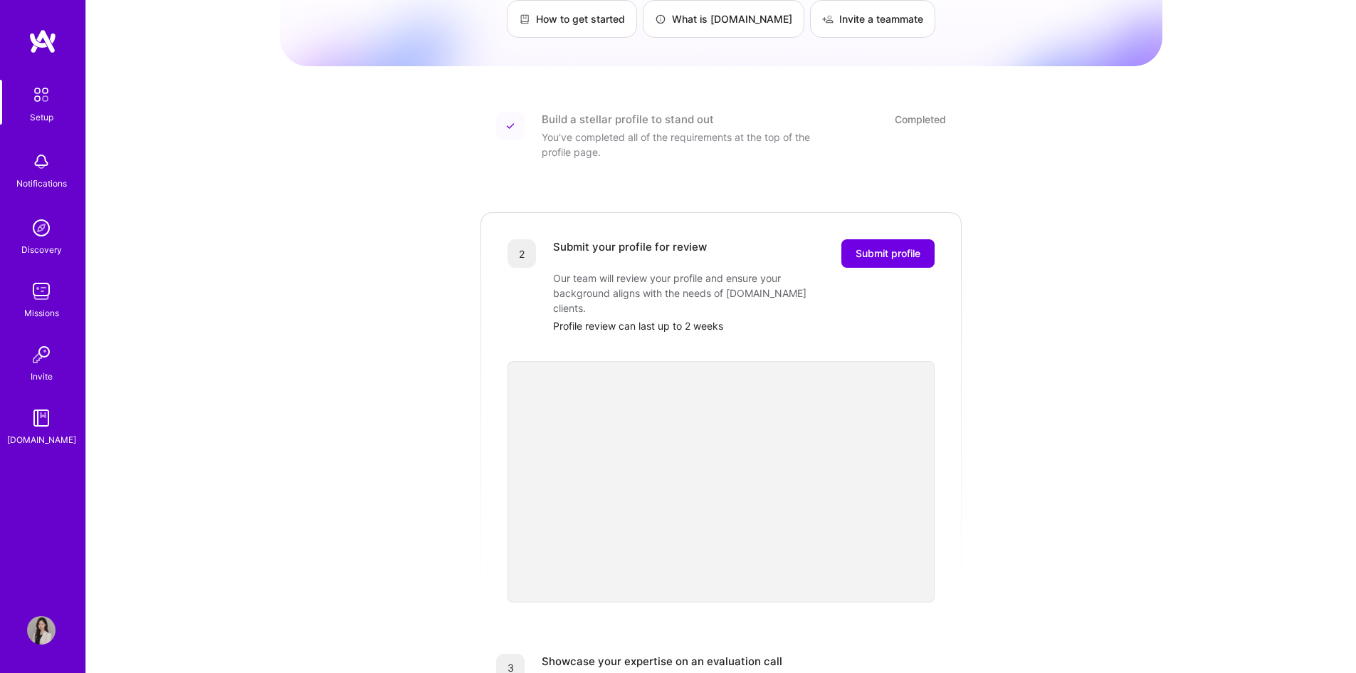
scroll to position [92, 0]
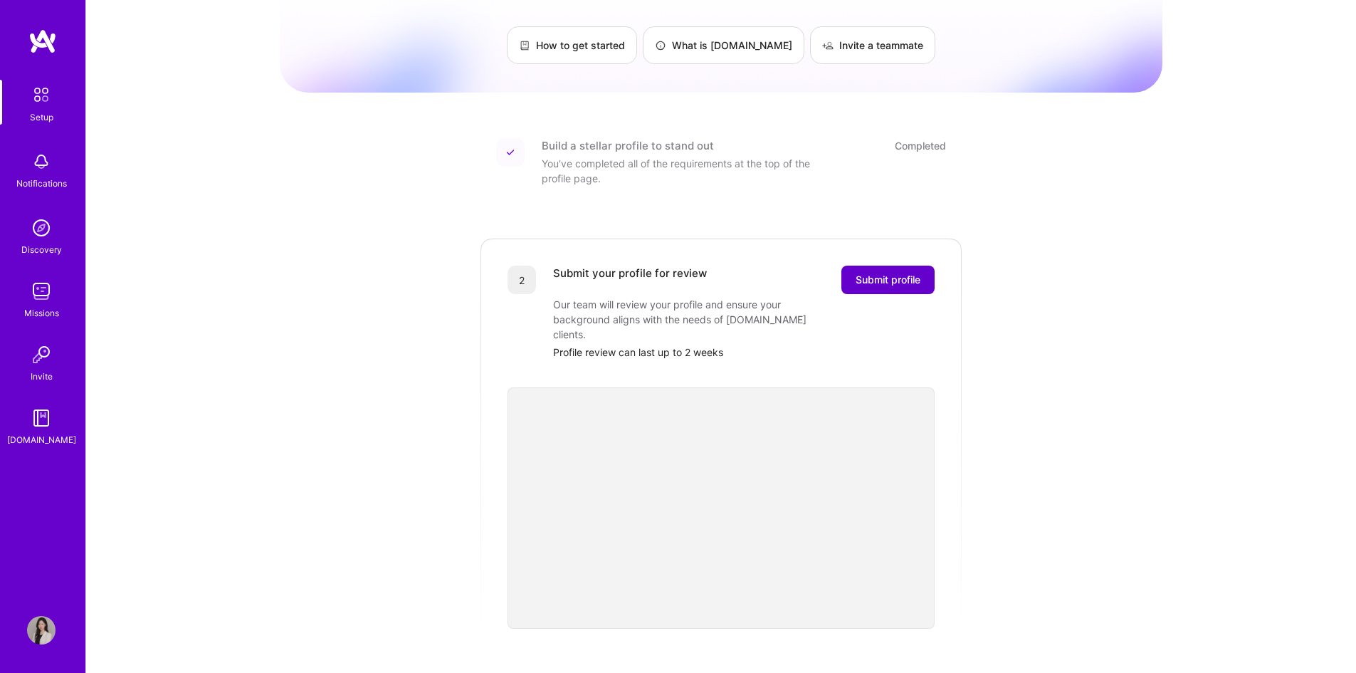
click at [914, 273] on span "Submit profile" at bounding box center [888, 280] width 65 height 14
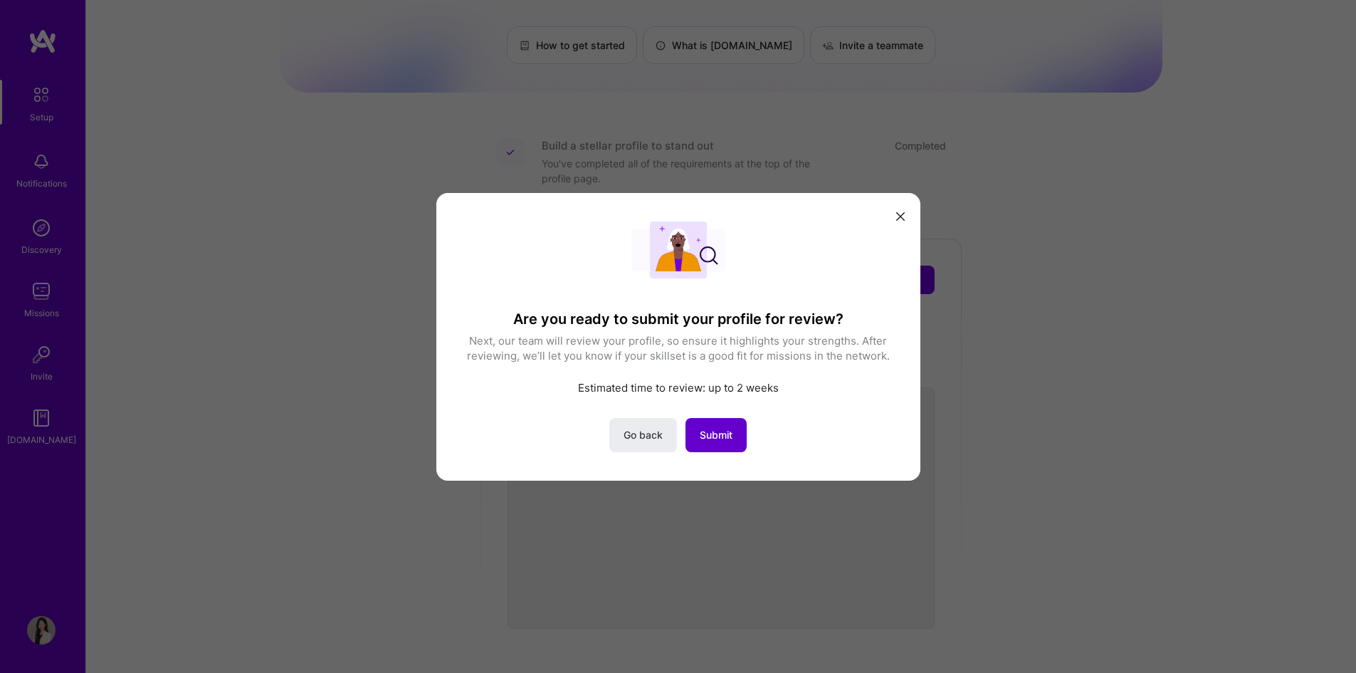
click at [739, 422] on button "Submit" at bounding box center [716, 434] width 61 height 34
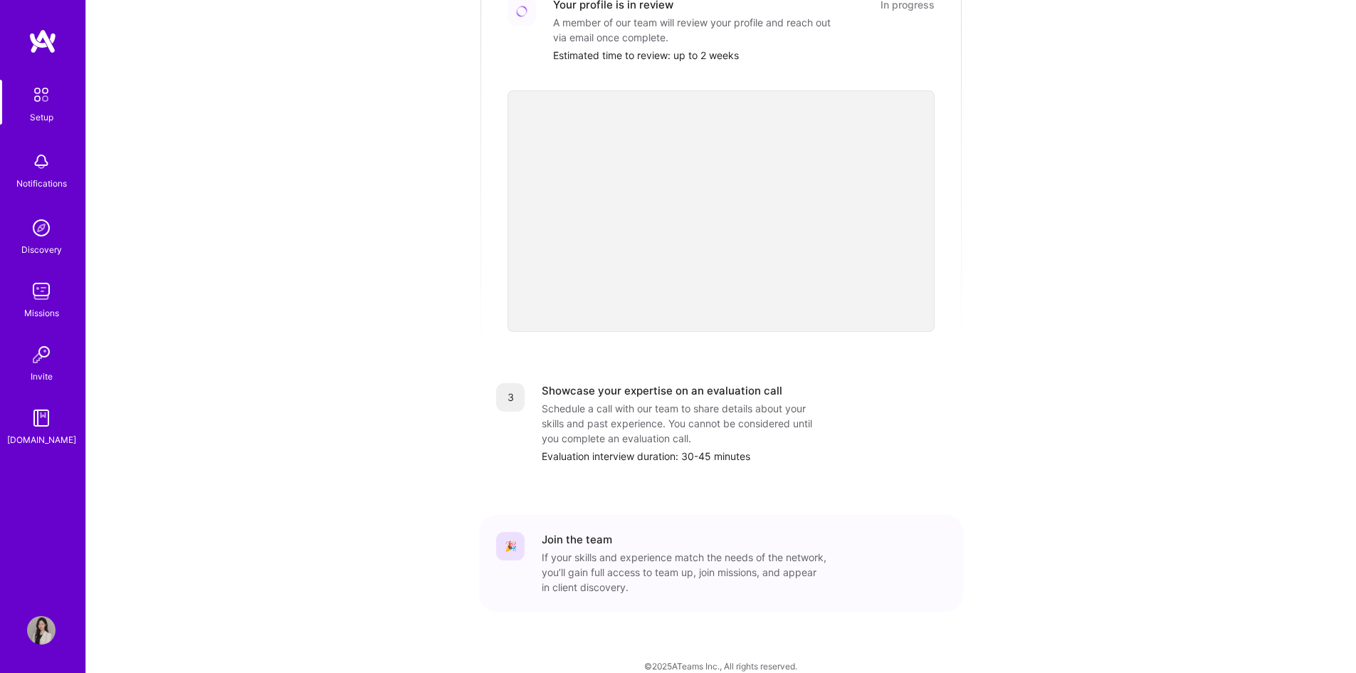
scroll to position [363, 0]
